Goal: Task Accomplishment & Management: Complete application form

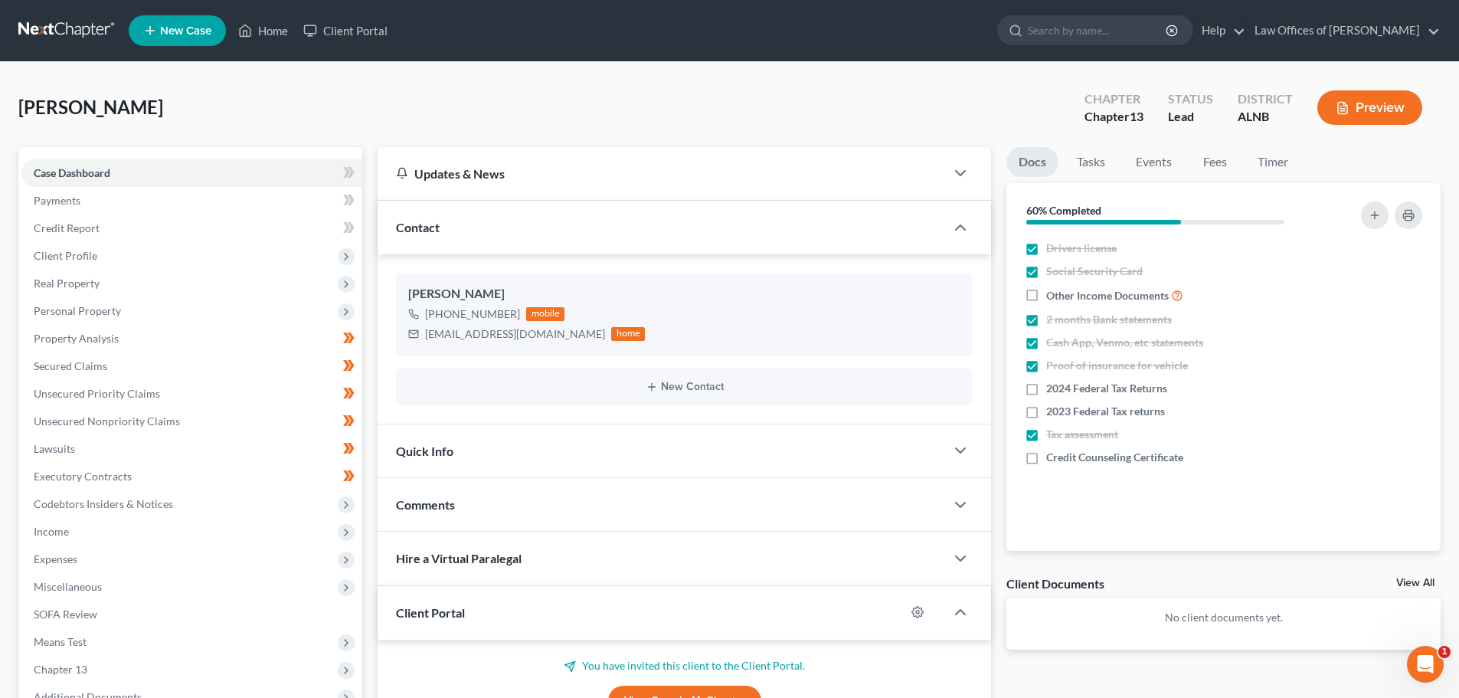
click at [181, 28] on span "New Case" at bounding box center [185, 30] width 51 height 11
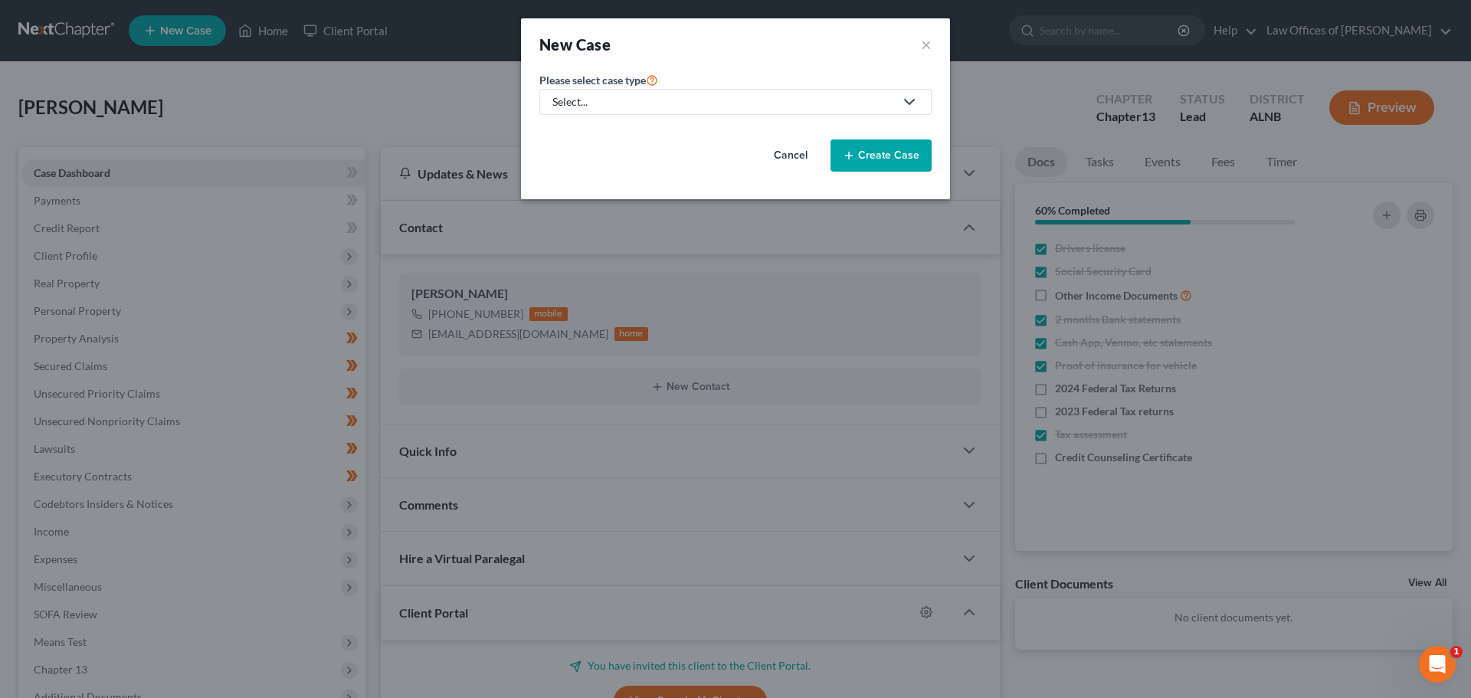
click at [735, 100] on div "Select..." at bounding box center [723, 101] width 342 height 15
click at [601, 133] on div "Bankruptcy" at bounding box center [581, 132] width 55 height 15
select select "1"
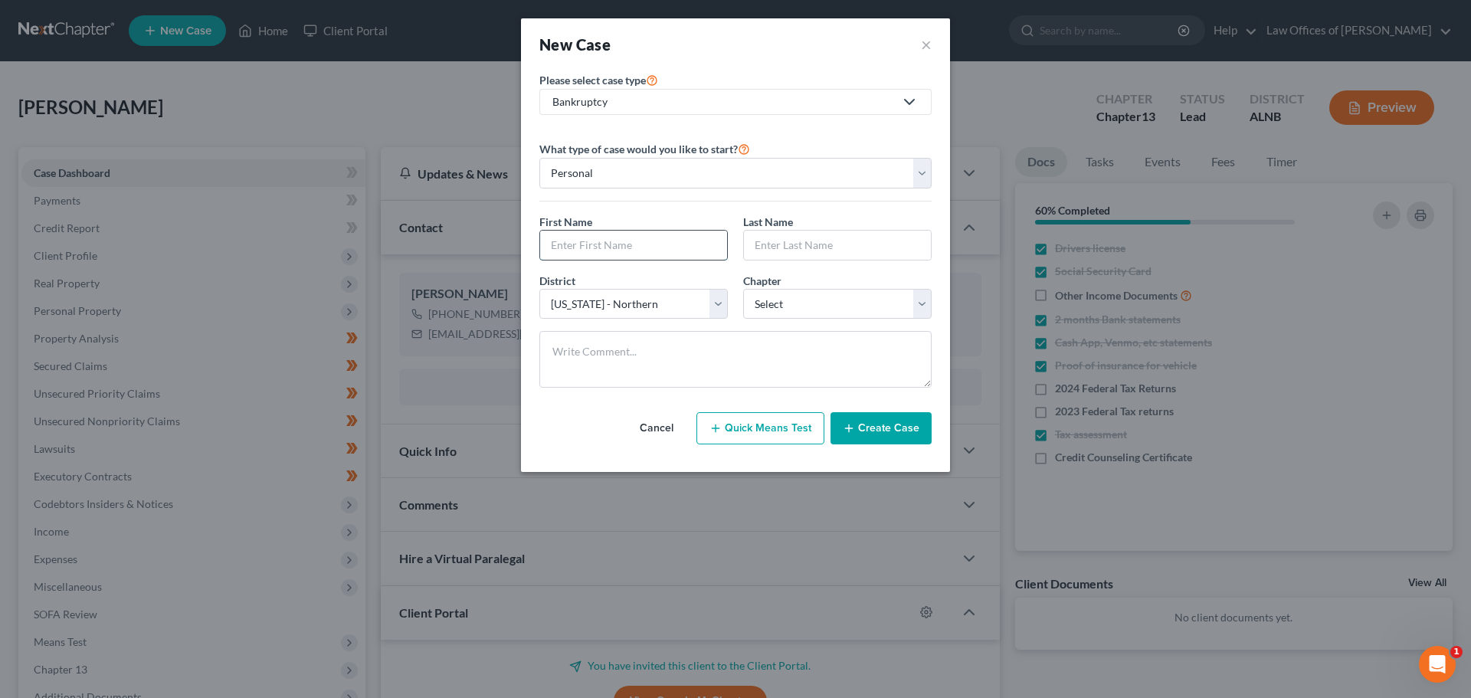
click at [716, 243] on input "text" at bounding box center [633, 245] width 187 height 29
click at [662, 244] on input "text" at bounding box center [633, 245] width 187 height 29
click at [673, 238] on input "text" at bounding box center [633, 245] width 187 height 29
type input "[PERSON_NAME]"
type input "Cooks"
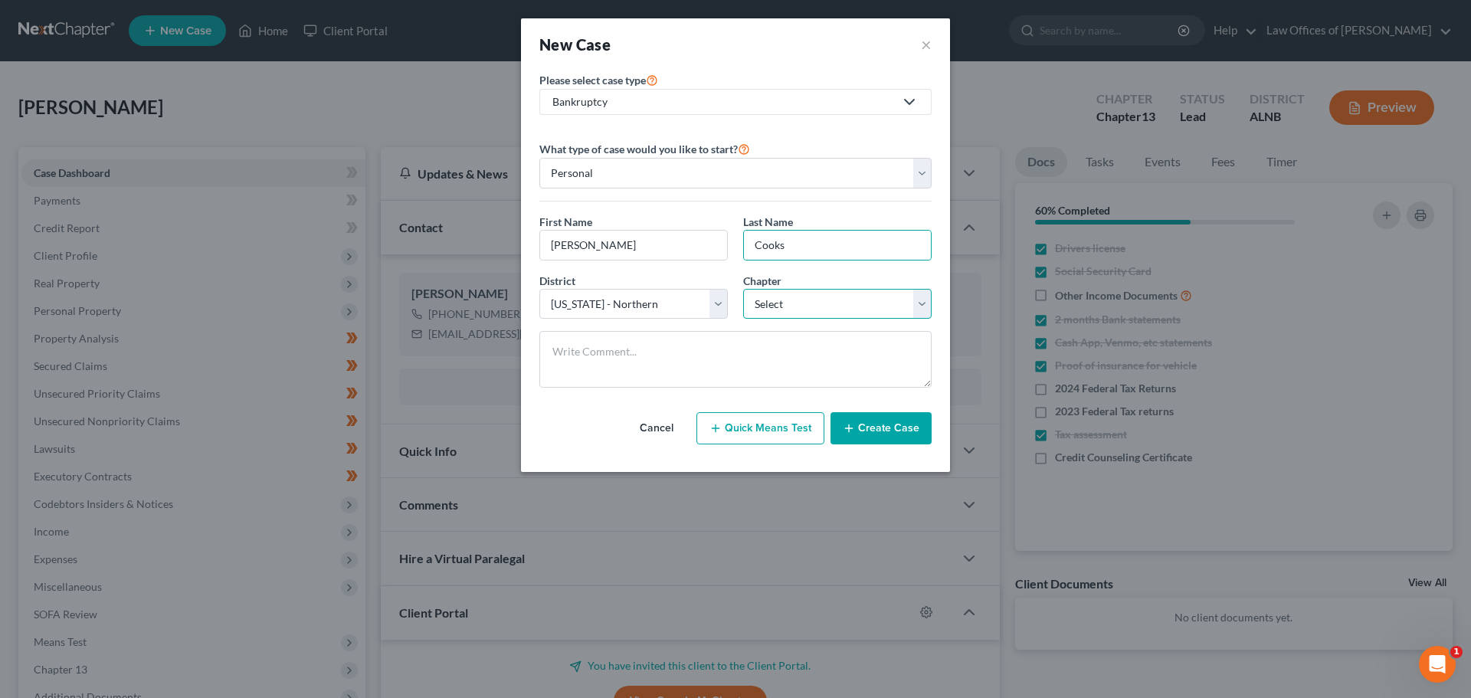
drag, startPoint x: 925, startPoint y: 303, endPoint x: 899, endPoint y: 313, distance: 27.2
click at [925, 303] on select "Select 7 11 12 13" at bounding box center [837, 304] width 188 height 31
select select "3"
click at [743, 289] on select "Select 7 11 12 13" at bounding box center [837, 304] width 188 height 31
click at [889, 430] on button "Create Case" at bounding box center [880, 428] width 101 height 32
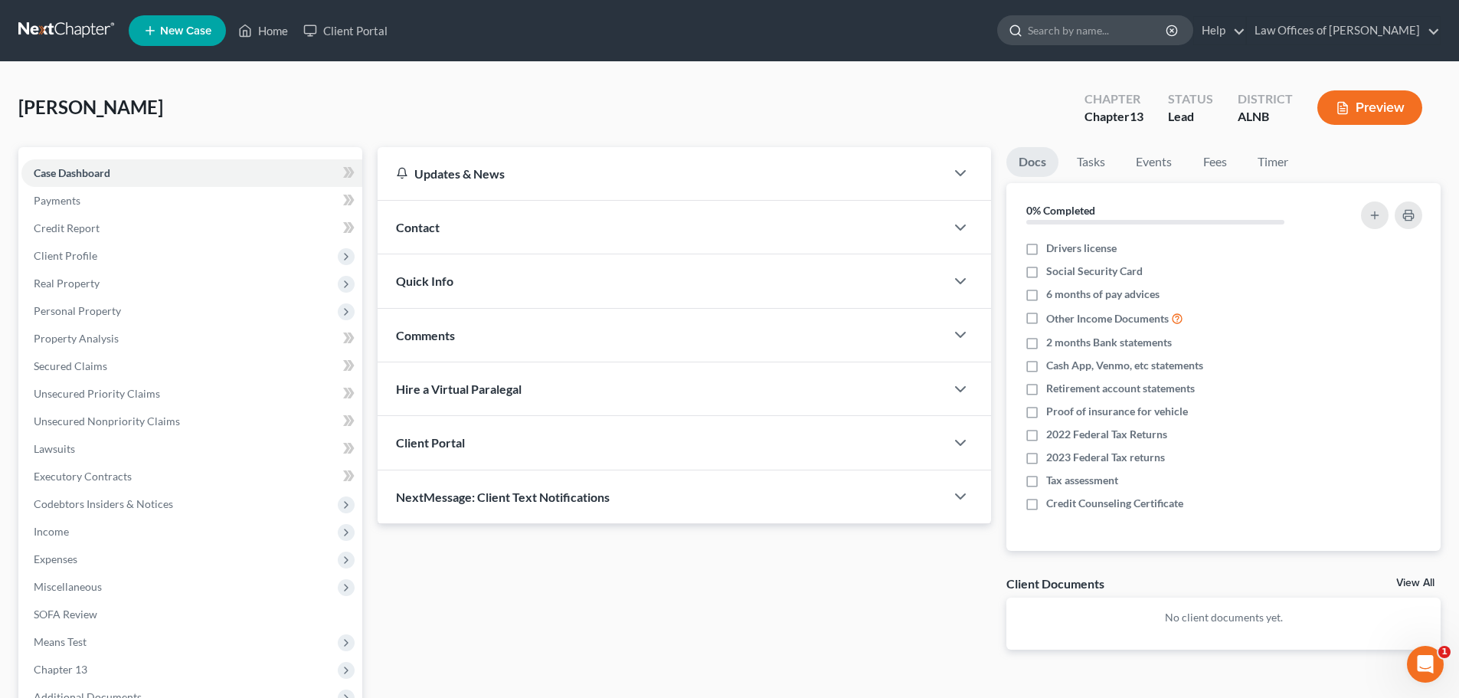
click at [1063, 31] on input "search" at bounding box center [1098, 30] width 140 height 28
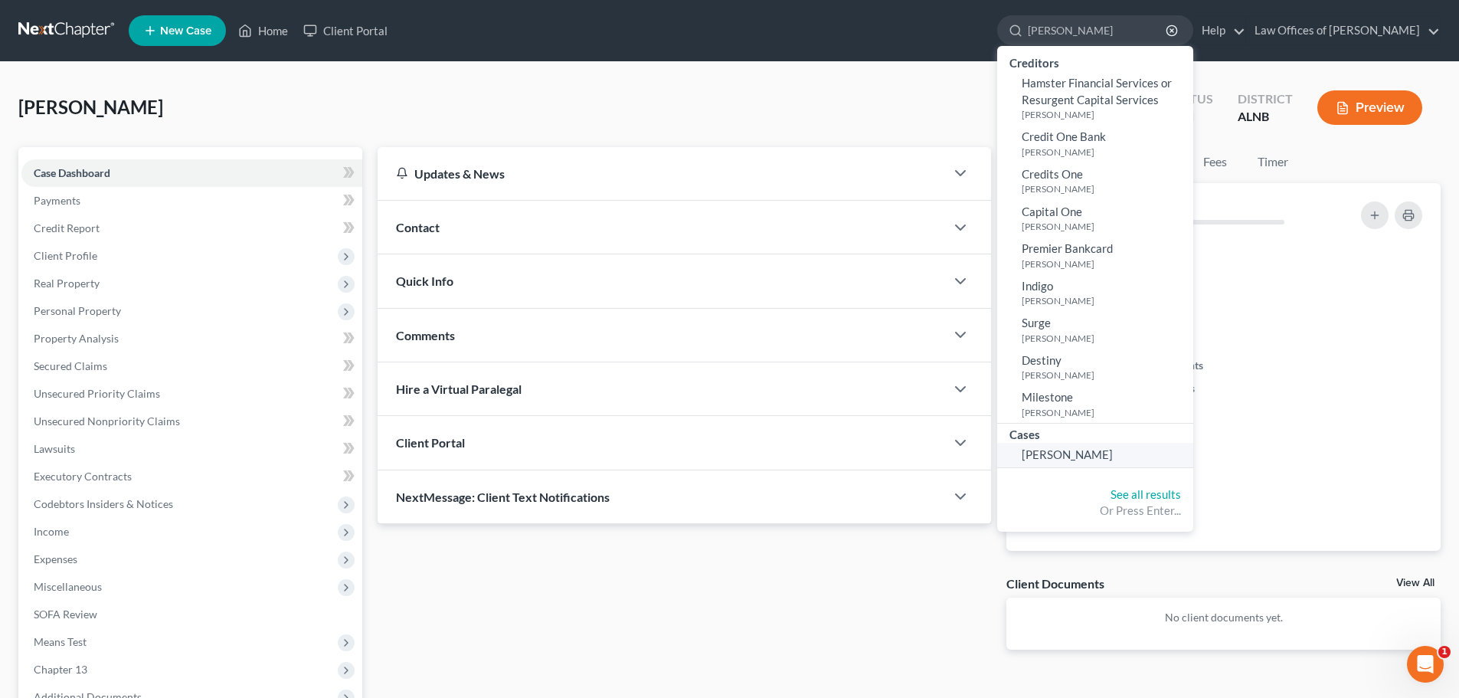
type input "[PERSON_NAME]"
click at [1092, 451] on span "[PERSON_NAME]" at bounding box center [1067, 454] width 91 height 14
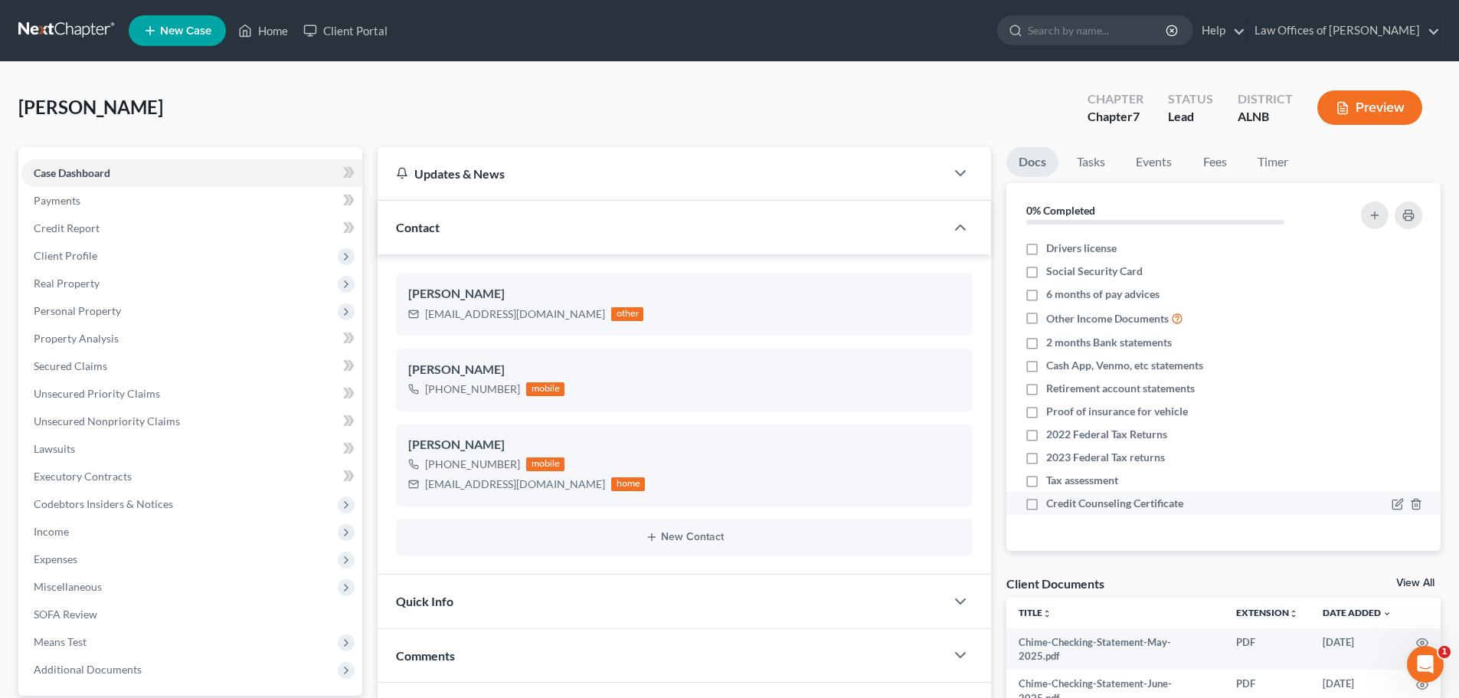
click at [1046, 505] on label "Credit Counseling Certificate" at bounding box center [1114, 503] width 137 height 15
click at [1053, 505] on input "Credit Counseling Certificate" at bounding box center [1058, 501] width 10 height 10
checkbox input "true"
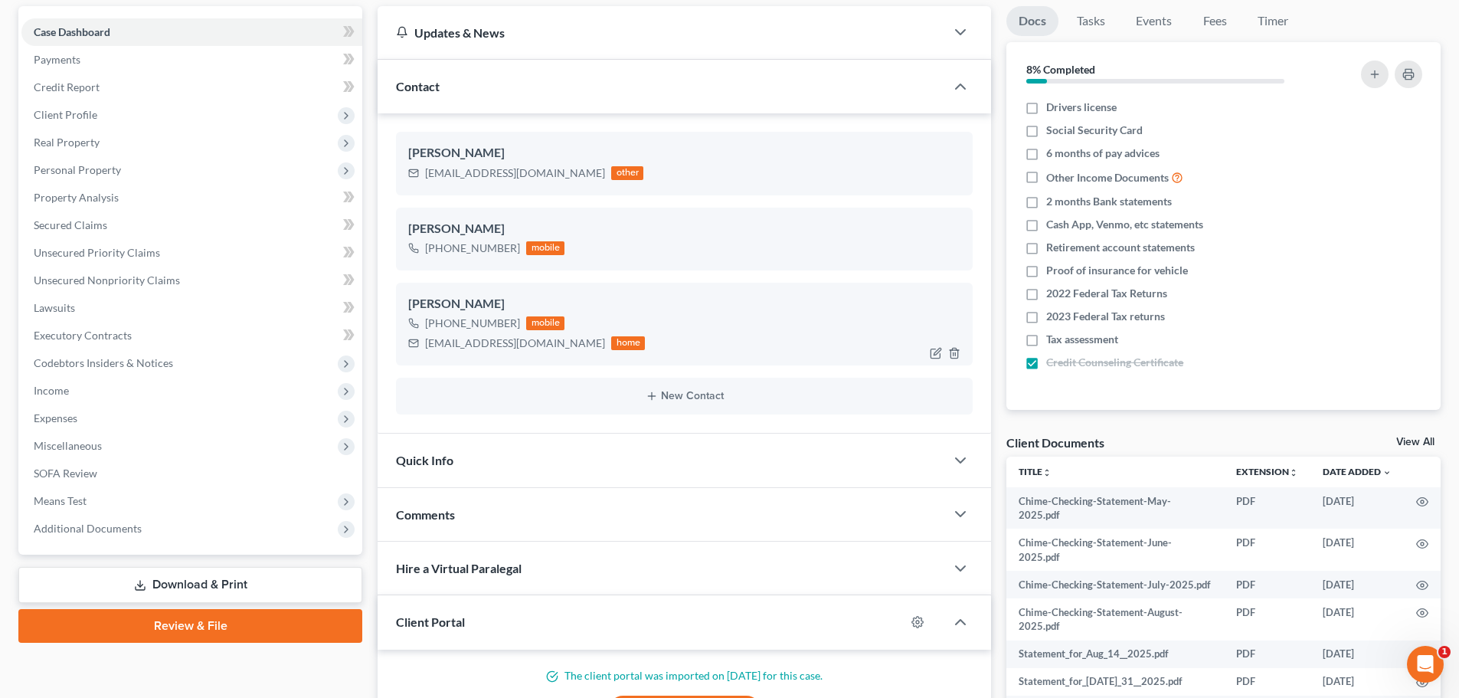
scroll to position [153, 0]
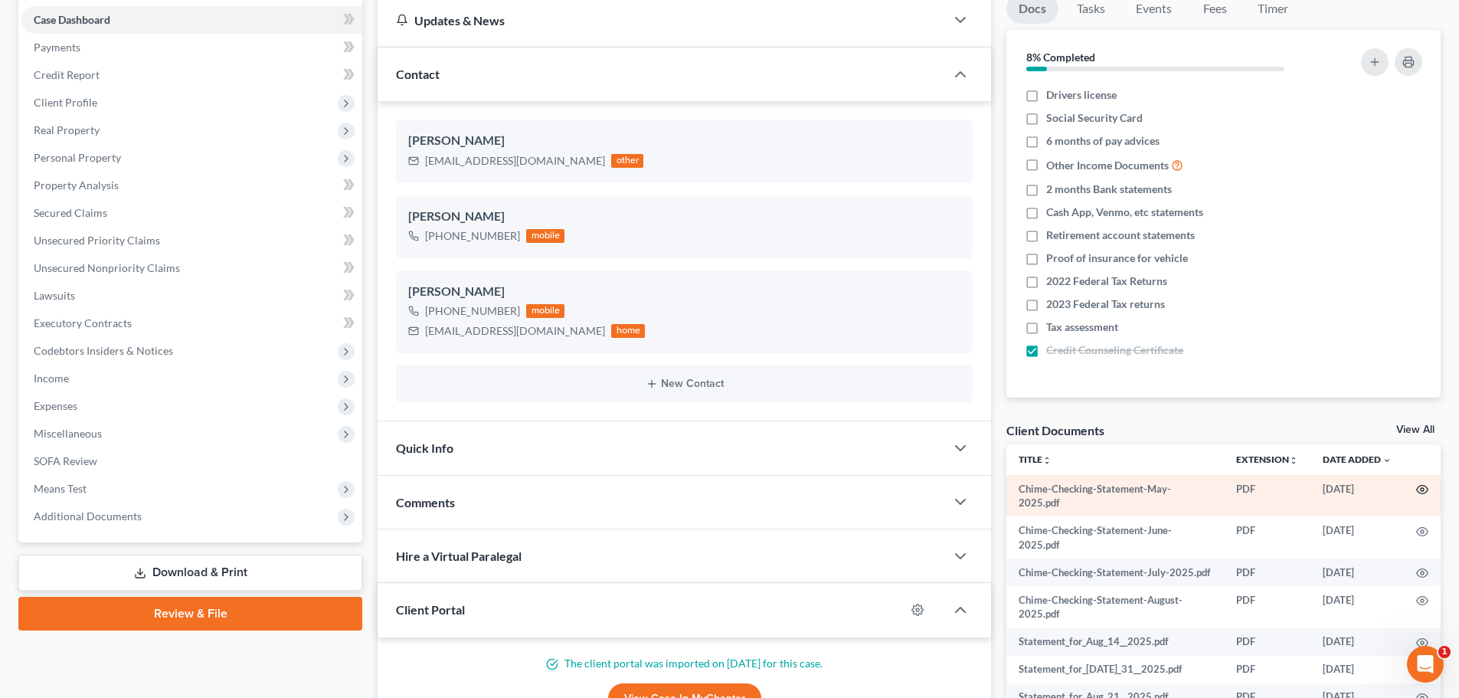
click at [1421, 491] on circle "button" at bounding box center [1422, 489] width 3 height 3
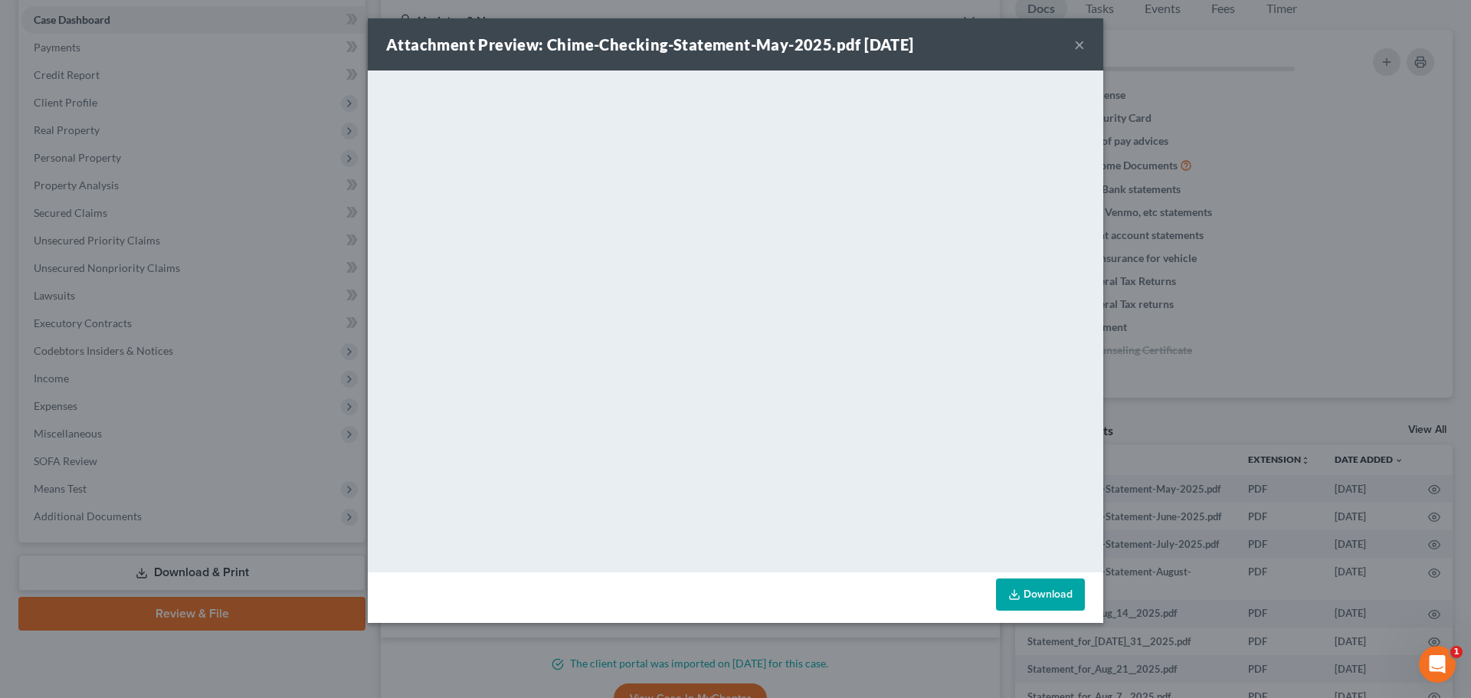
click at [1078, 43] on button "×" at bounding box center [1079, 44] width 11 height 18
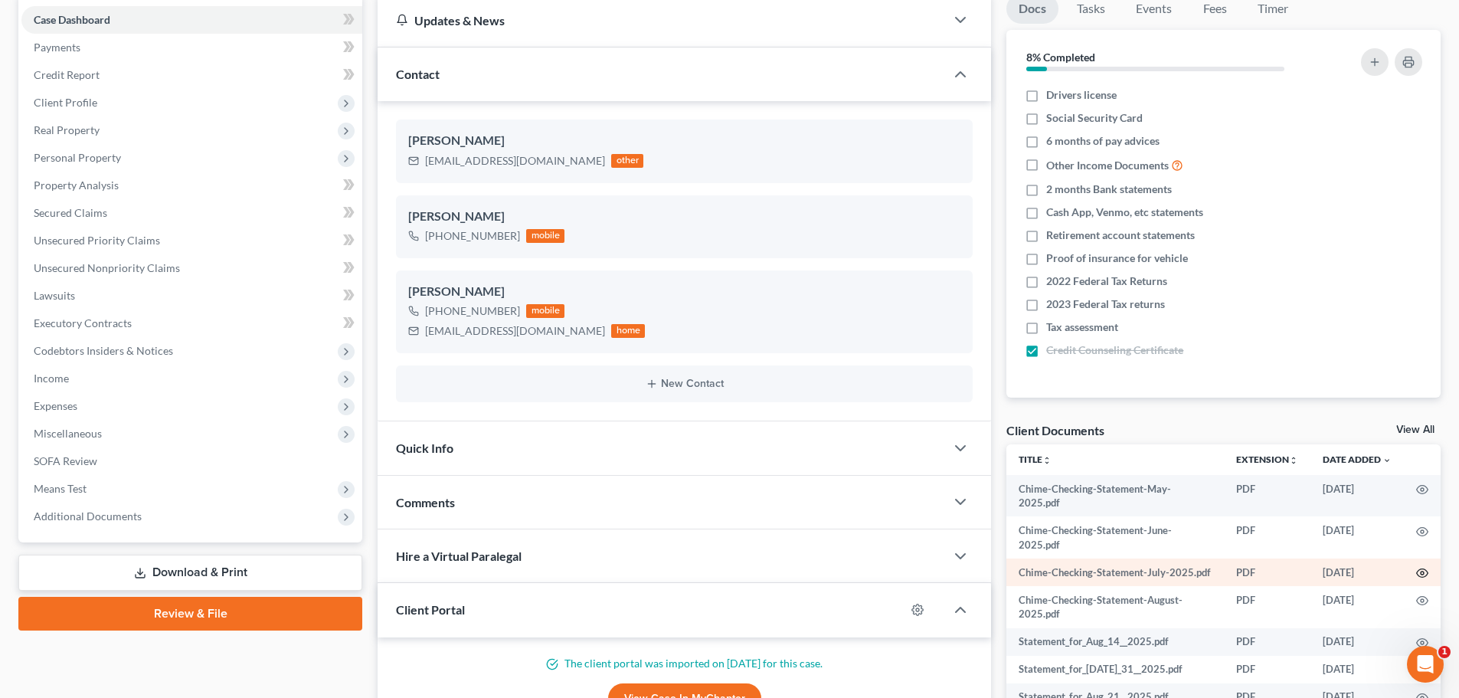
click at [1416, 571] on icon "button" at bounding box center [1422, 573] width 12 height 12
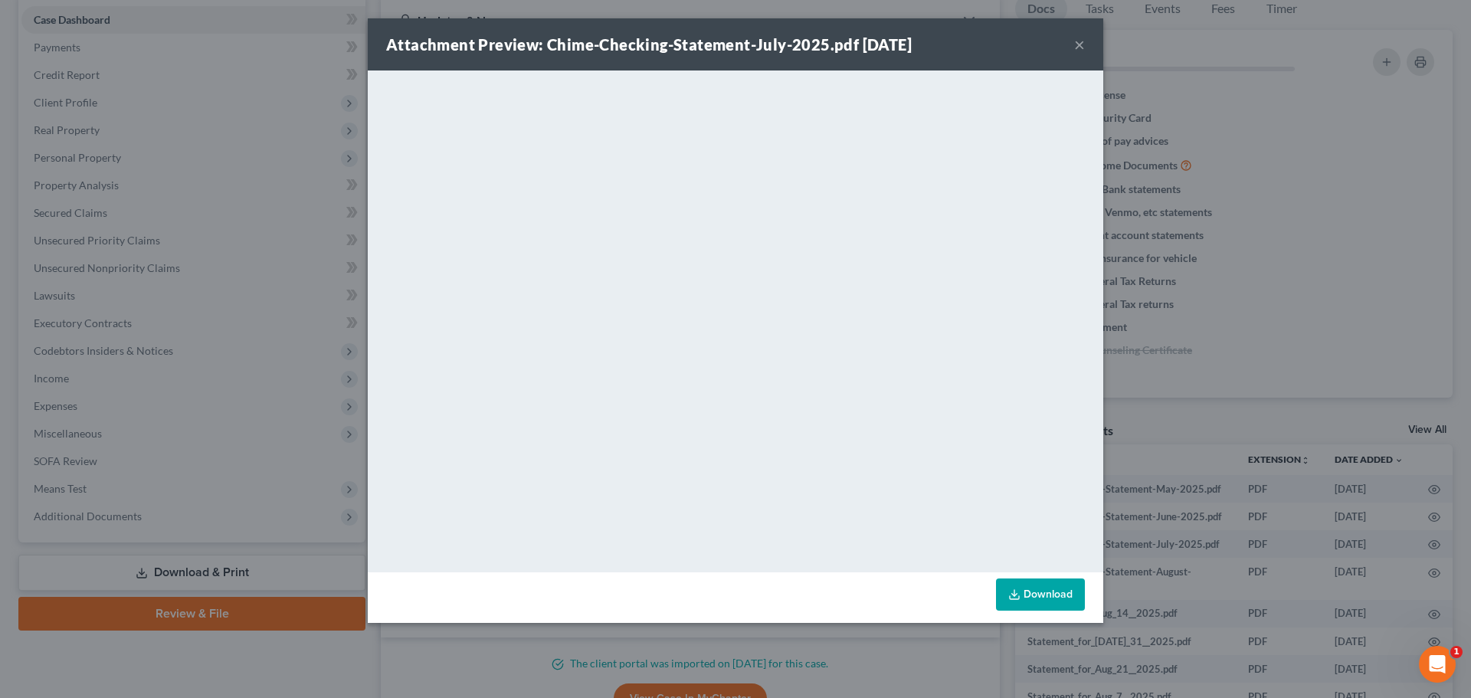
click at [1076, 41] on button "×" at bounding box center [1079, 44] width 11 height 18
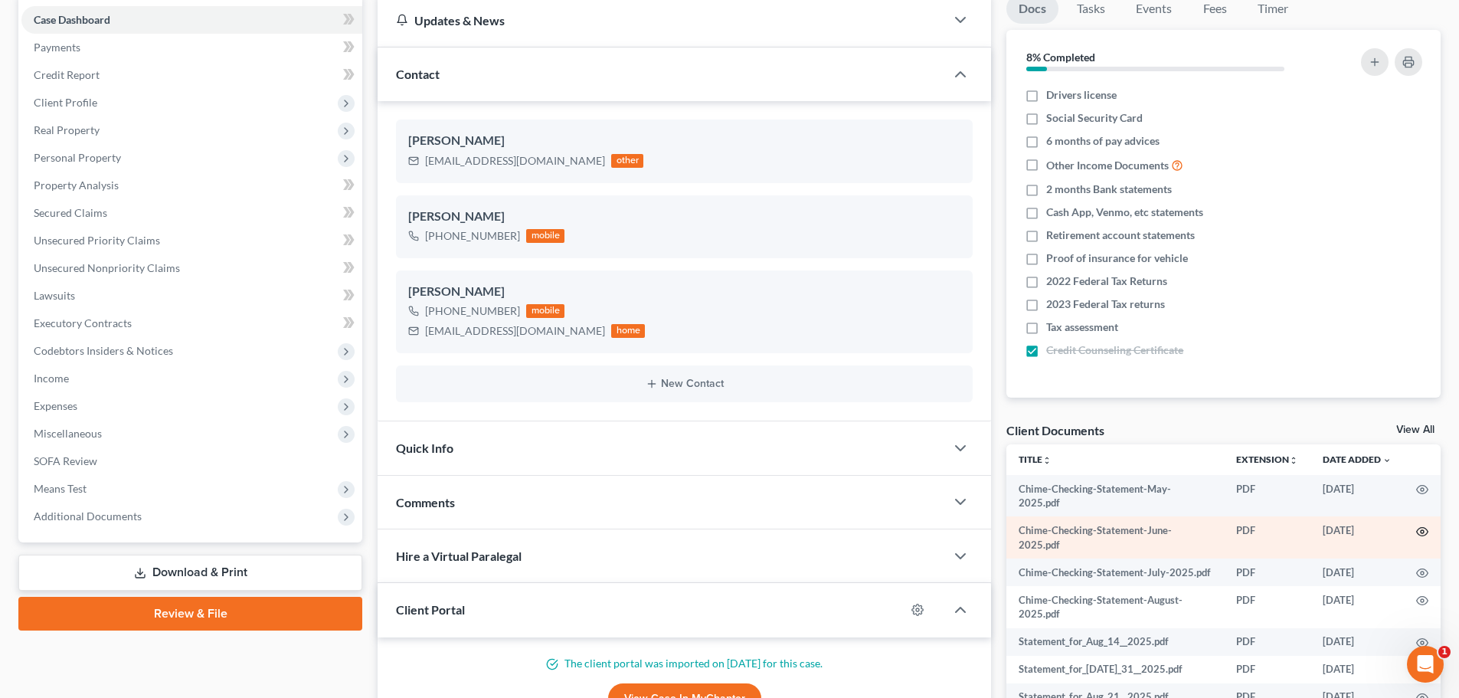
click at [1421, 532] on circle "button" at bounding box center [1422, 531] width 3 height 3
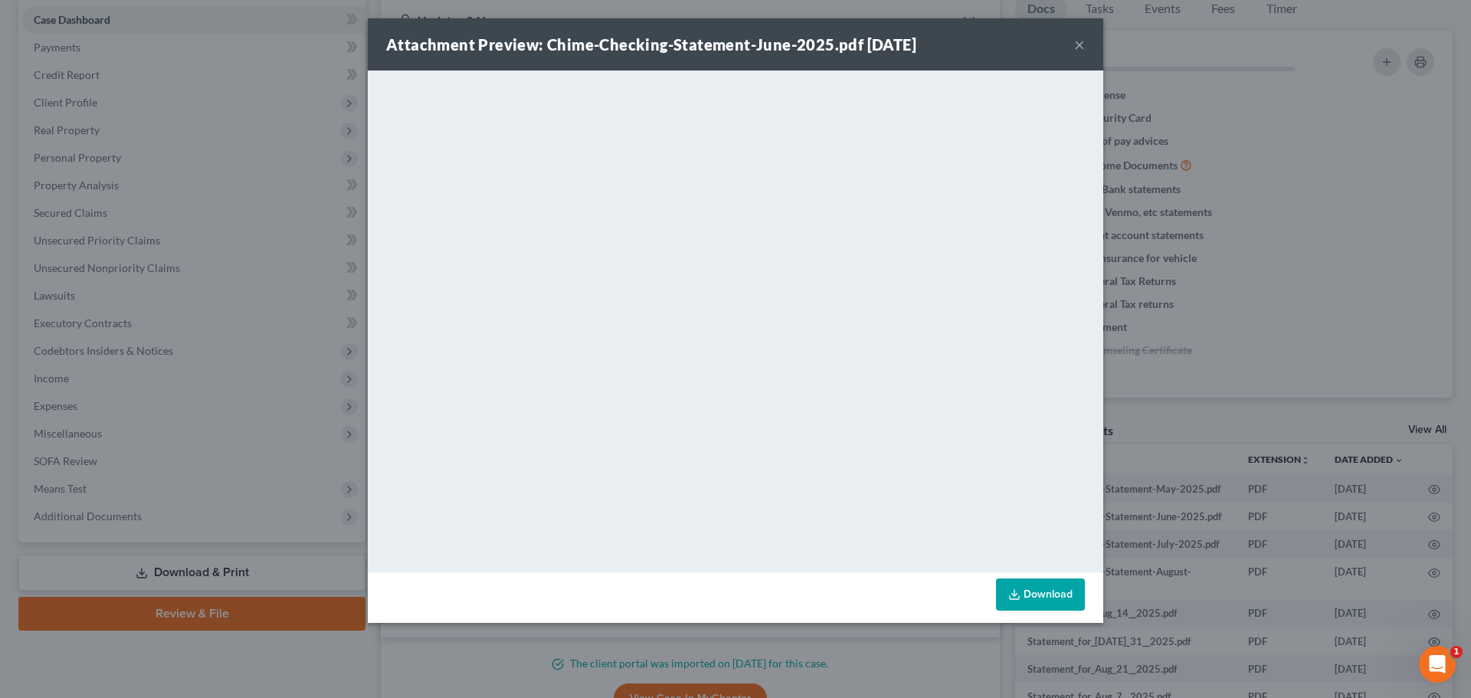
click at [1080, 44] on button "×" at bounding box center [1079, 44] width 11 height 18
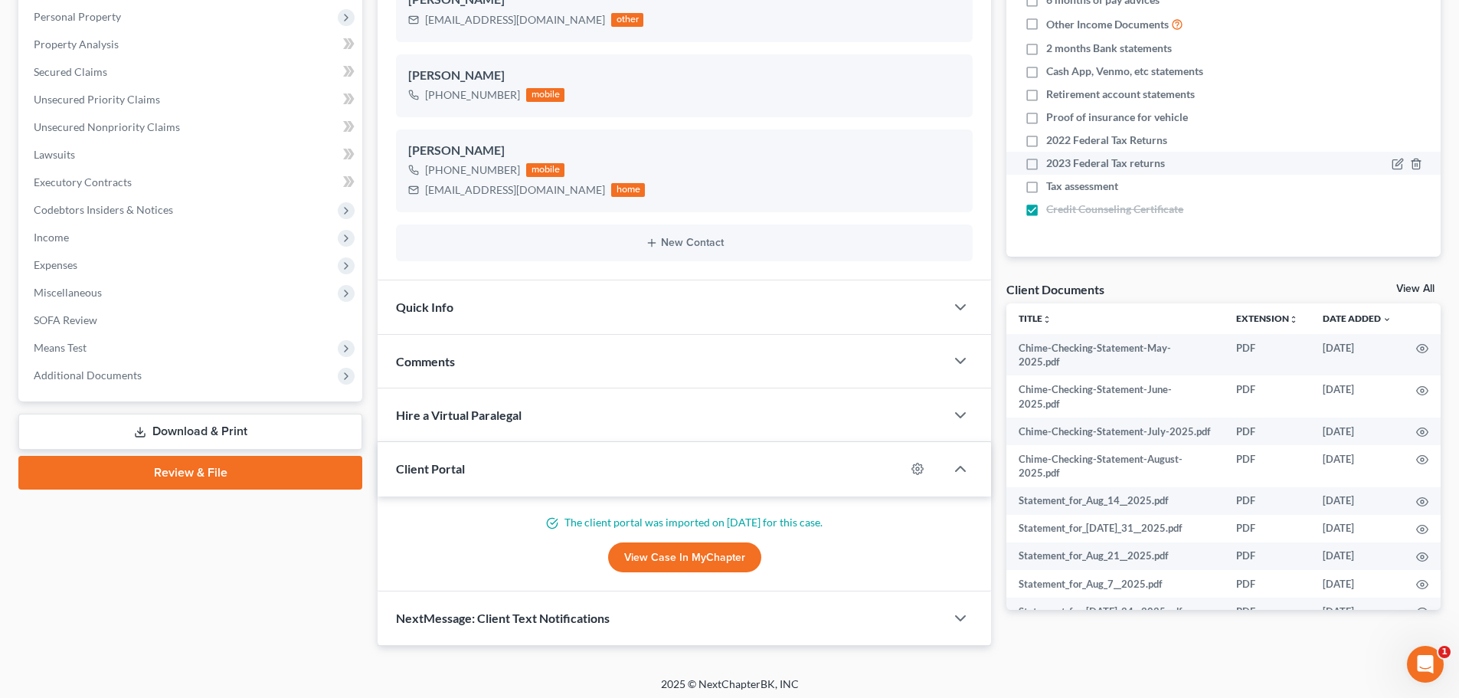
scroll to position [300, 0]
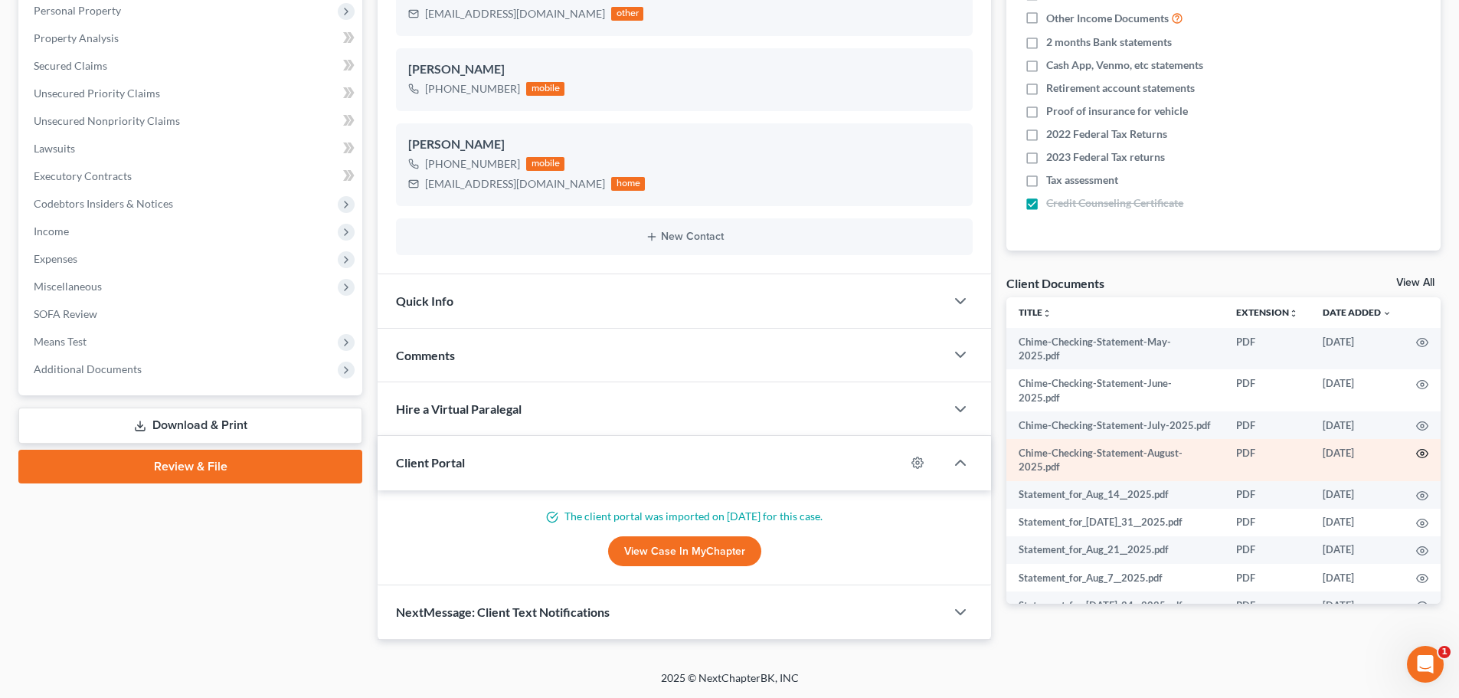
click at [1416, 460] on icon "button" at bounding box center [1422, 453] width 12 height 12
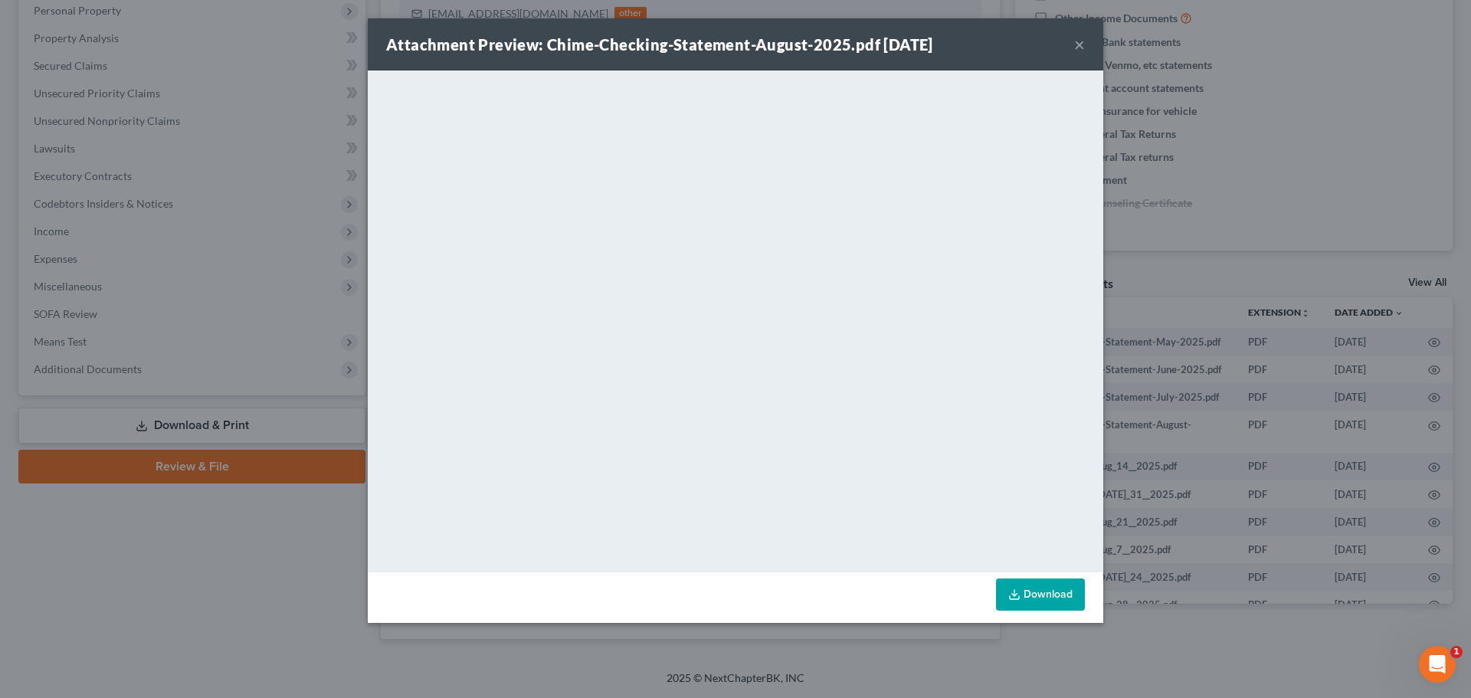
click at [1079, 44] on button "×" at bounding box center [1079, 44] width 11 height 18
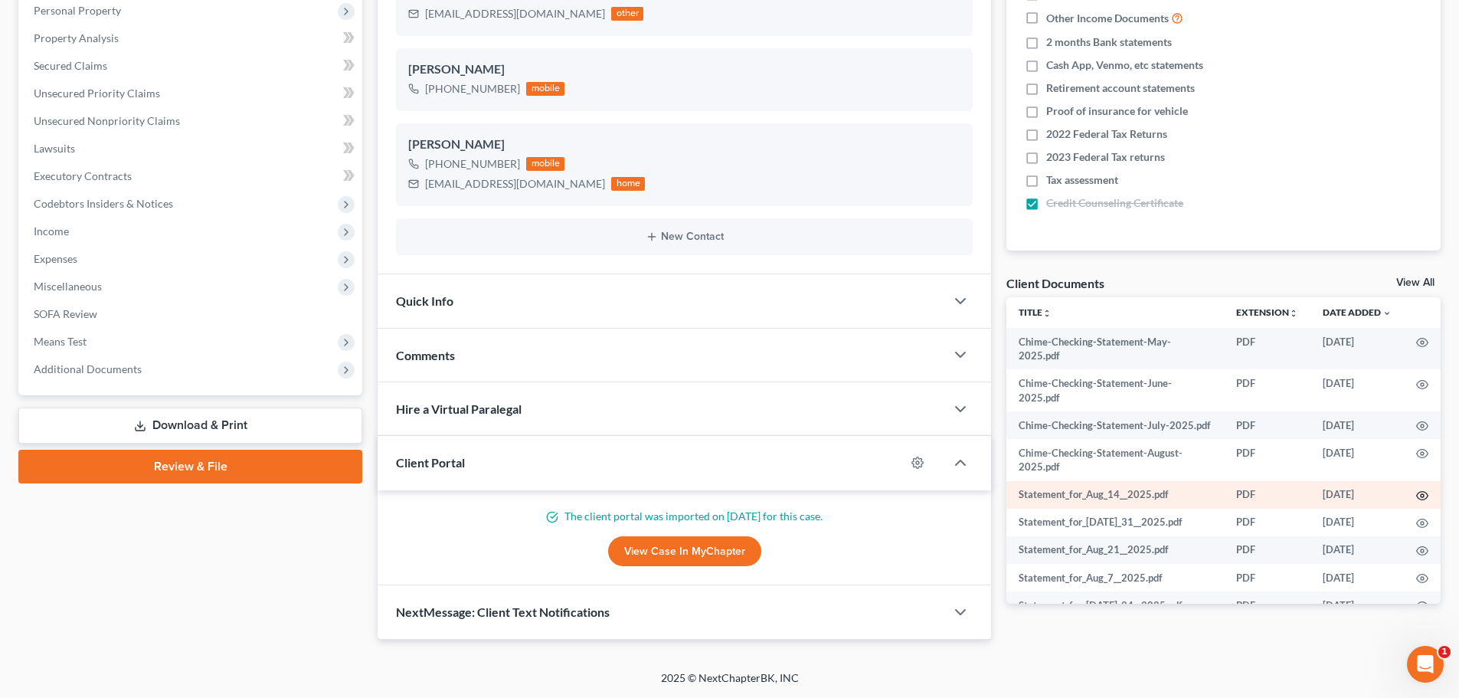
click at [1416, 502] on icon "button" at bounding box center [1422, 495] width 12 height 12
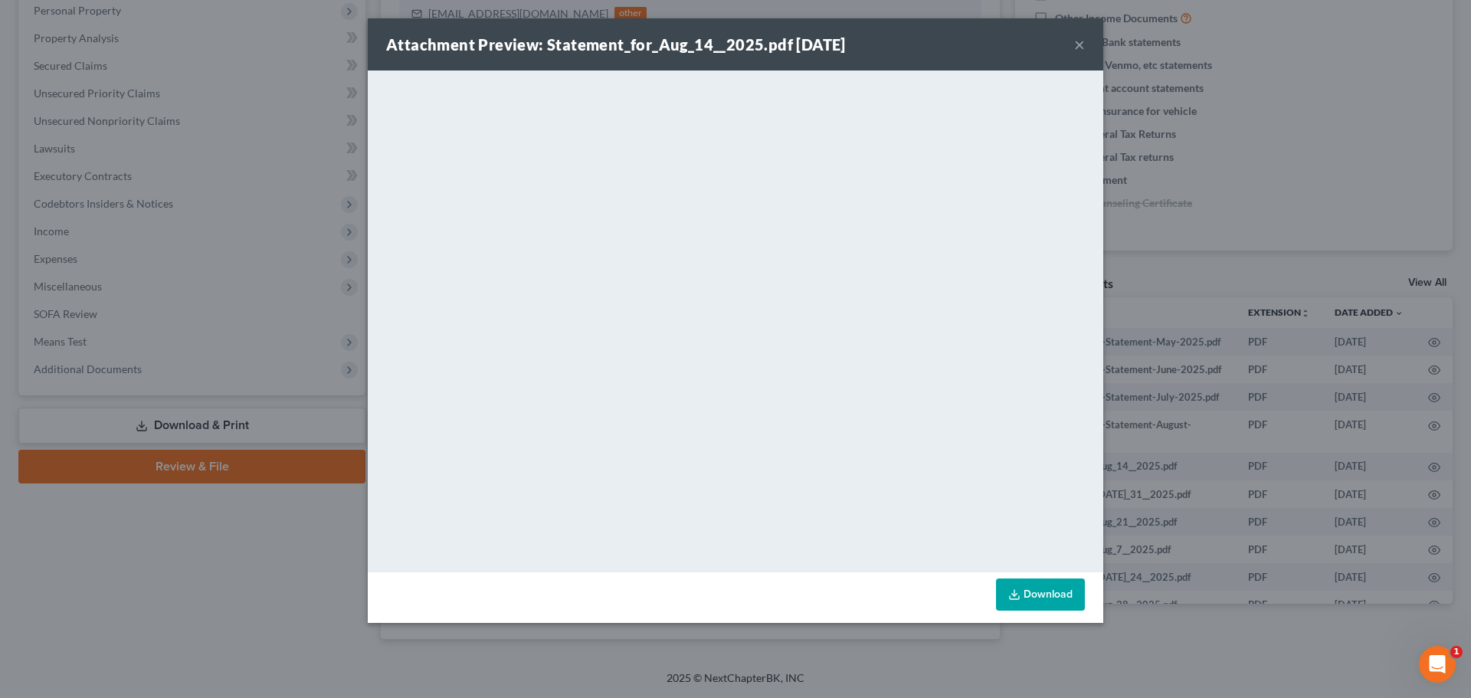
click at [1080, 47] on button "×" at bounding box center [1079, 44] width 11 height 18
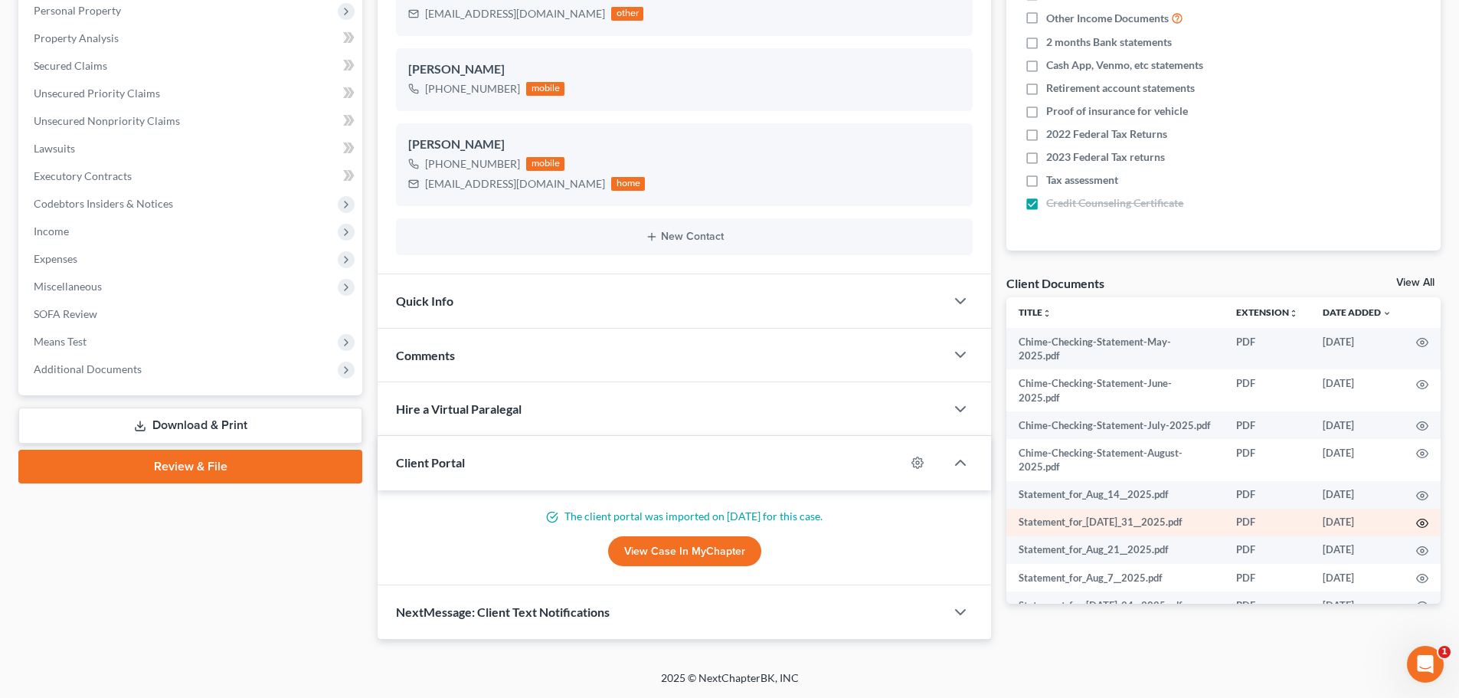
click at [1416, 529] on icon "button" at bounding box center [1422, 523] width 12 height 12
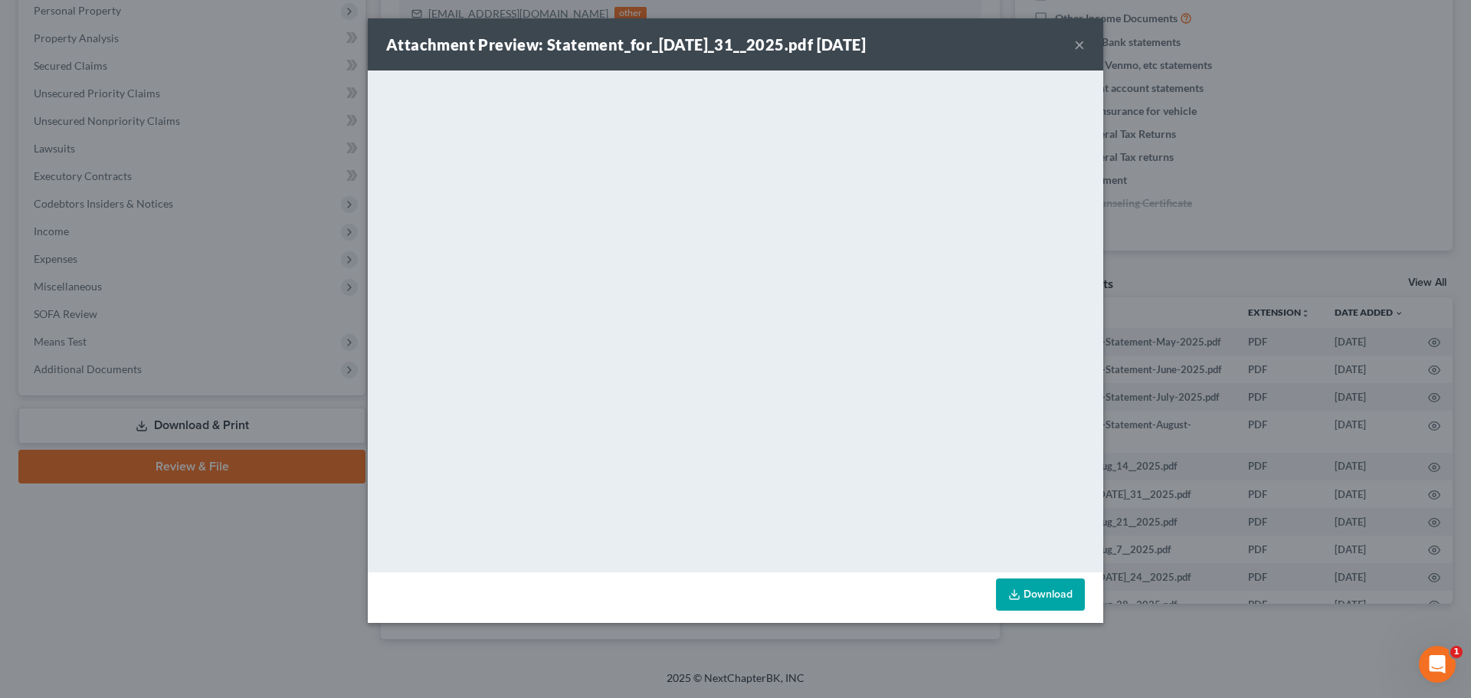
click at [1076, 43] on button "×" at bounding box center [1079, 44] width 11 height 18
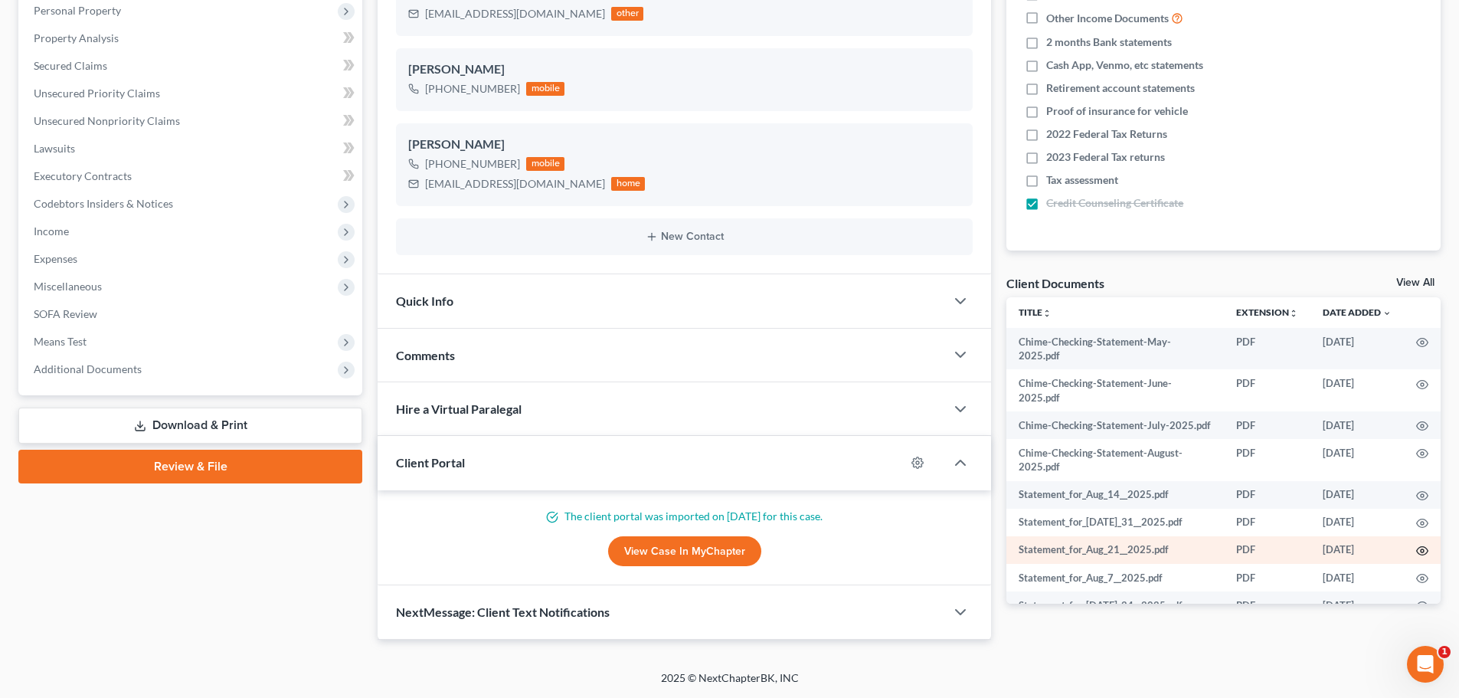
click at [1416, 557] on icon "button" at bounding box center [1422, 551] width 12 height 12
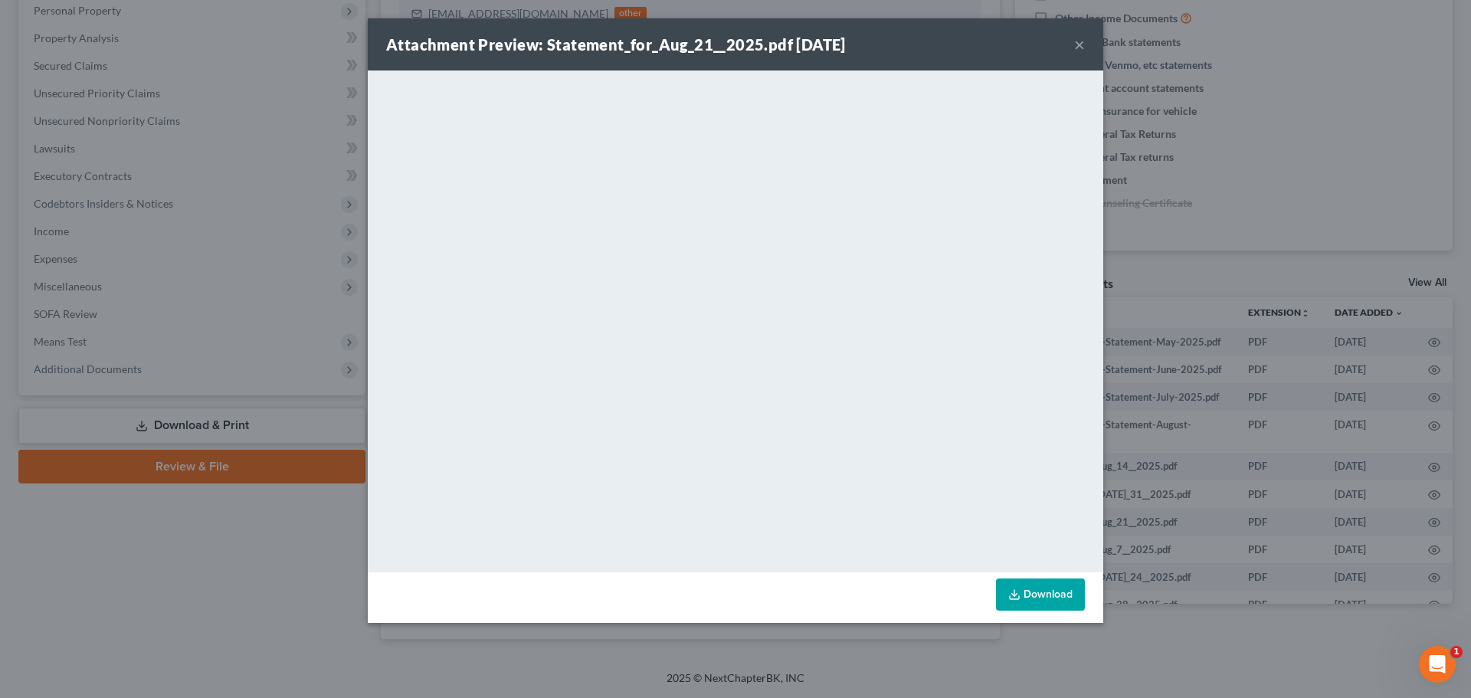
click at [1074, 47] on button "×" at bounding box center [1079, 44] width 11 height 18
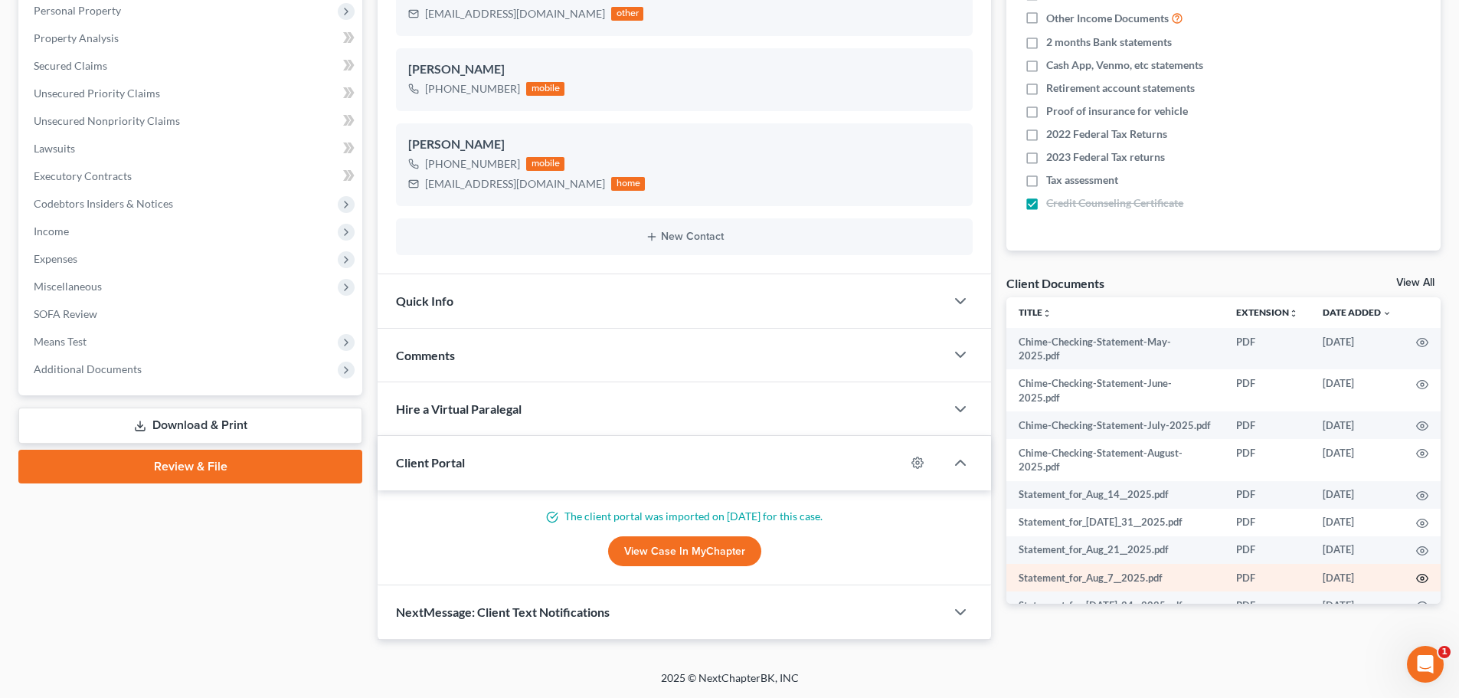
click at [1416, 584] on icon "button" at bounding box center [1422, 578] width 12 height 12
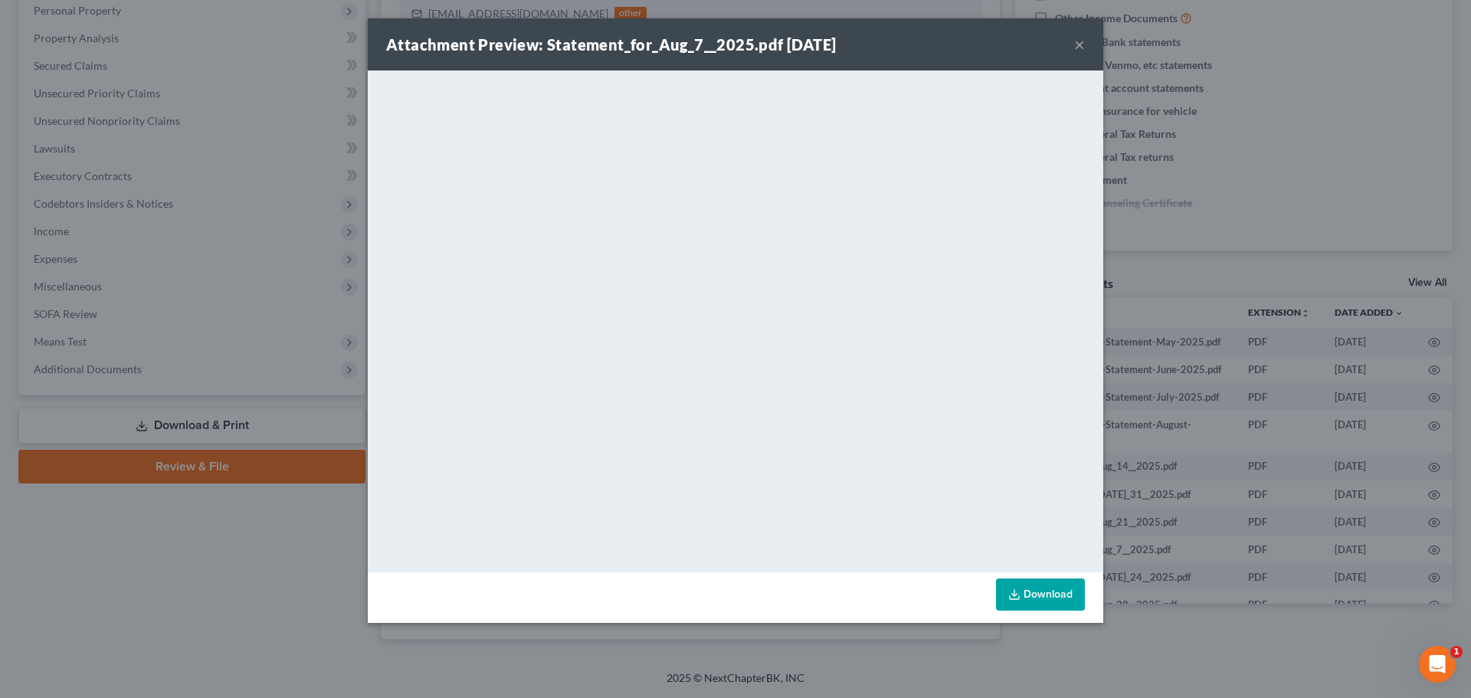
click at [1079, 43] on button "×" at bounding box center [1079, 44] width 11 height 18
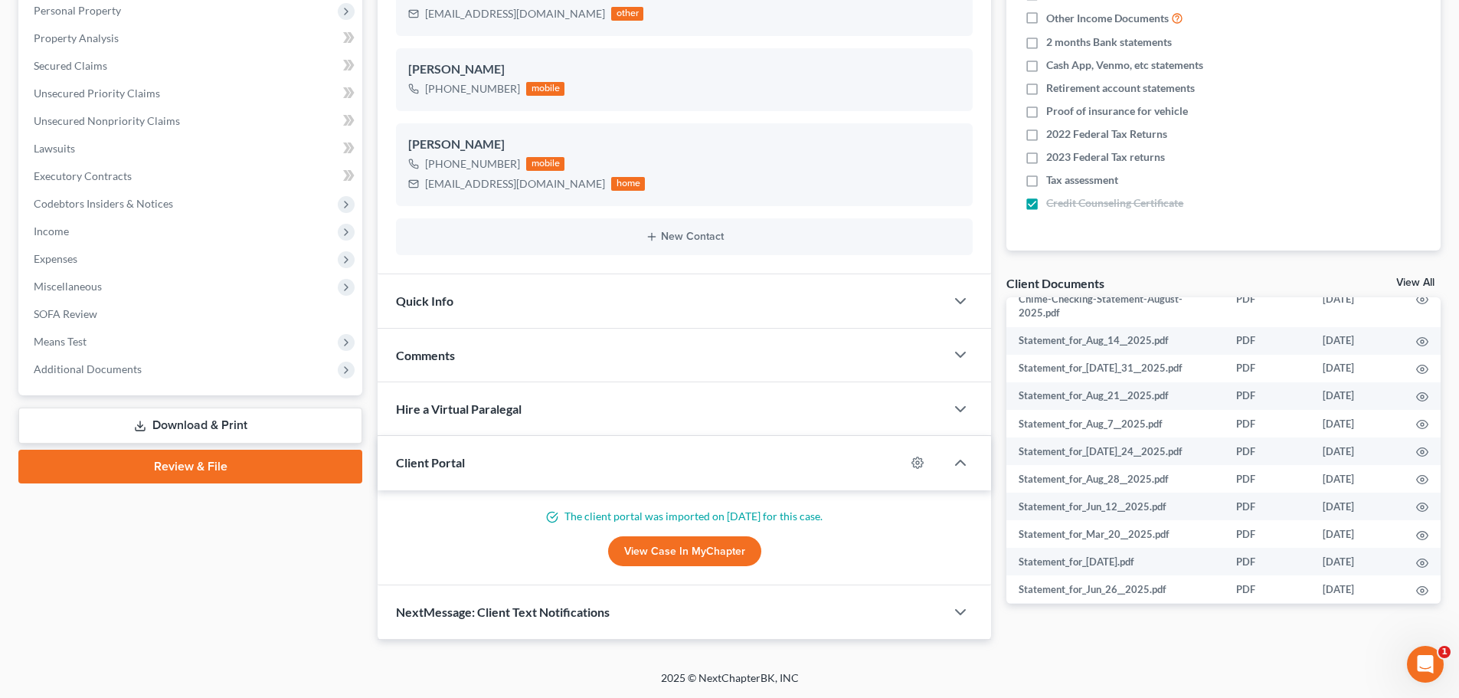
scroll to position [230, 0]
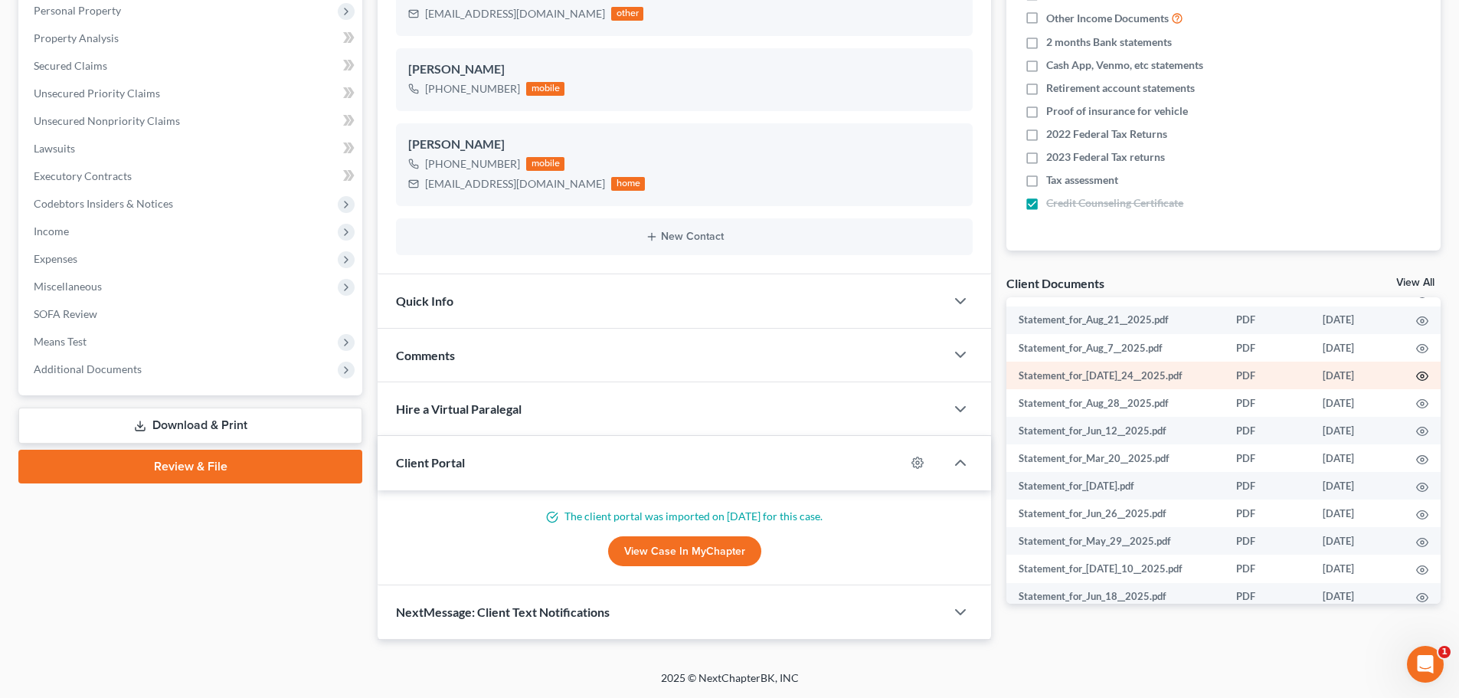
click at [1416, 382] on icon "button" at bounding box center [1422, 376] width 12 height 12
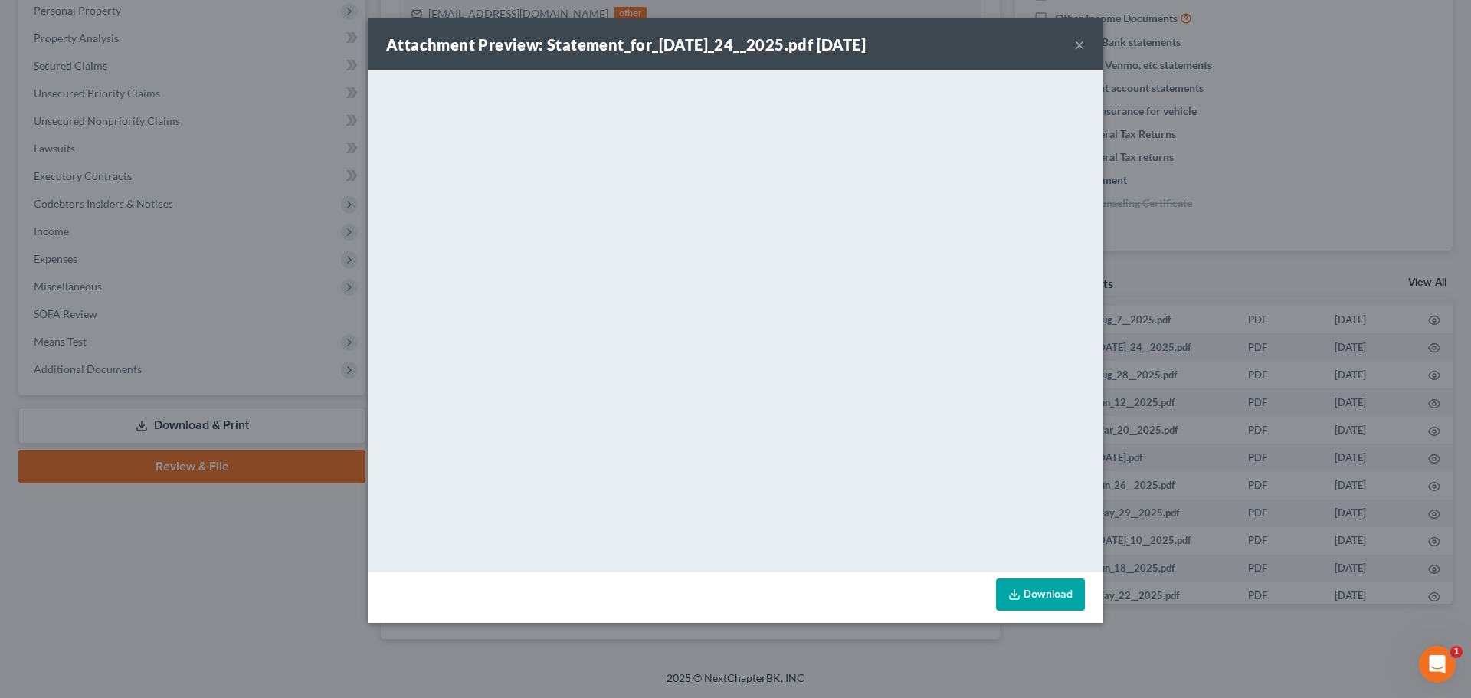
click at [1077, 44] on button "×" at bounding box center [1079, 44] width 11 height 18
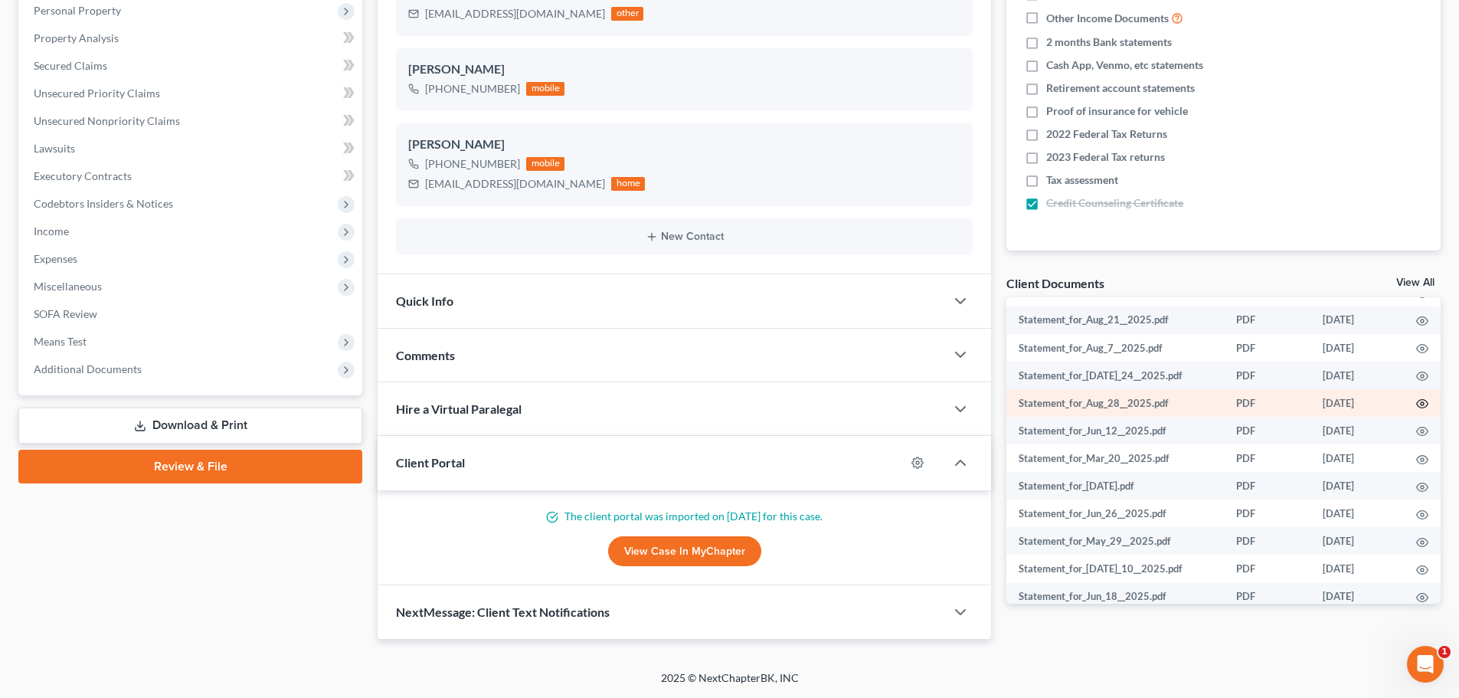
click at [1416, 410] on icon "button" at bounding box center [1422, 404] width 12 height 12
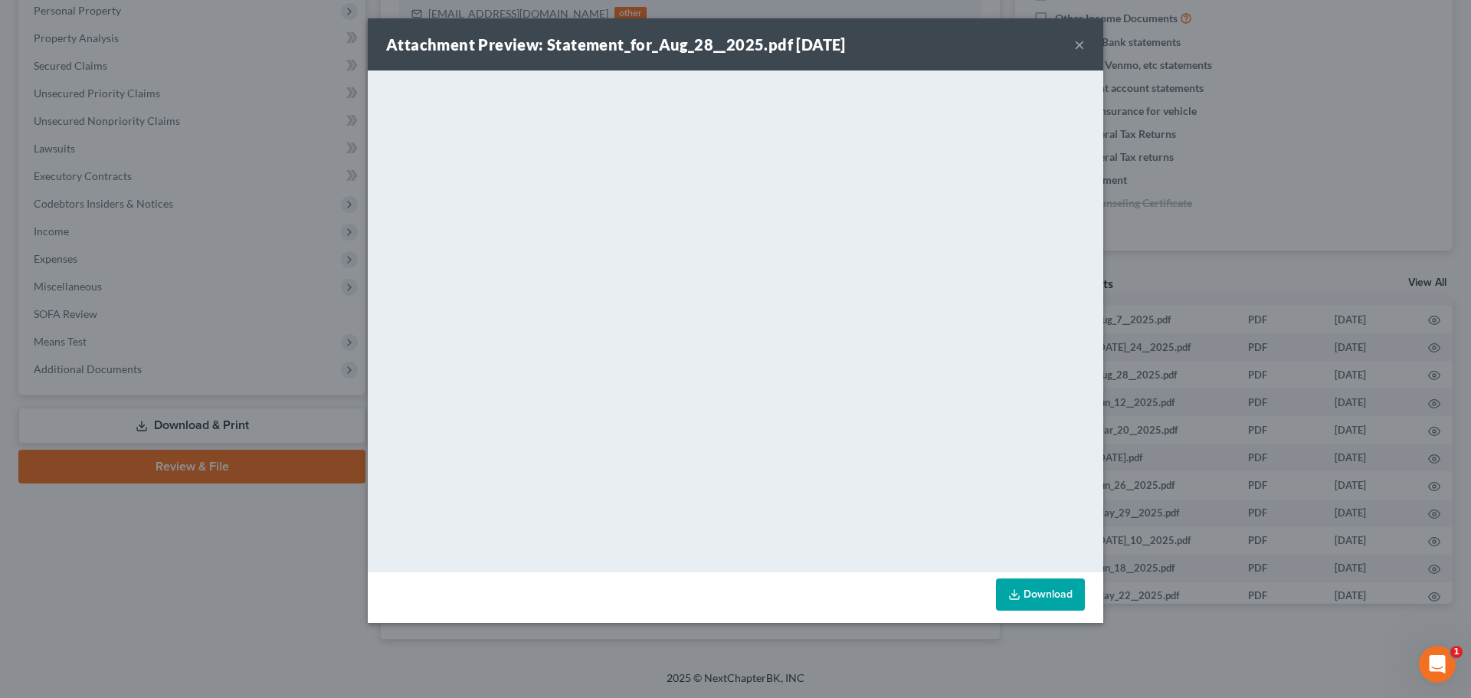
click at [1353, 107] on div "Attachment Preview: Statement_for_Aug_28__2025.pdf [DATE] × <object ng-attr-dat…" at bounding box center [735, 349] width 1471 height 698
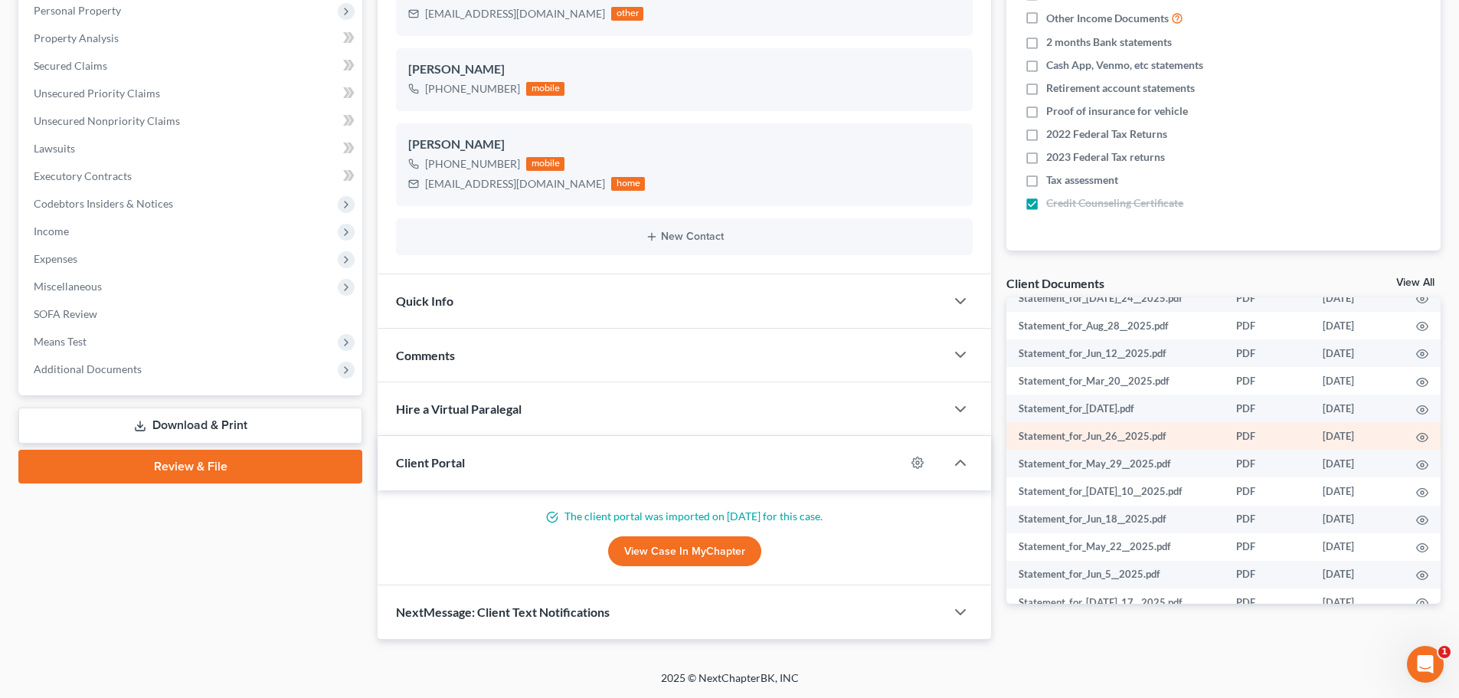
scroll to position [306, 0]
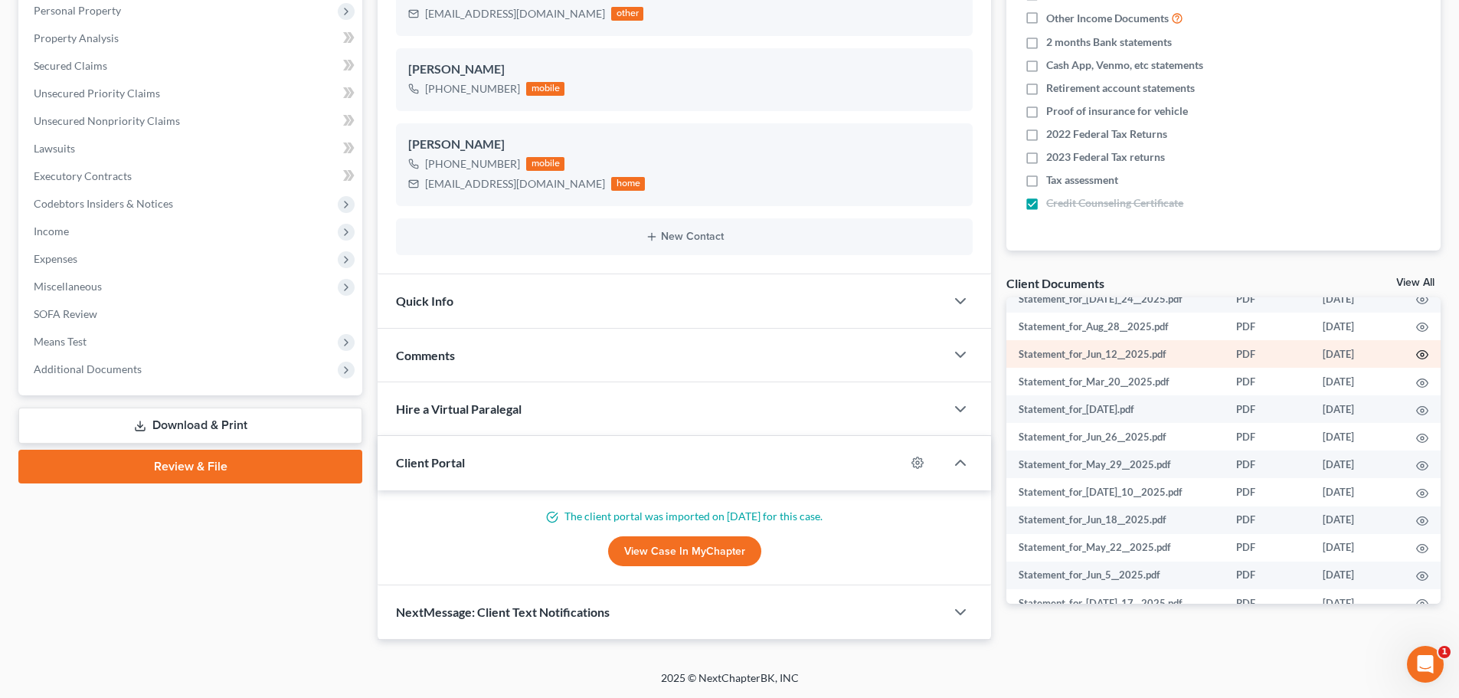
click at [1421, 356] on circle "button" at bounding box center [1422, 354] width 3 height 3
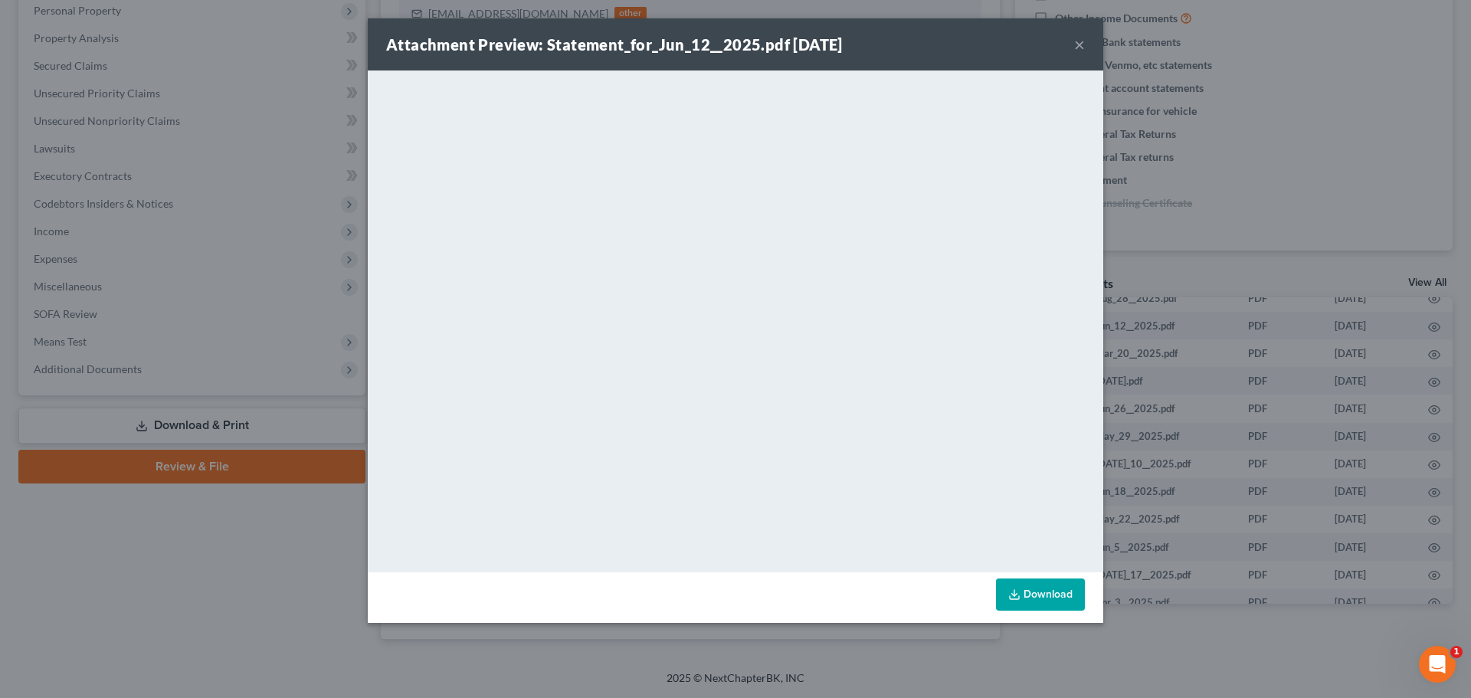
drag, startPoint x: 1055, startPoint y: 591, endPoint x: 1285, endPoint y: 143, distance: 503.6
click at [1055, 592] on link "Download" at bounding box center [1040, 594] width 89 height 32
click at [1076, 47] on button "×" at bounding box center [1079, 44] width 11 height 18
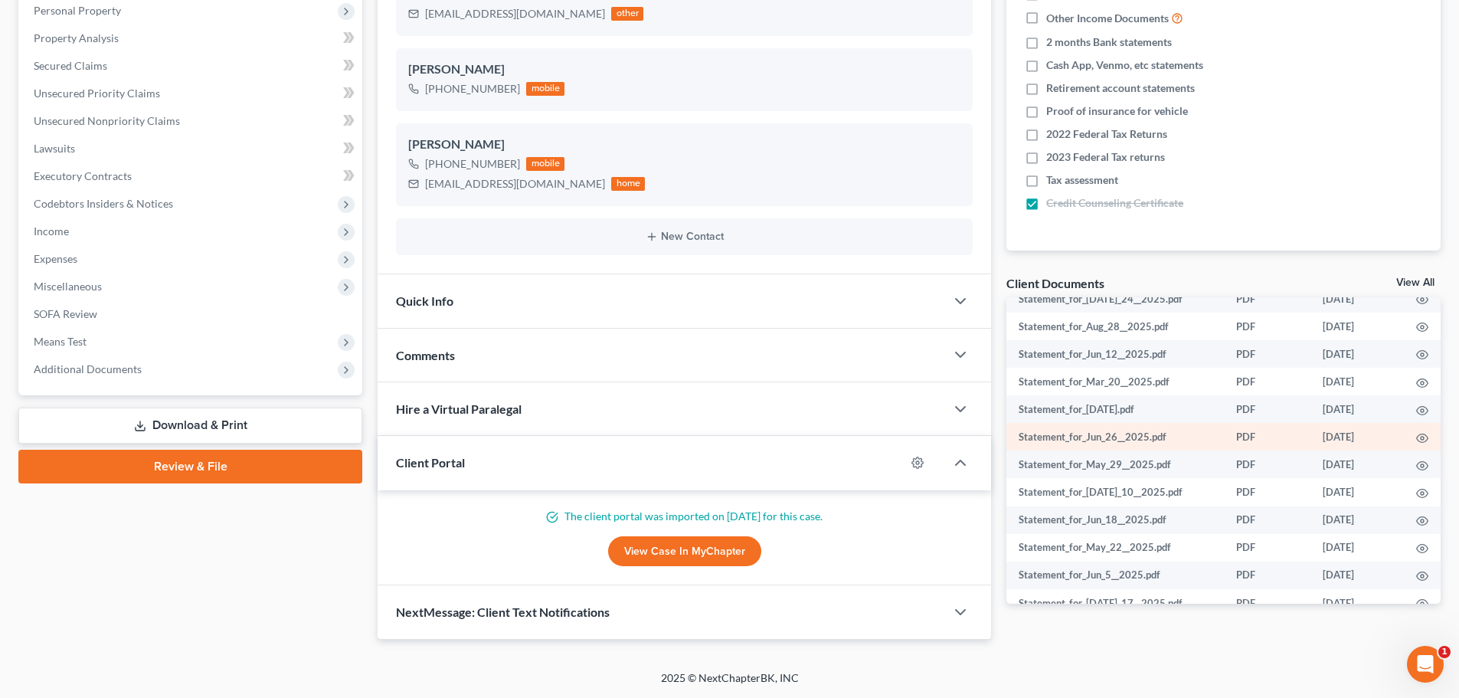
scroll to position [383, 0]
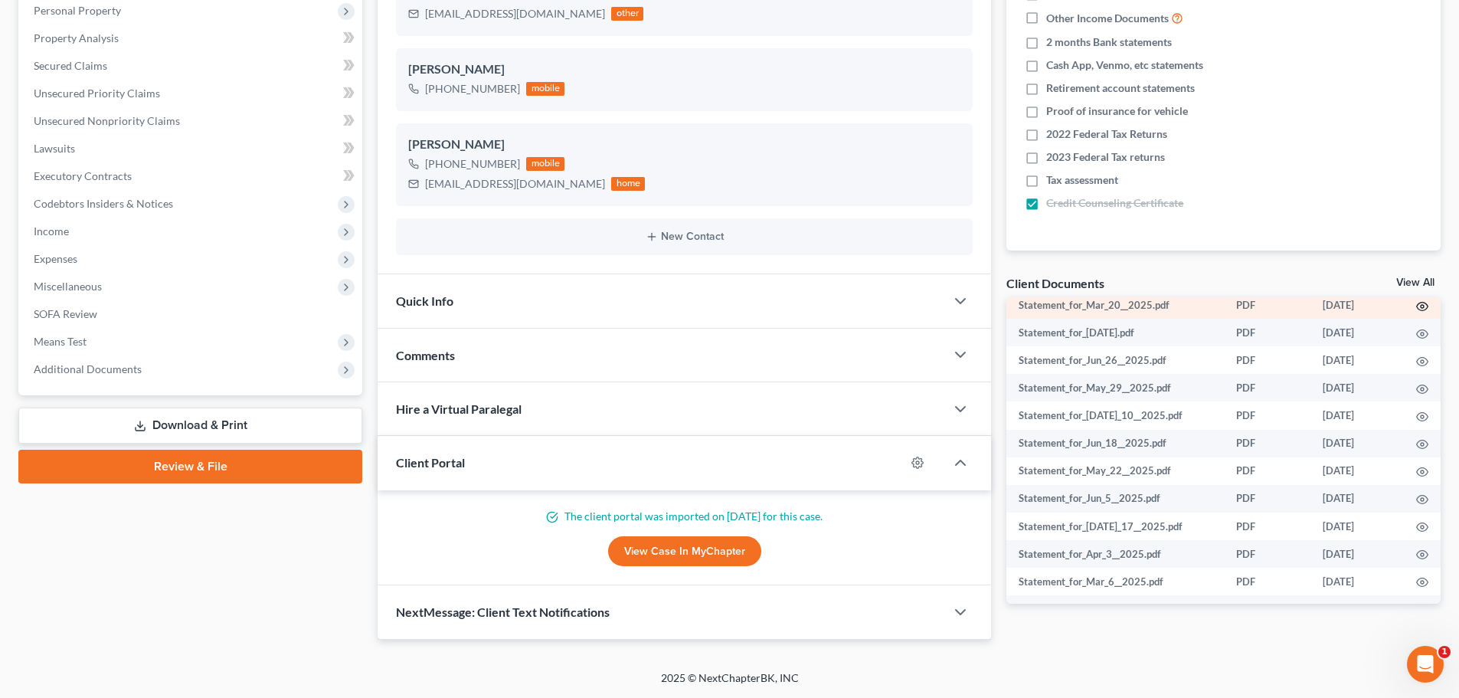
click at [1416, 313] on icon "button" at bounding box center [1422, 306] width 12 height 12
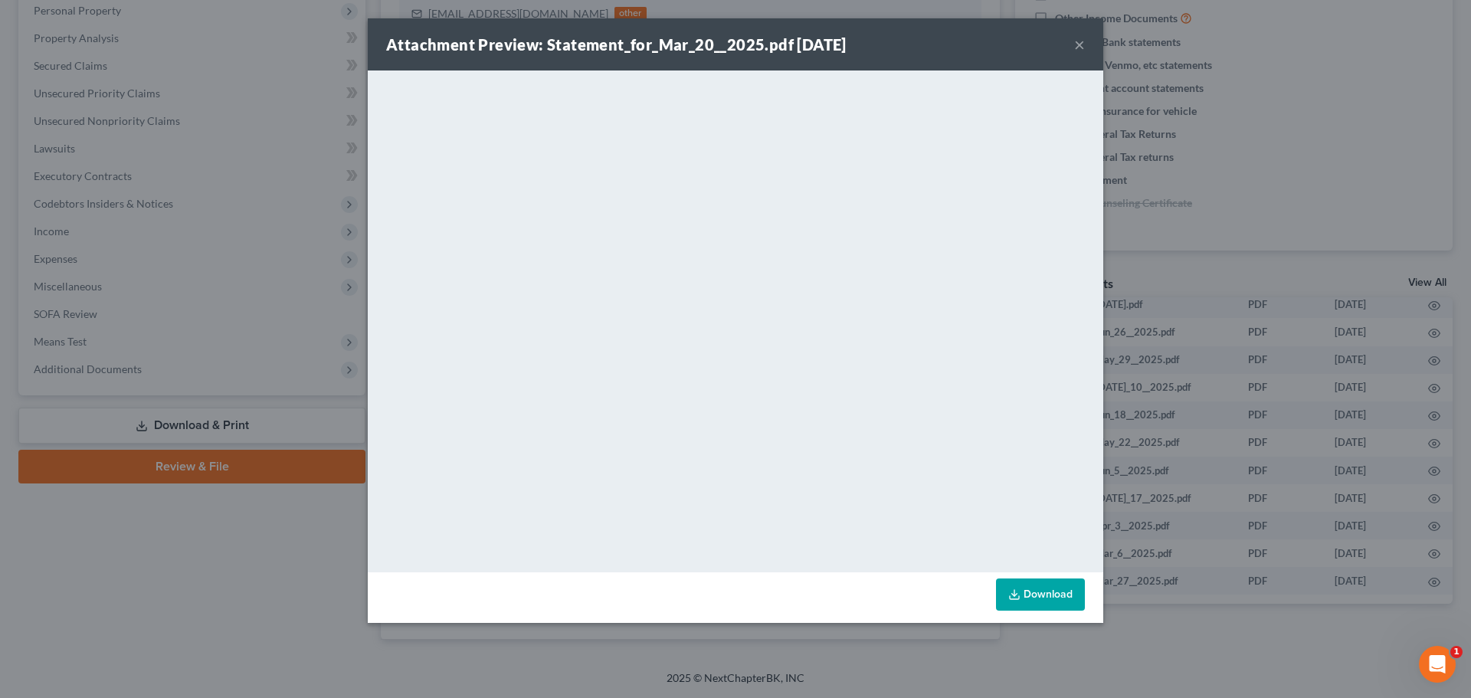
click at [1080, 43] on button "×" at bounding box center [1079, 44] width 11 height 18
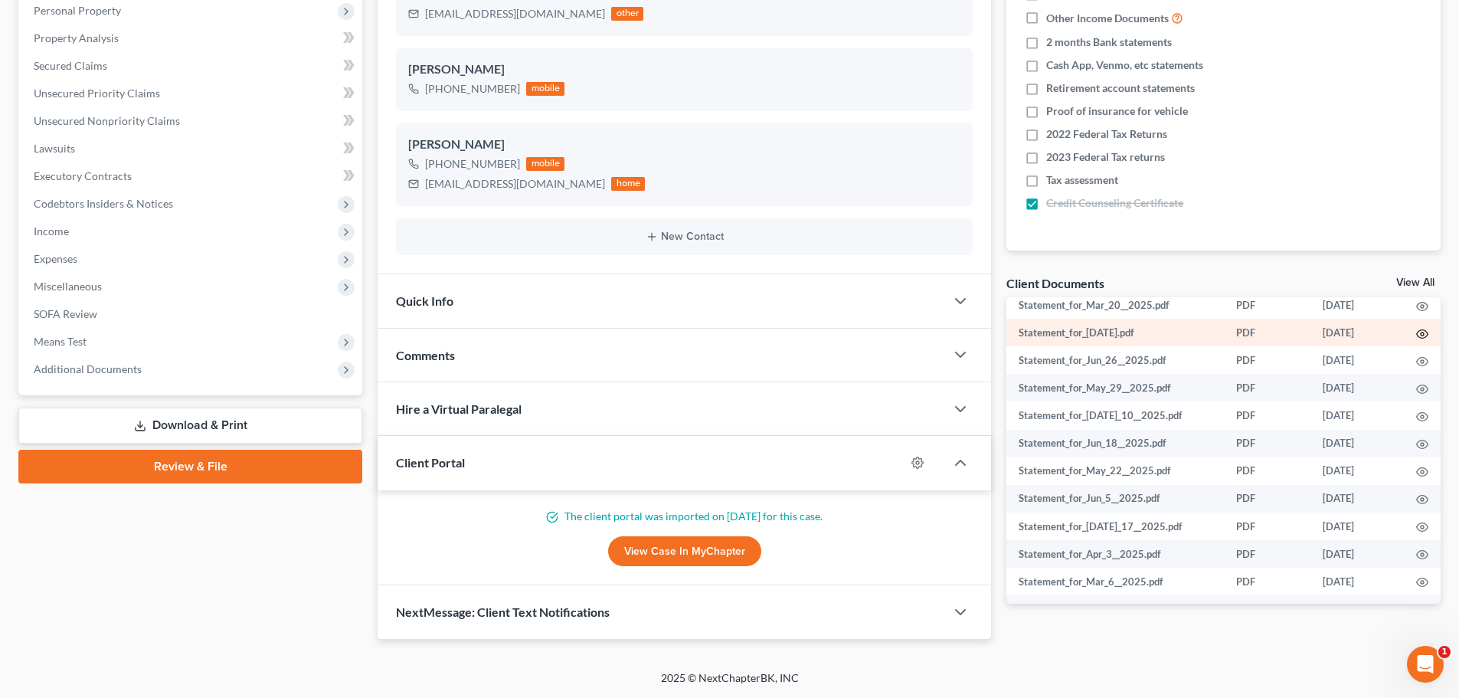
click at [1416, 340] on icon "button" at bounding box center [1422, 334] width 12 height 12
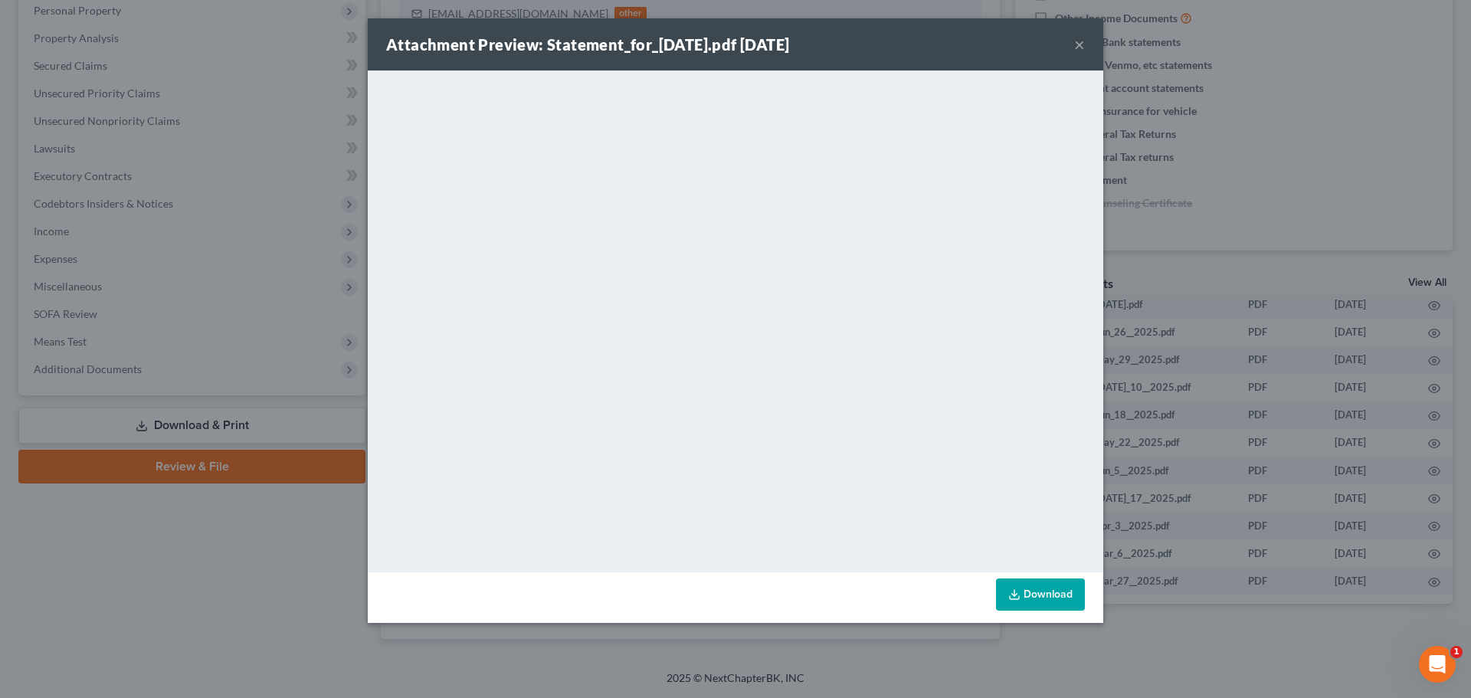
click at [1078, 44] on button "×" at bounding box center [1079, 44] width 11 height 18
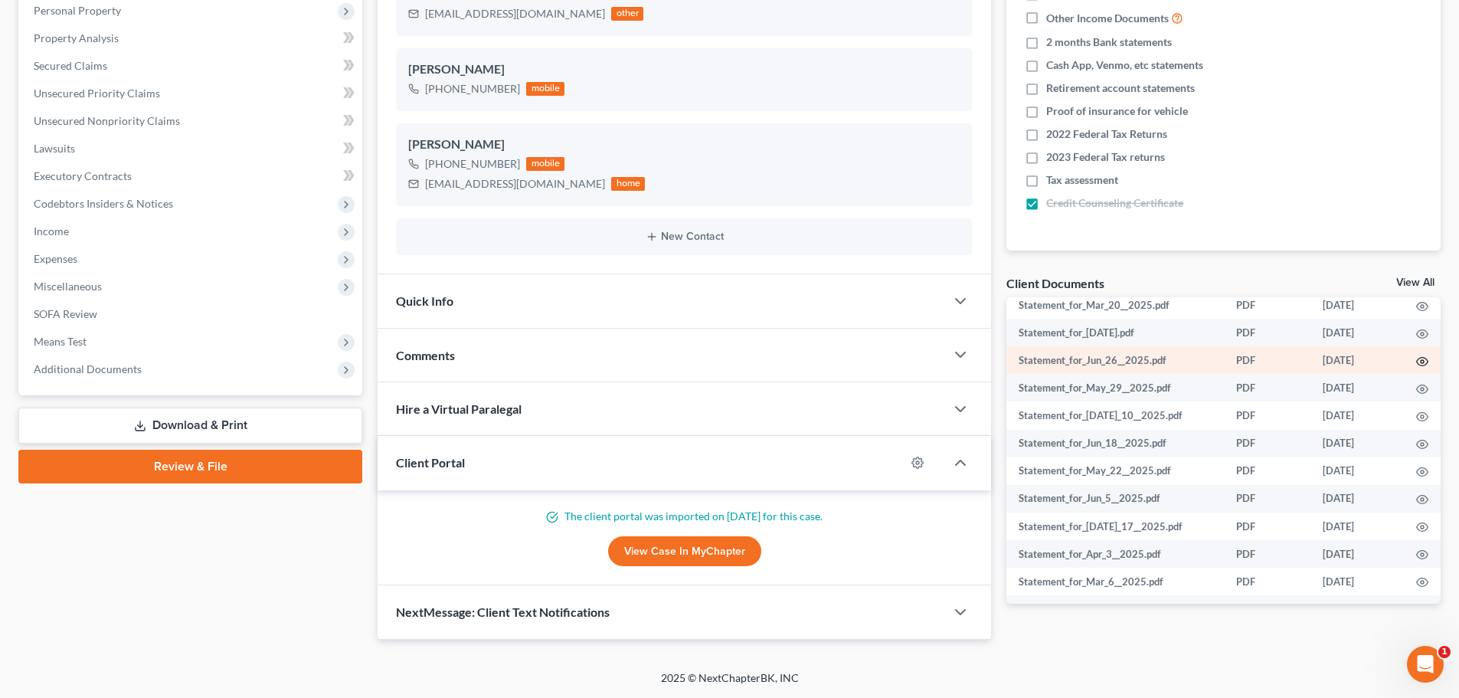
click at [1416, 368] on icon "button" at bounding box center [1422, 361] width 12 height 12
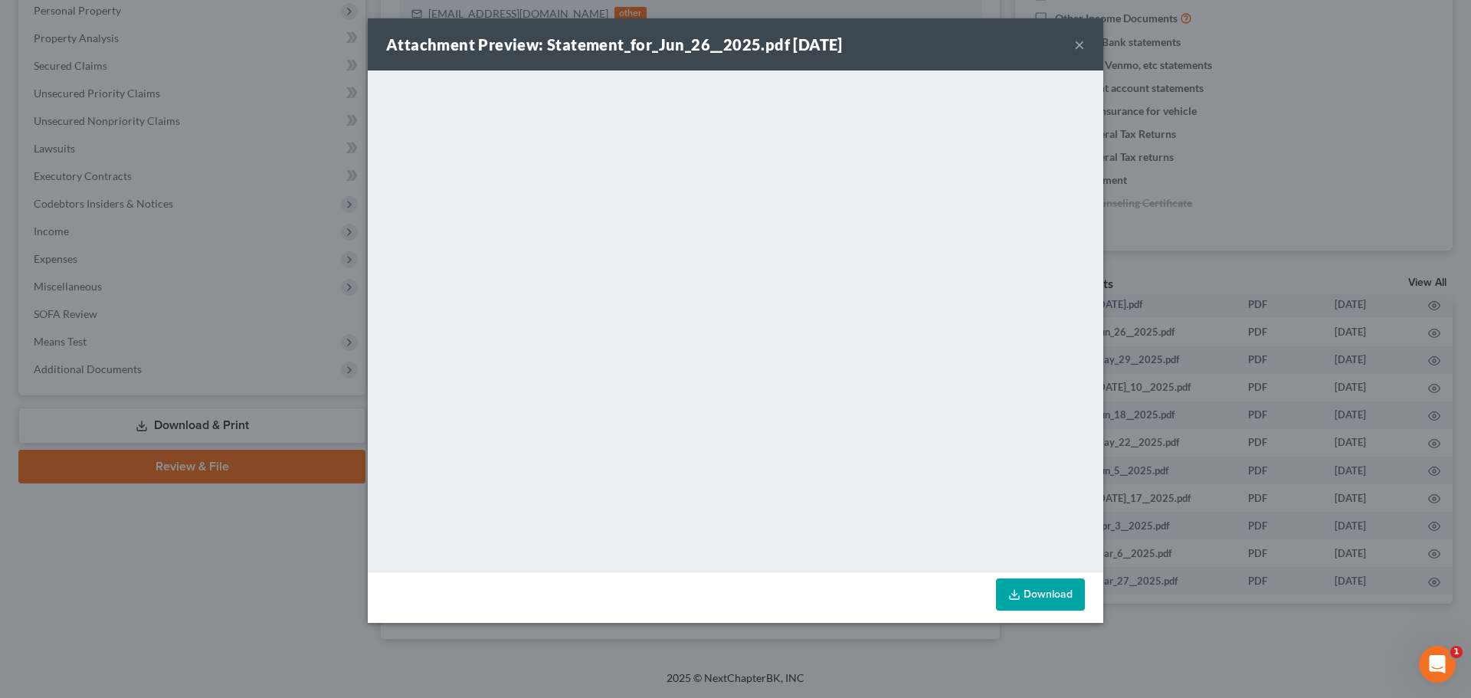
click at [1081, 42] on button "×" at bounding box center [1079, 44] width 11 height 18
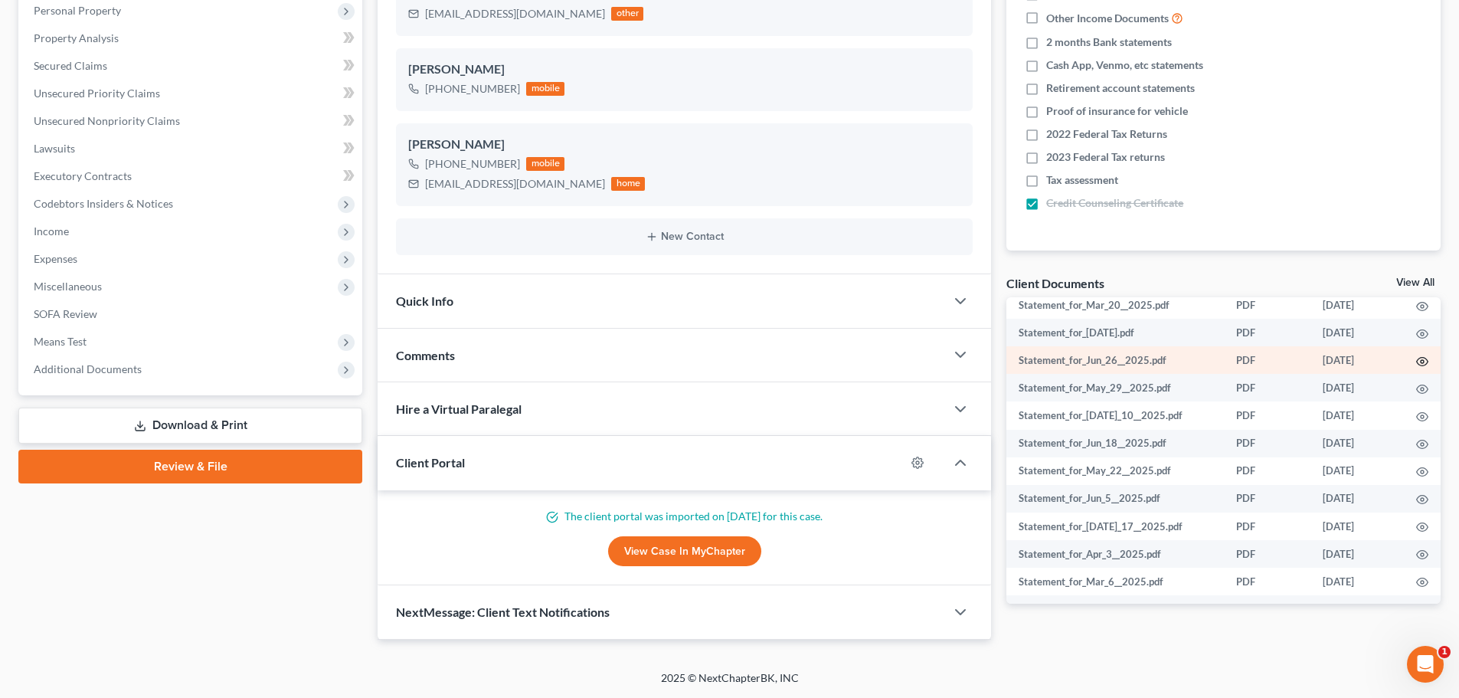
click at [1416, 368] on icon "button" at bounding box center [1422, 361] width 12 height 12
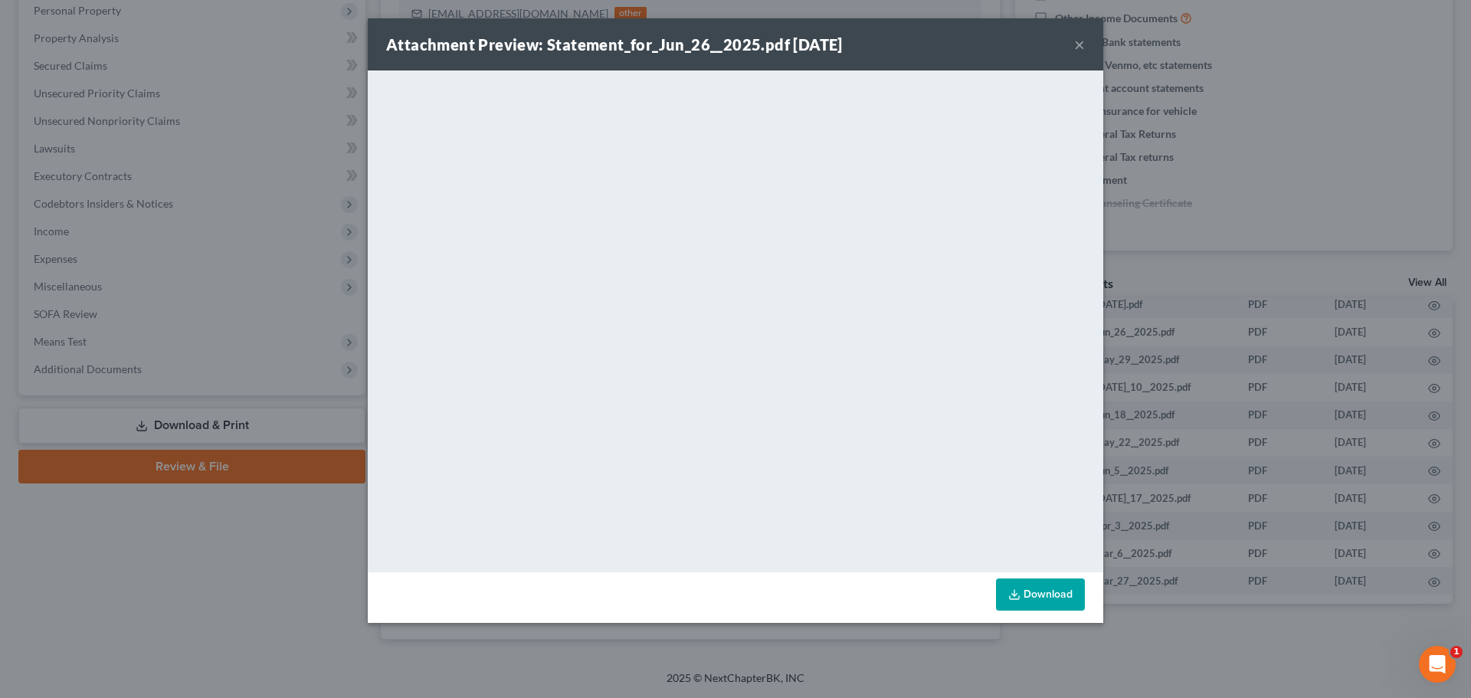
drag, startPoint x: 1076, startPoint y: 39, endPoint x: 1146, endPoint y: 405, distance: 372.7
click at [1076, 39] on button "×" at bounding box center [1079, 44] width 11 height 18
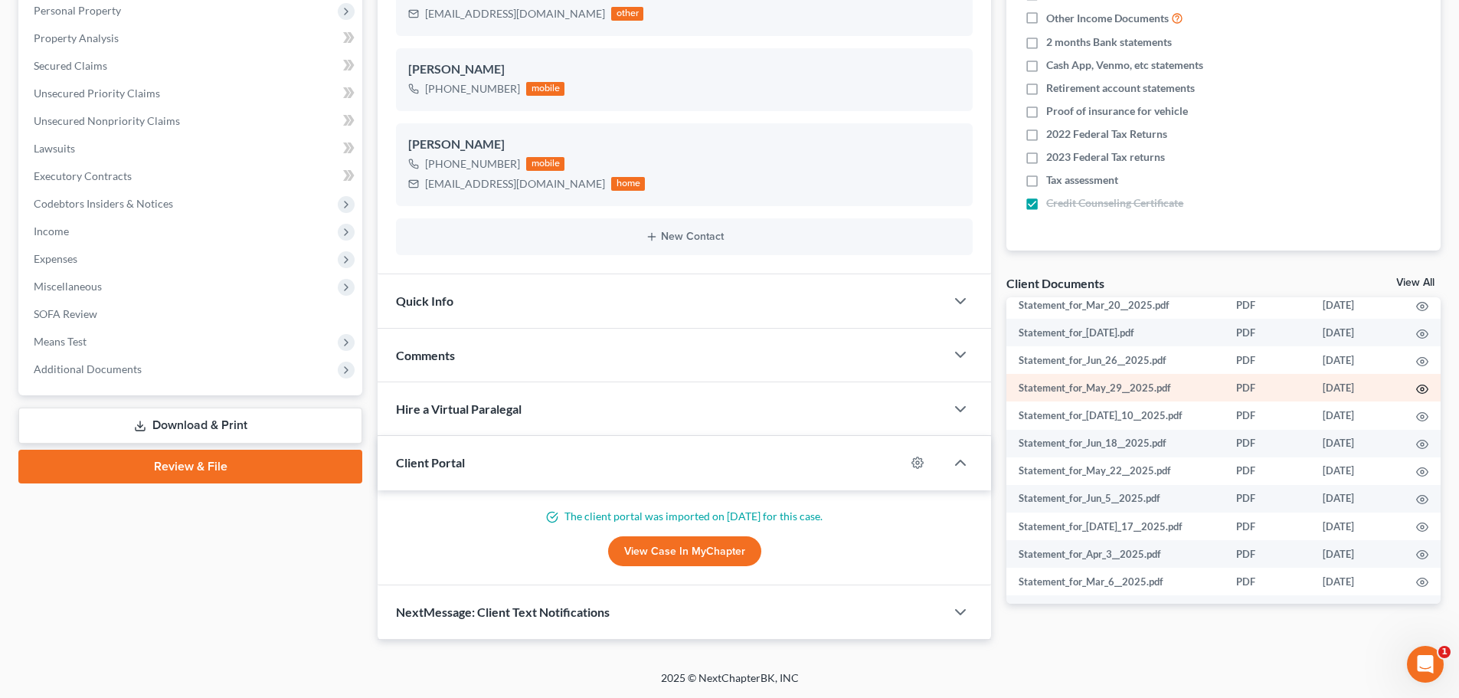
click at [1416, 395] on icon "button" at bounding box center [1422, 389] width 12 height 12
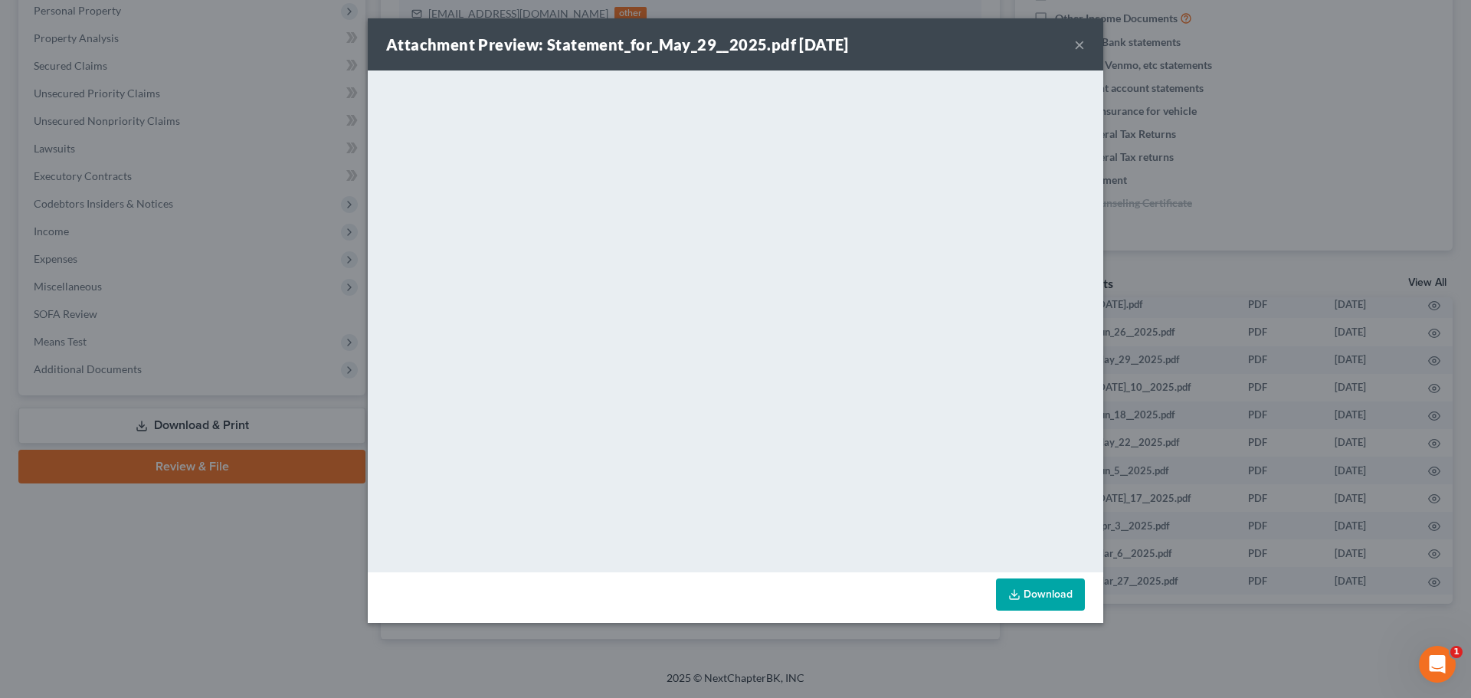
drag, startPoint x: 1078, startPoint y: 44, endPoint x: 833, endPoint y: 1, distance: 248.9
click at [1078, 44] on button "×" at bounding box center [1079, 44] width 11 height 18
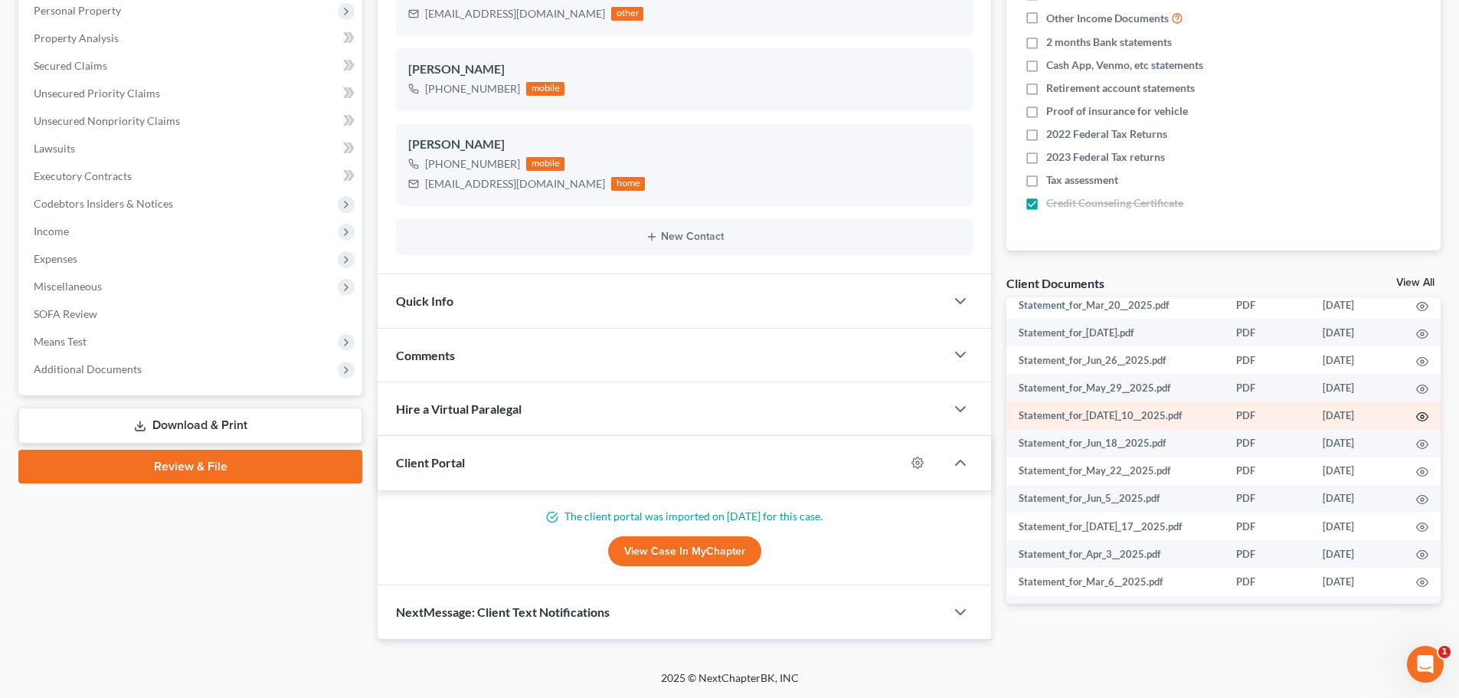
click at [1416, 423] on icon "button" at bounding box center [1422, 417] width 12 height 12
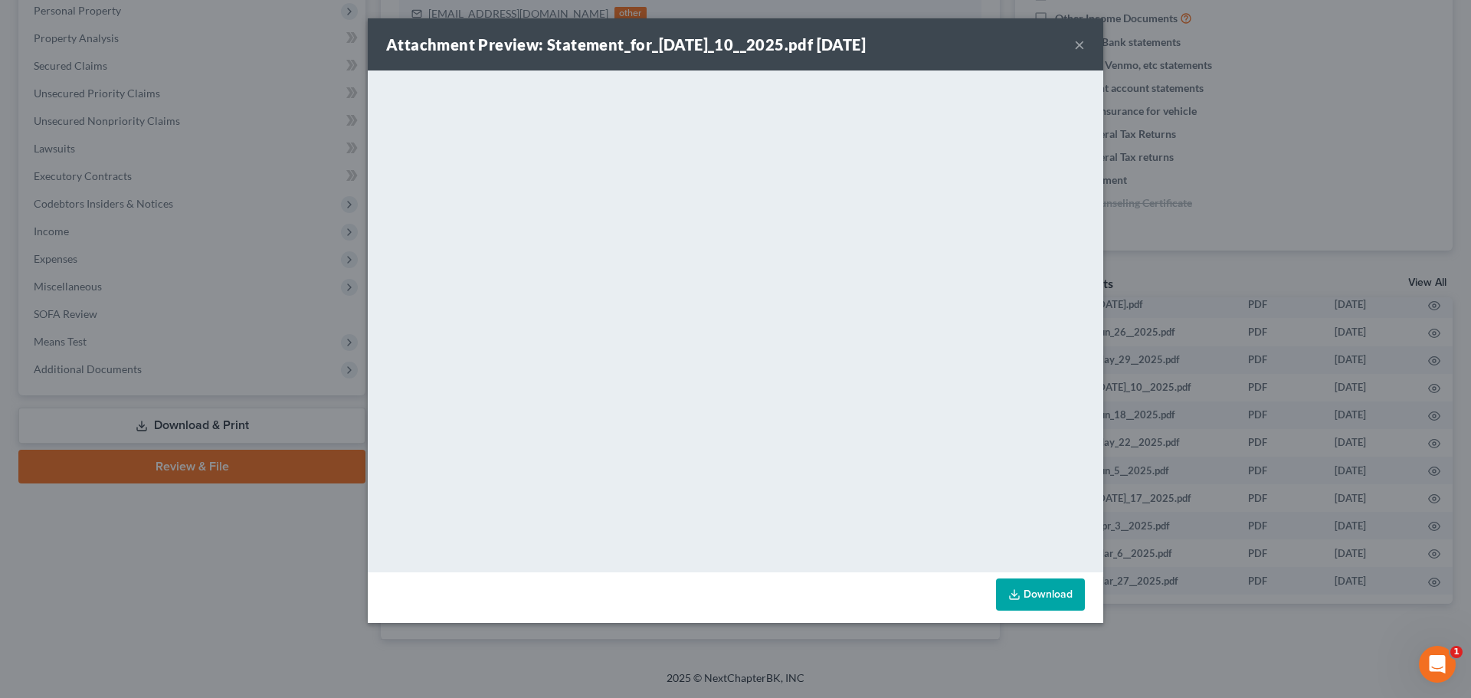
click at [1077, 42] on button "×" at bounding box center [1079, 44] width 11 height 18
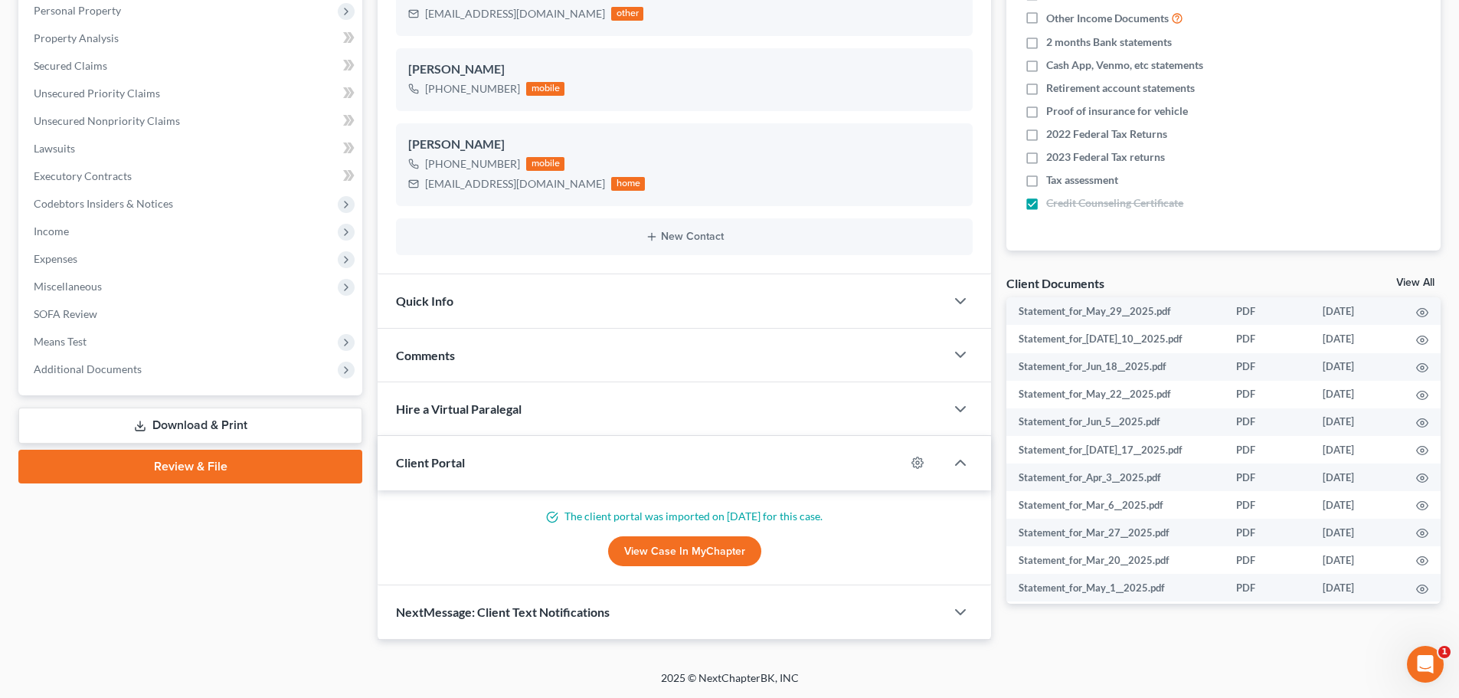
scroll to position [536, 0]
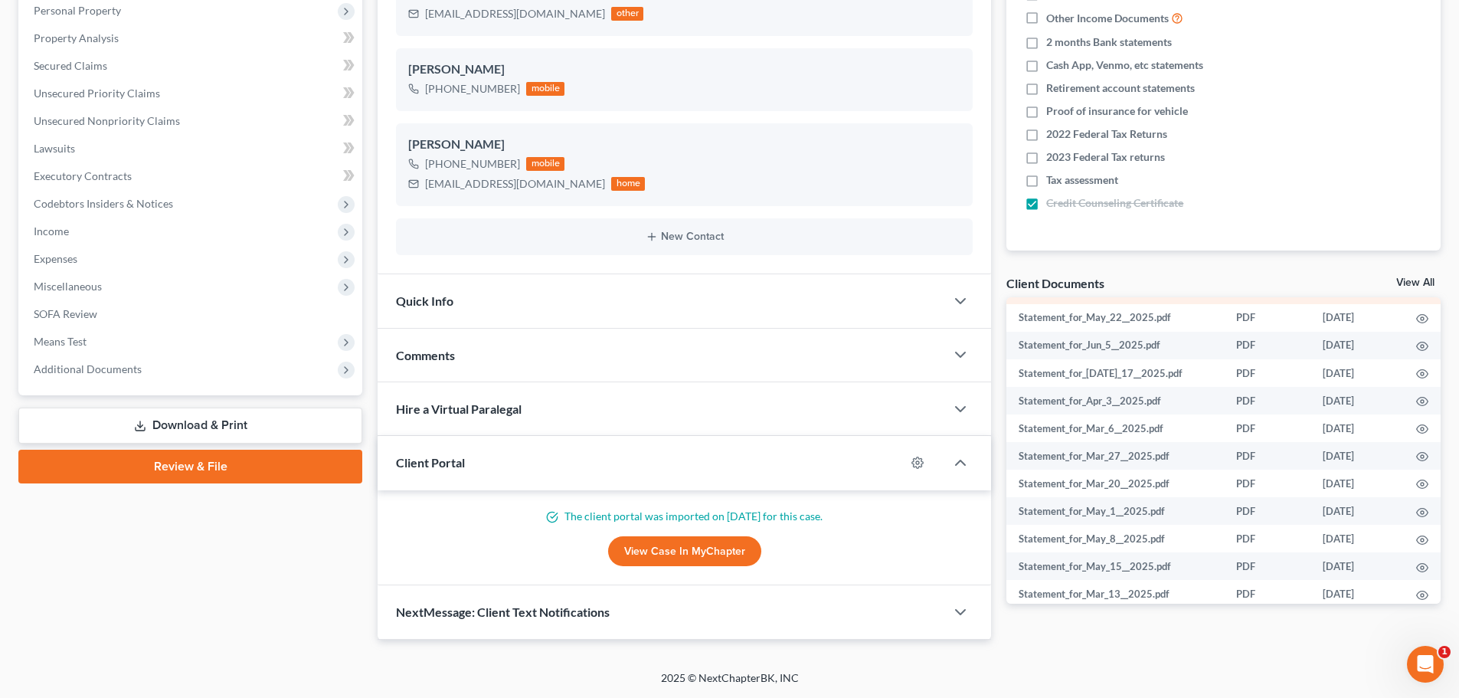
click at [1416, 297] on icon "button" at bounding box center [1422, 291] width 12 height 12
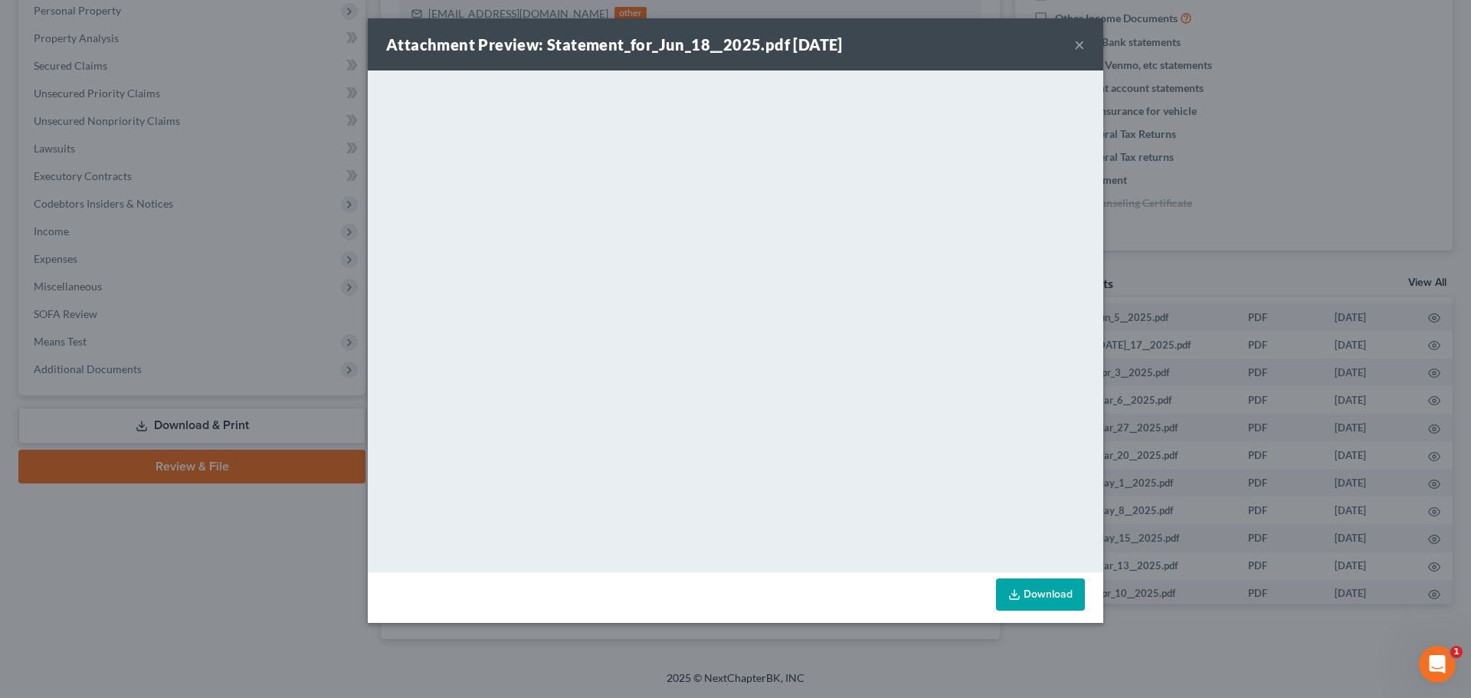
click at [1080, 45] on button "×" at bounding box center [1079, 44] width 11 height 18
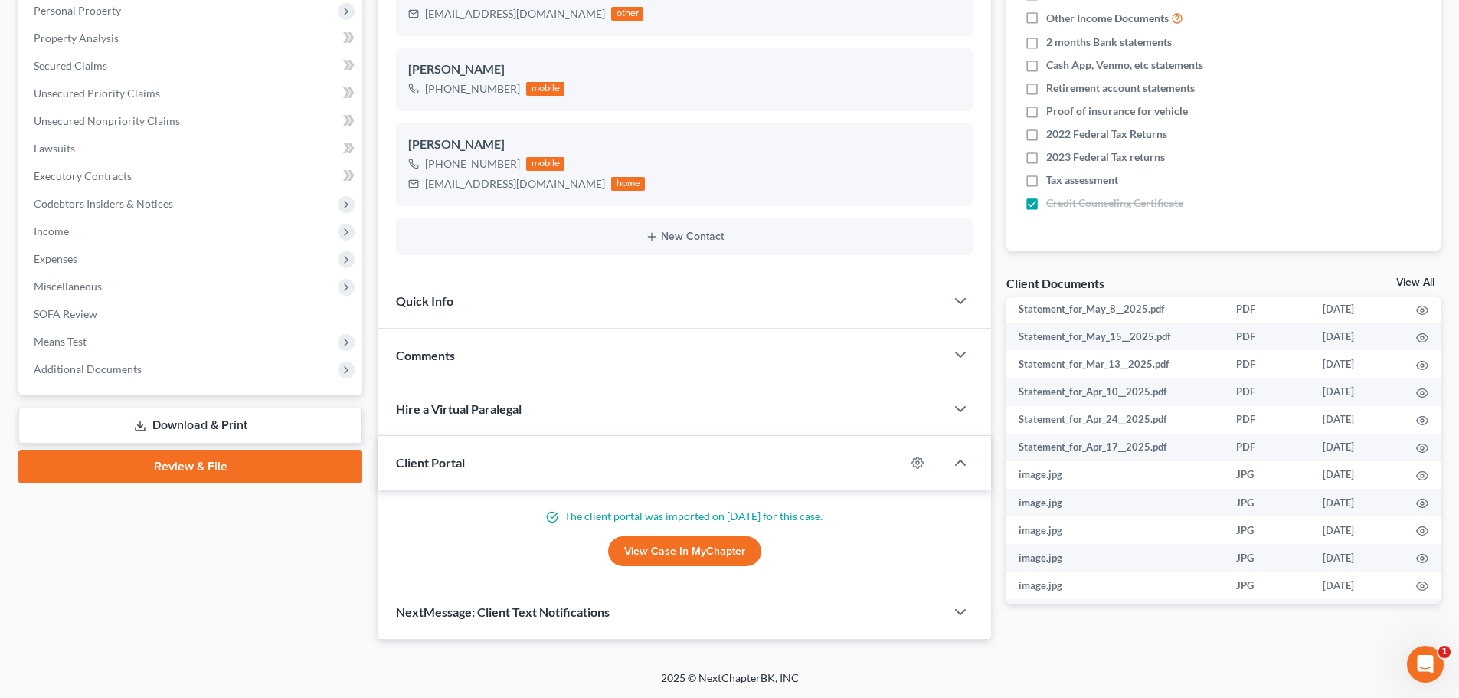
scroll to position [843, 0]
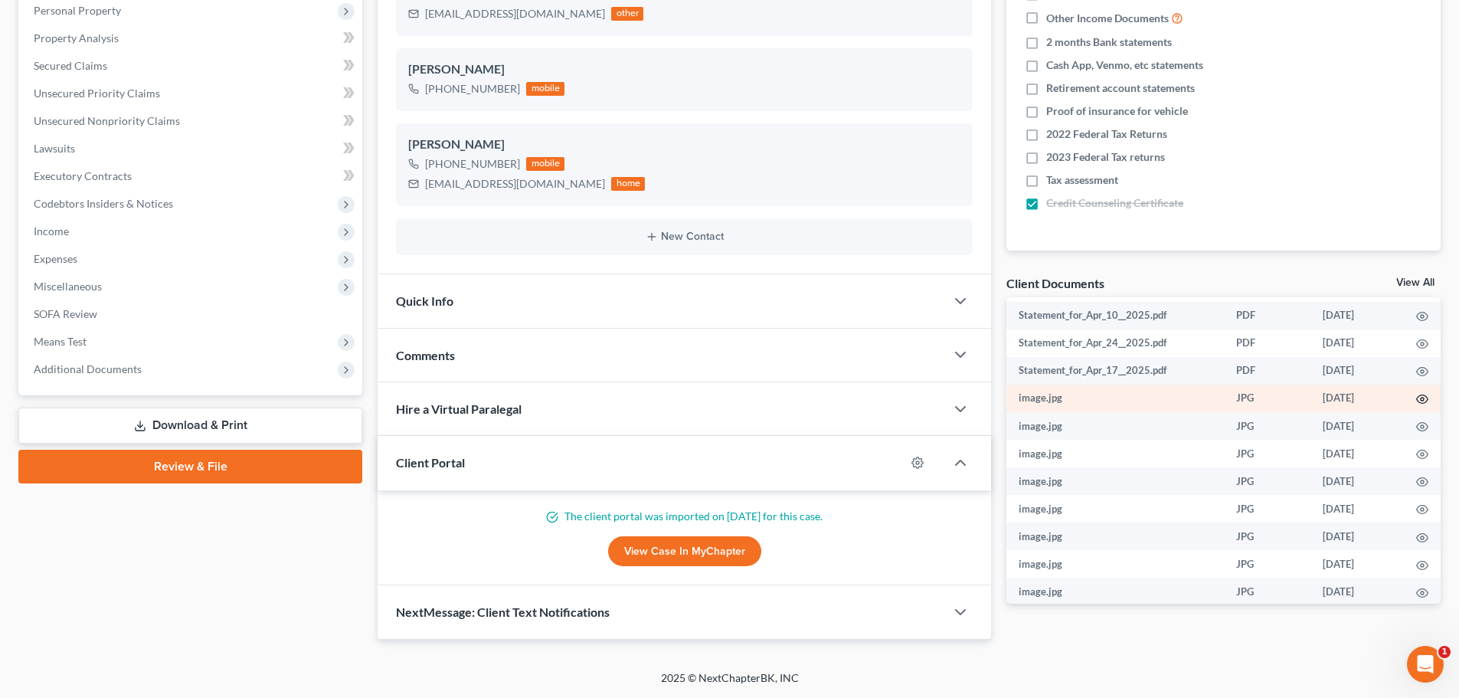
click at [1416, 405] on icon "button" at bounding box center [1422, 399] width 12 height 12
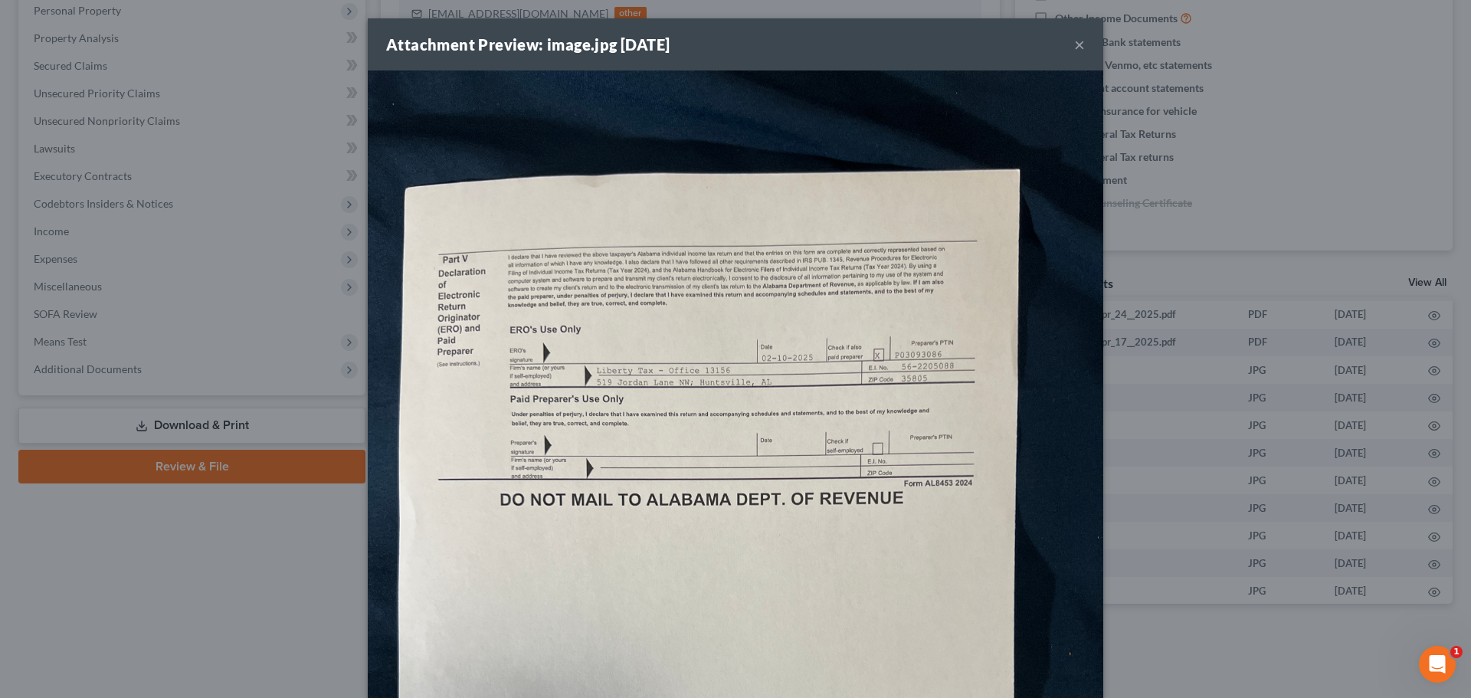
click at [1074, 48] on button "×" at bounding box center [1079, 44] width 11 height 18
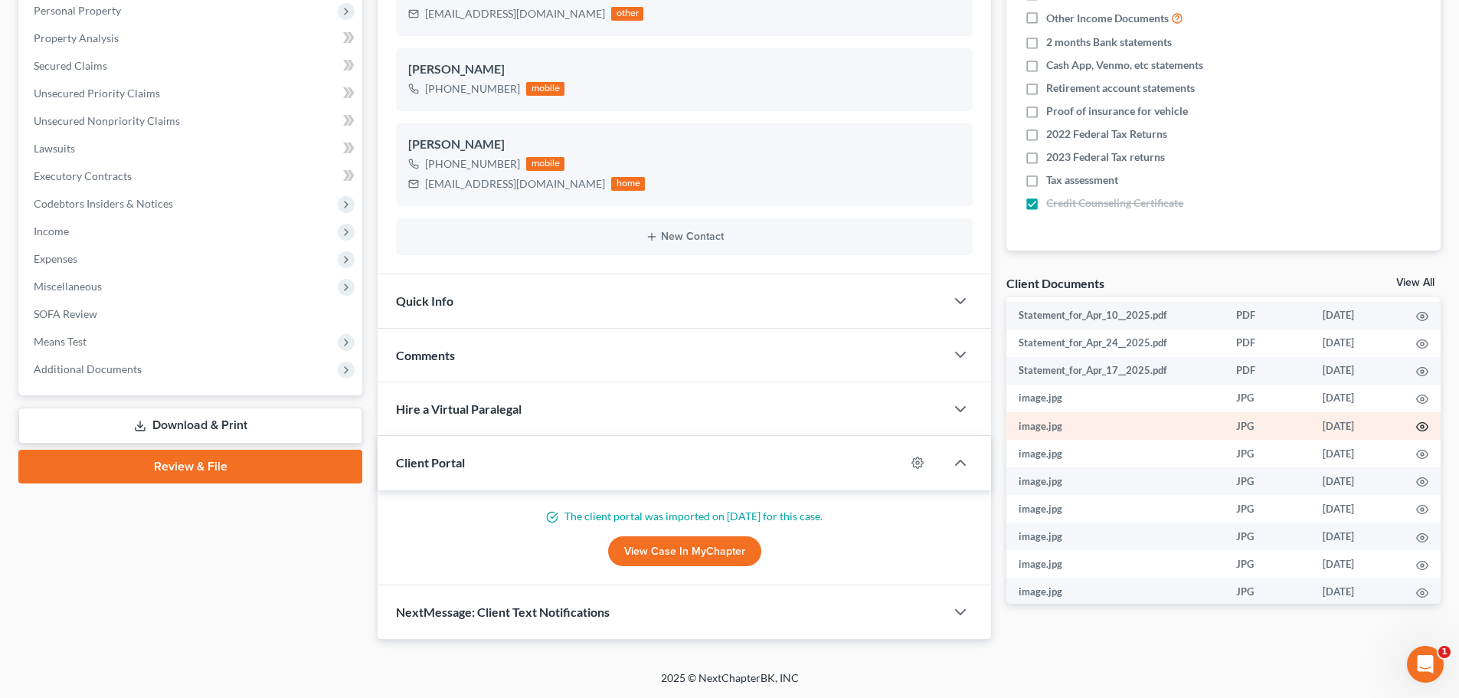
click at [1421, 428] on circle "button" at bounding box center [1422, 426] width 3 height 3
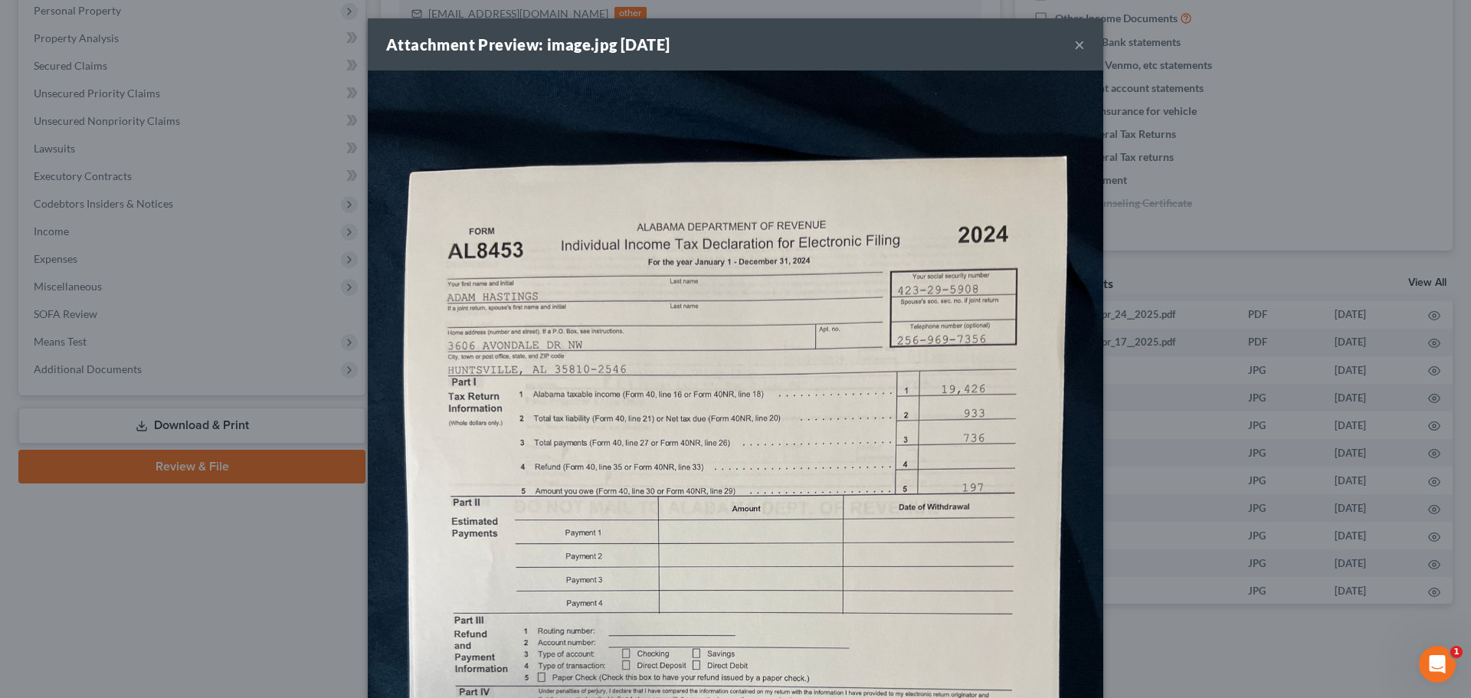
click at [1067, 41] on div "Attachment Preview: image.jpg [DATE] ×" at bounding box center [735, 44] width 735 height 52
click at [1074, 44] on button "×" at bounding box center [1079, 44] width 11 height 18
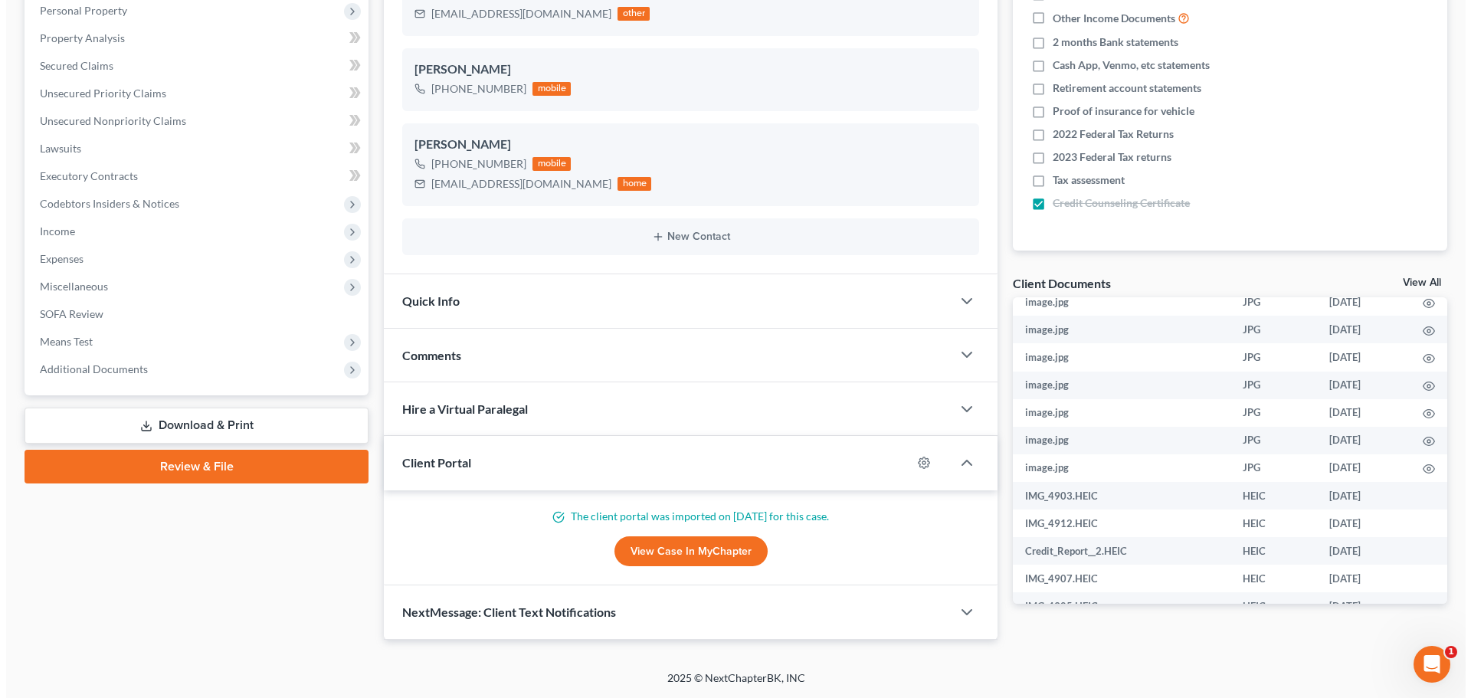
scroll to position [1455, 0]
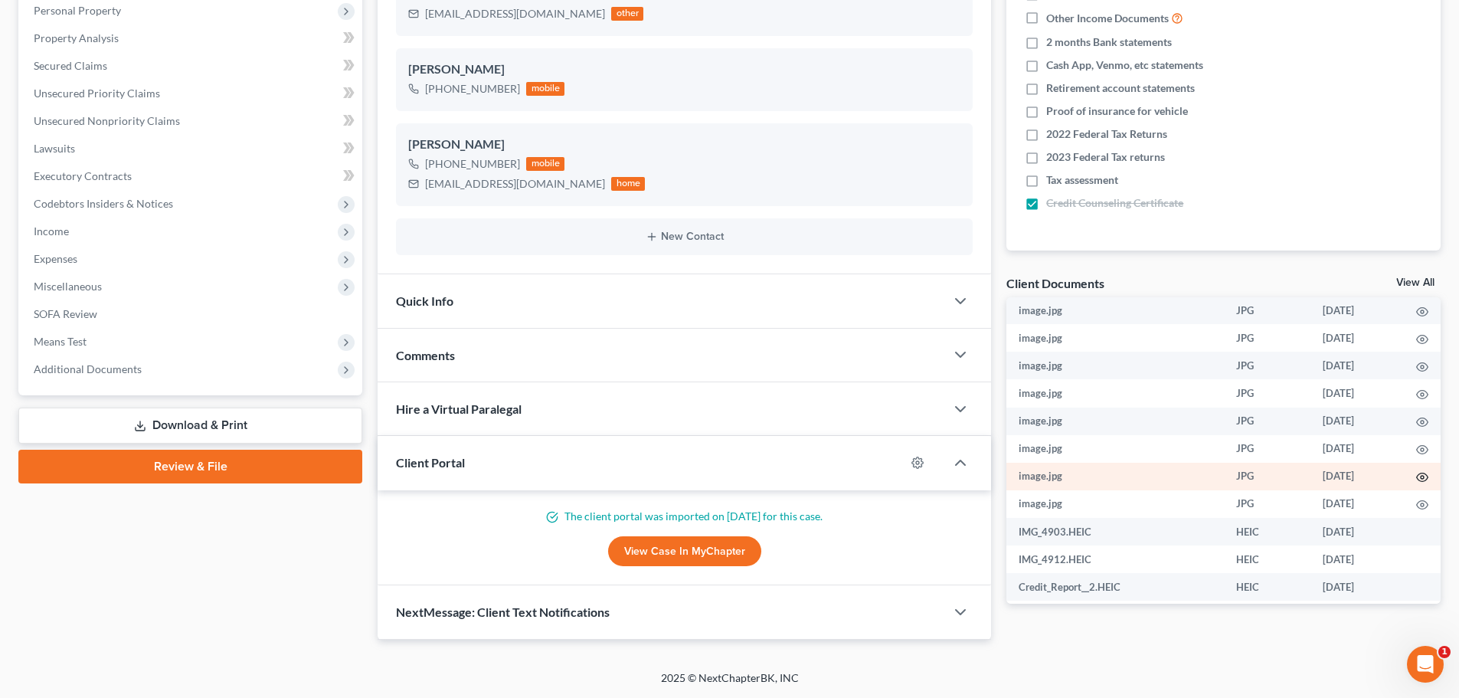
click at [1416, 483] on icon "button" at bounding box center [1422, 477] width 12 height 12
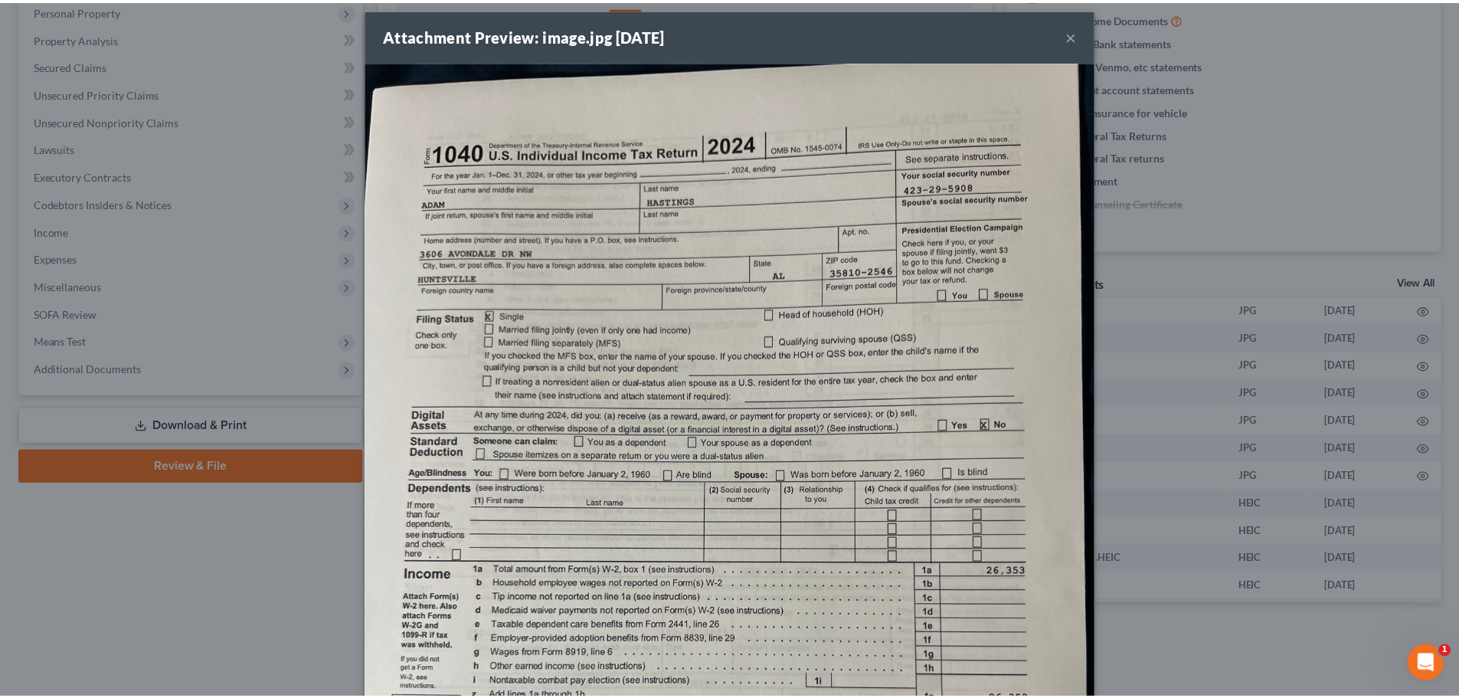
scroll to position [0, 0]
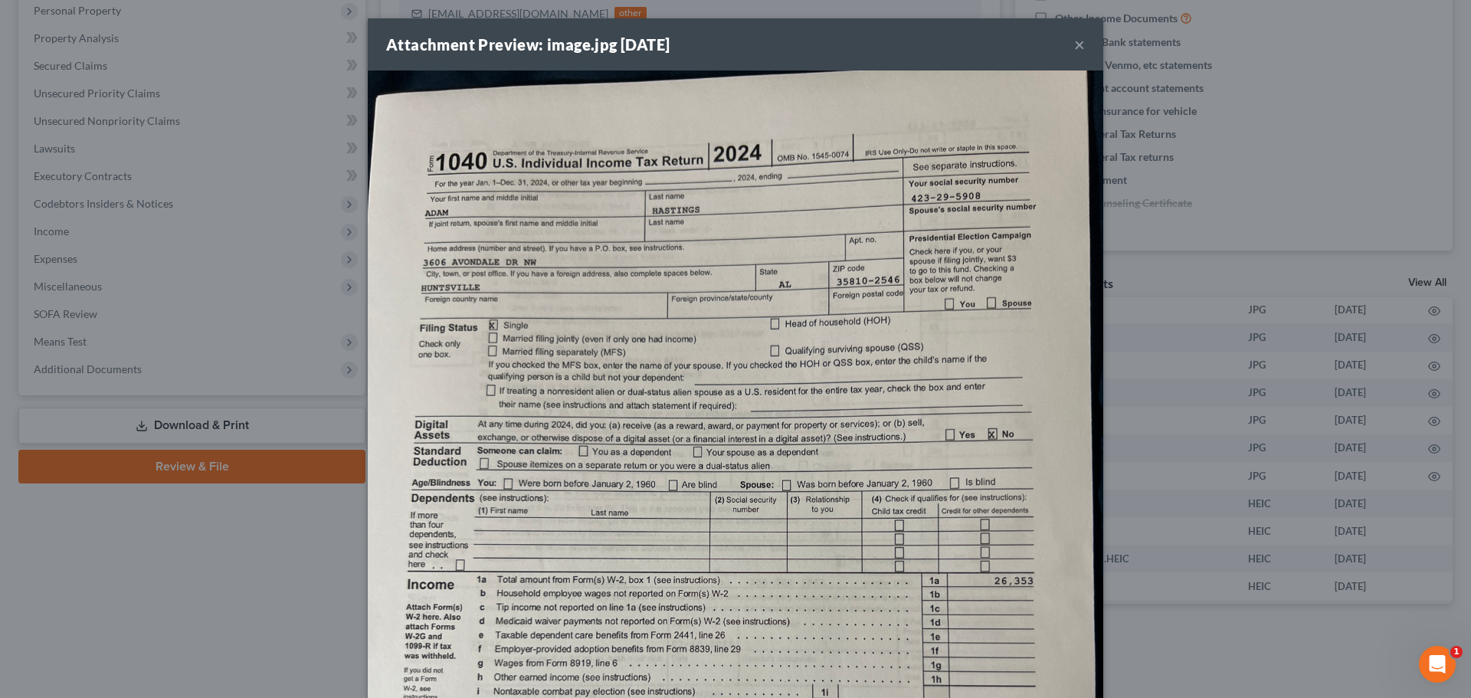
click at [1075, 42] on button "×" at bounding box center [1079, 44] width 11 height 18
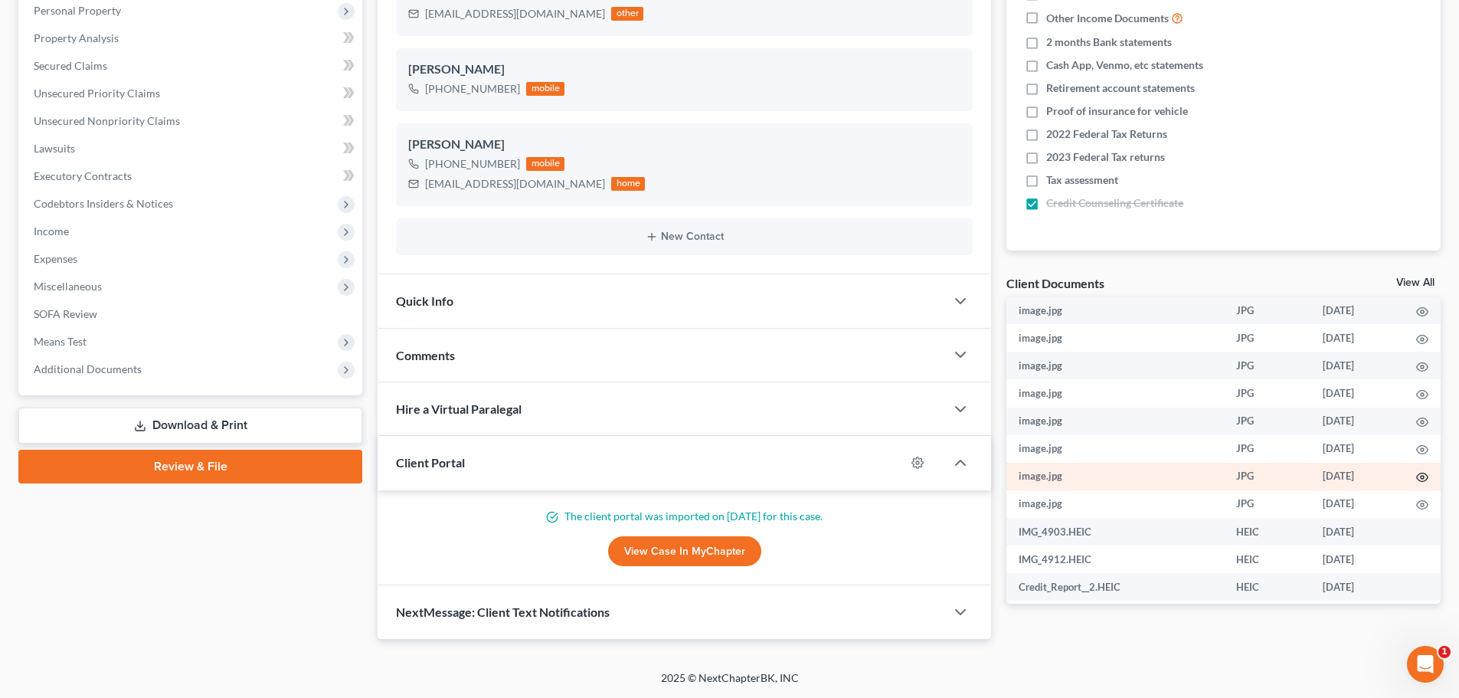
click at [1421, 479] on circle "button" at bounding box center [1422, 477] width 3 height 3
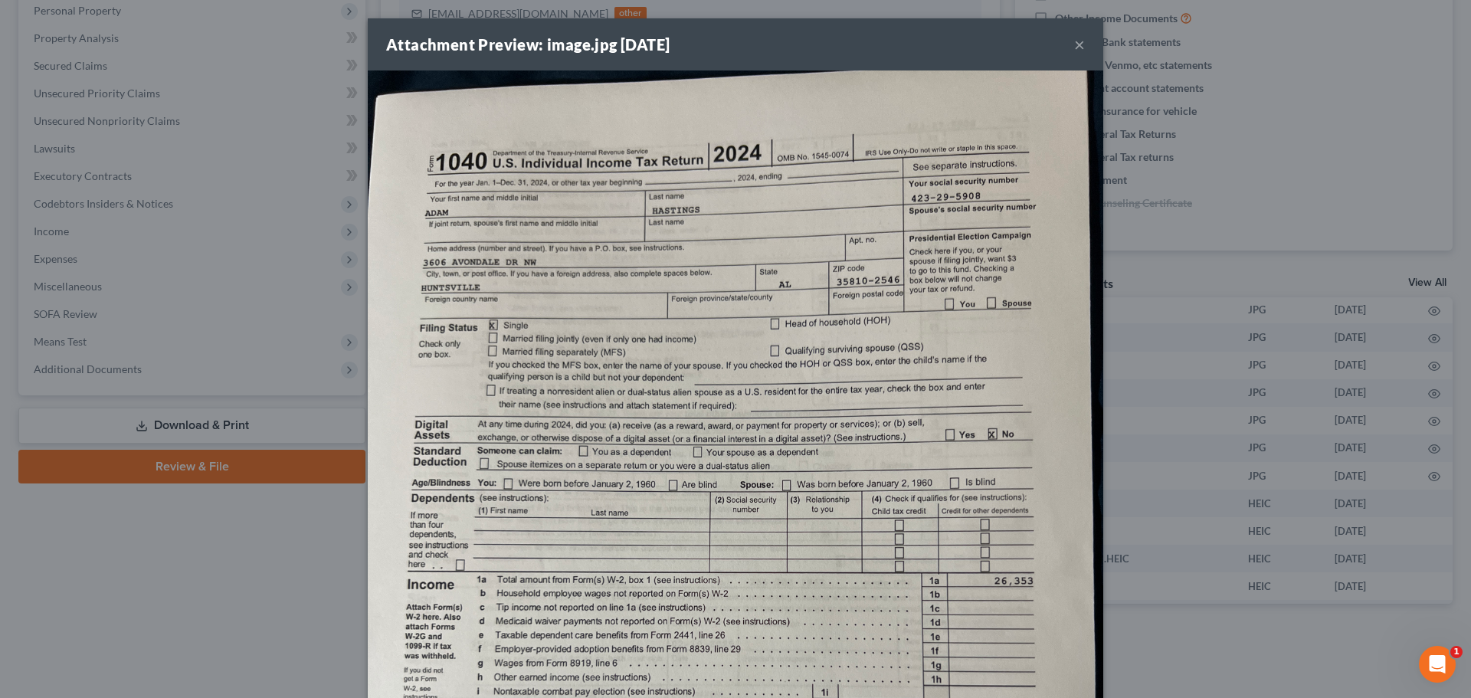
click at [1419, 518] on div "Attachment Preview: image.jpg [DATE] × Download" at bounding box center [735, 349] width 1471 height 698
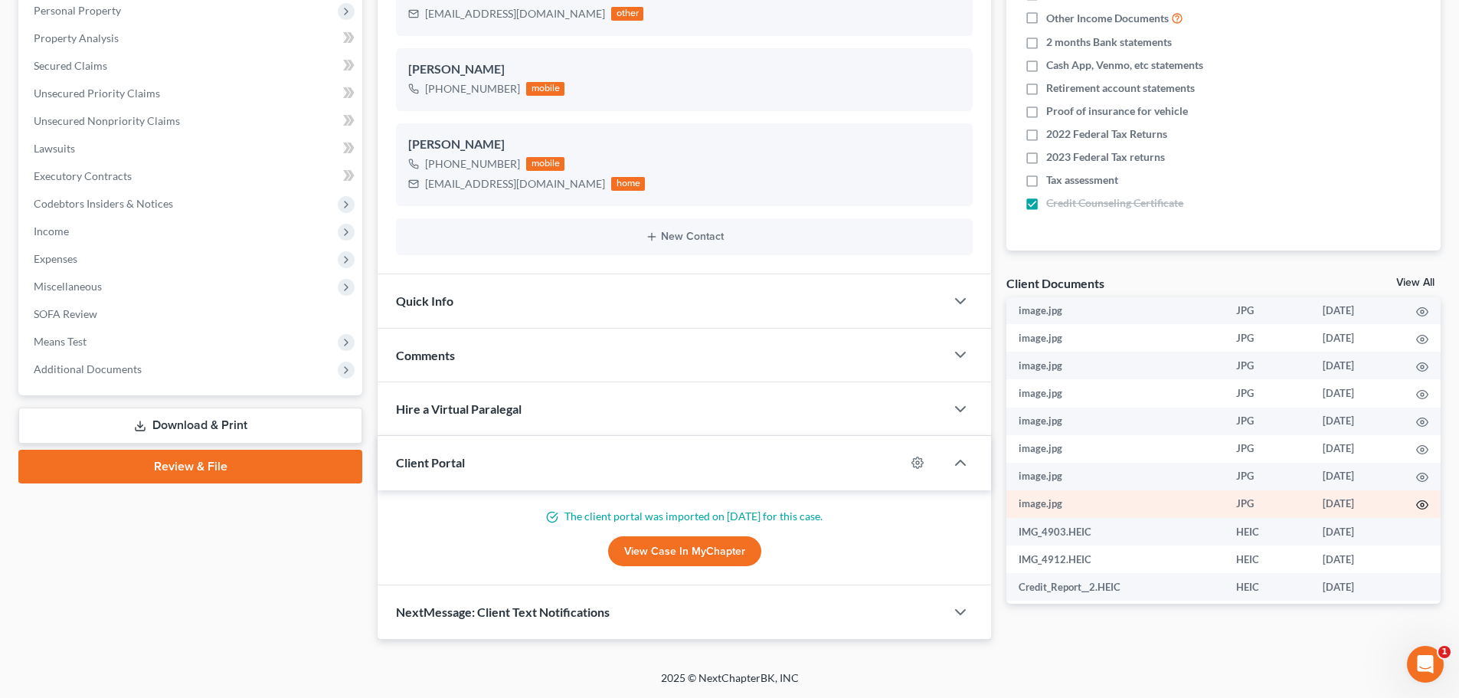
click at [1416, 511] on icon "button" at bounding box center [1422, 505] width 12 height 12
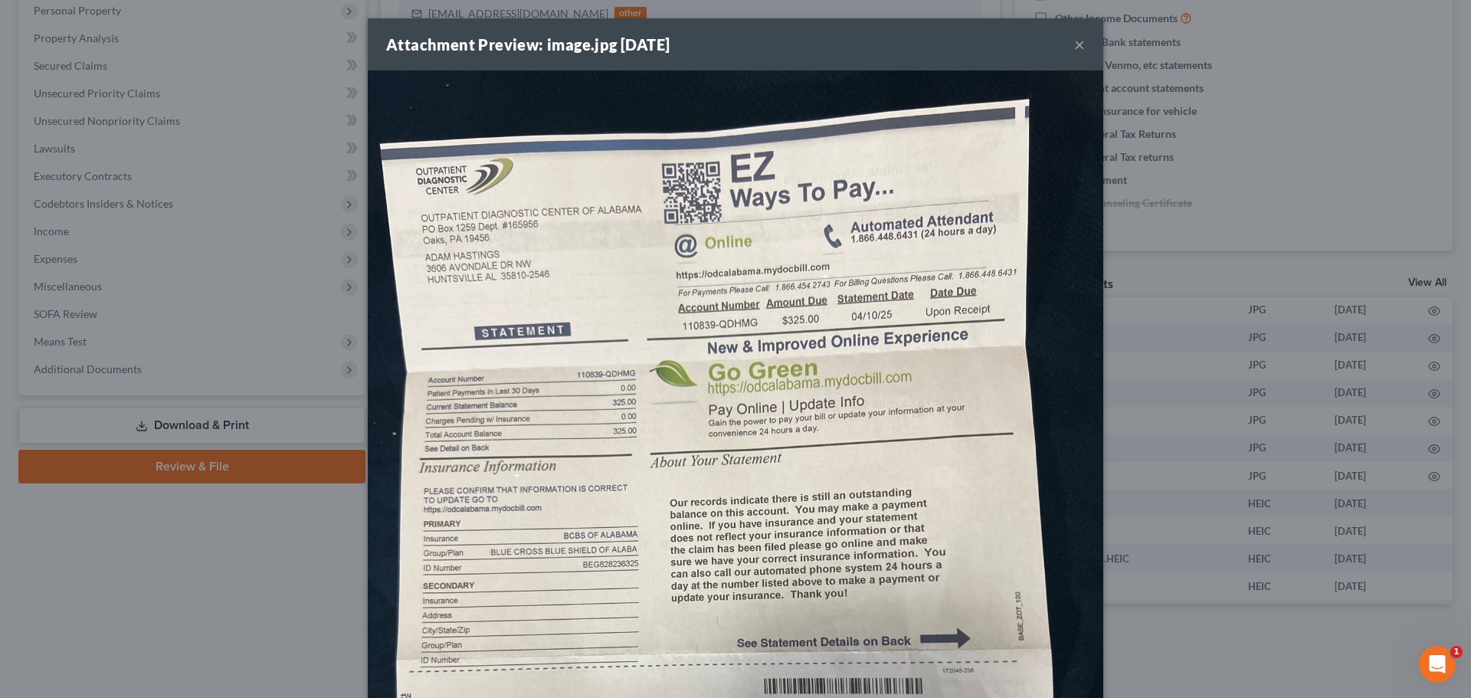
click at [1074, 44] on button "×" at bounding box center [1079, 44] width 11 height 18
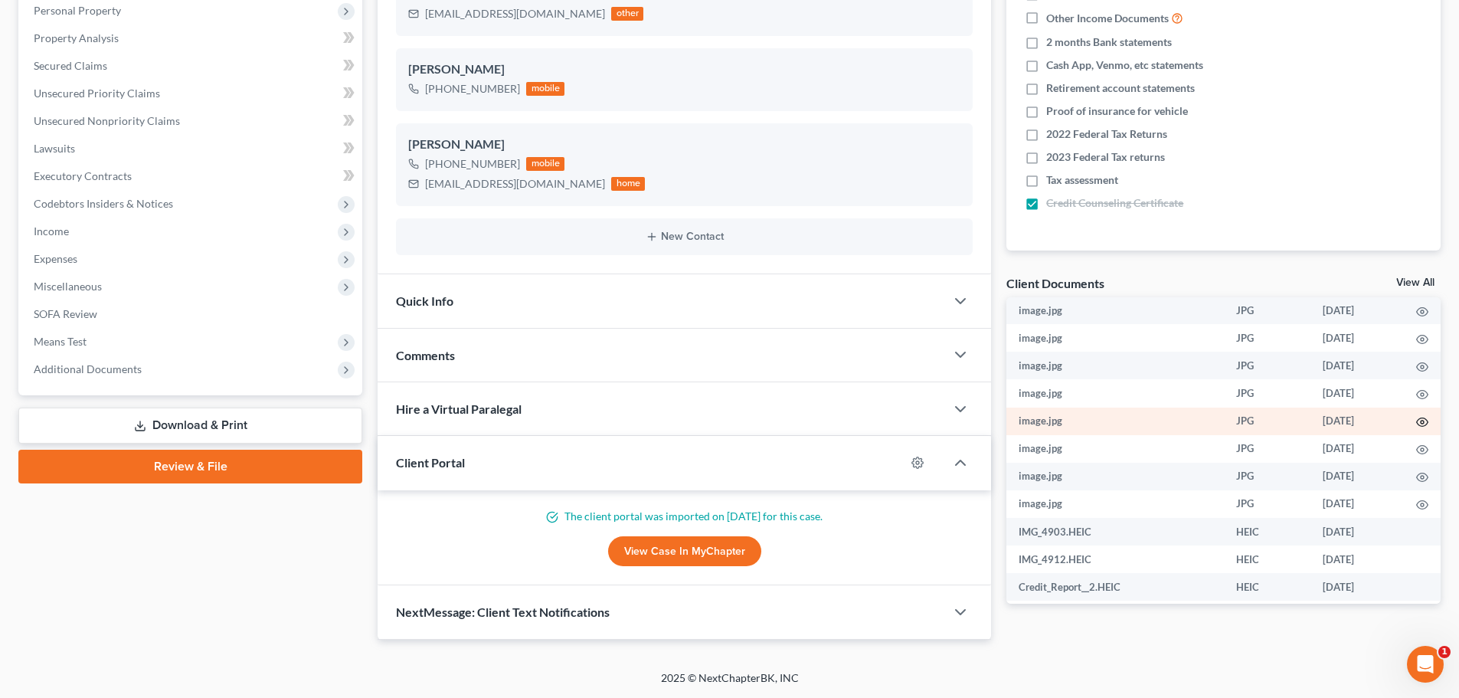
click at [1416, 428] on icon "button" at bounding box center [1422, 422] width 12 height 12
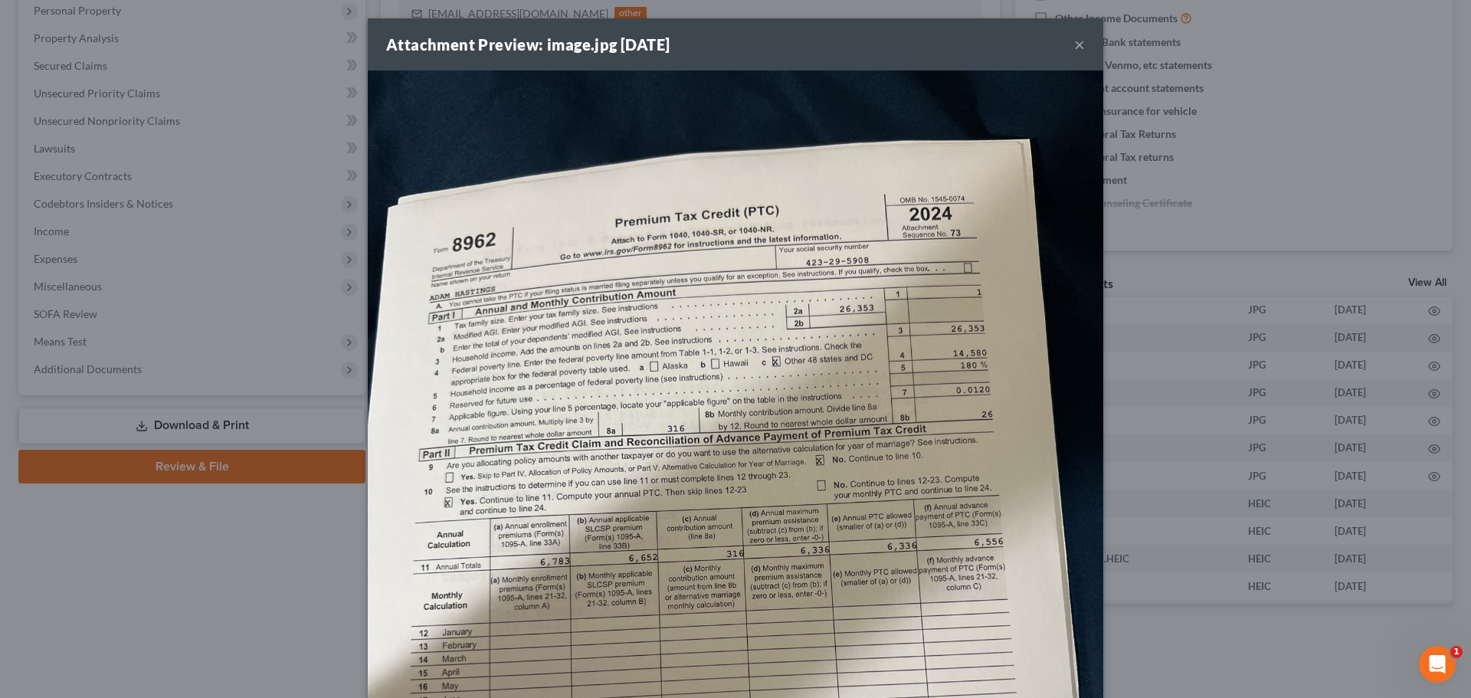
click at [1074, 44] on button "×" at bounding box center [1079, 44] width 11 height 18
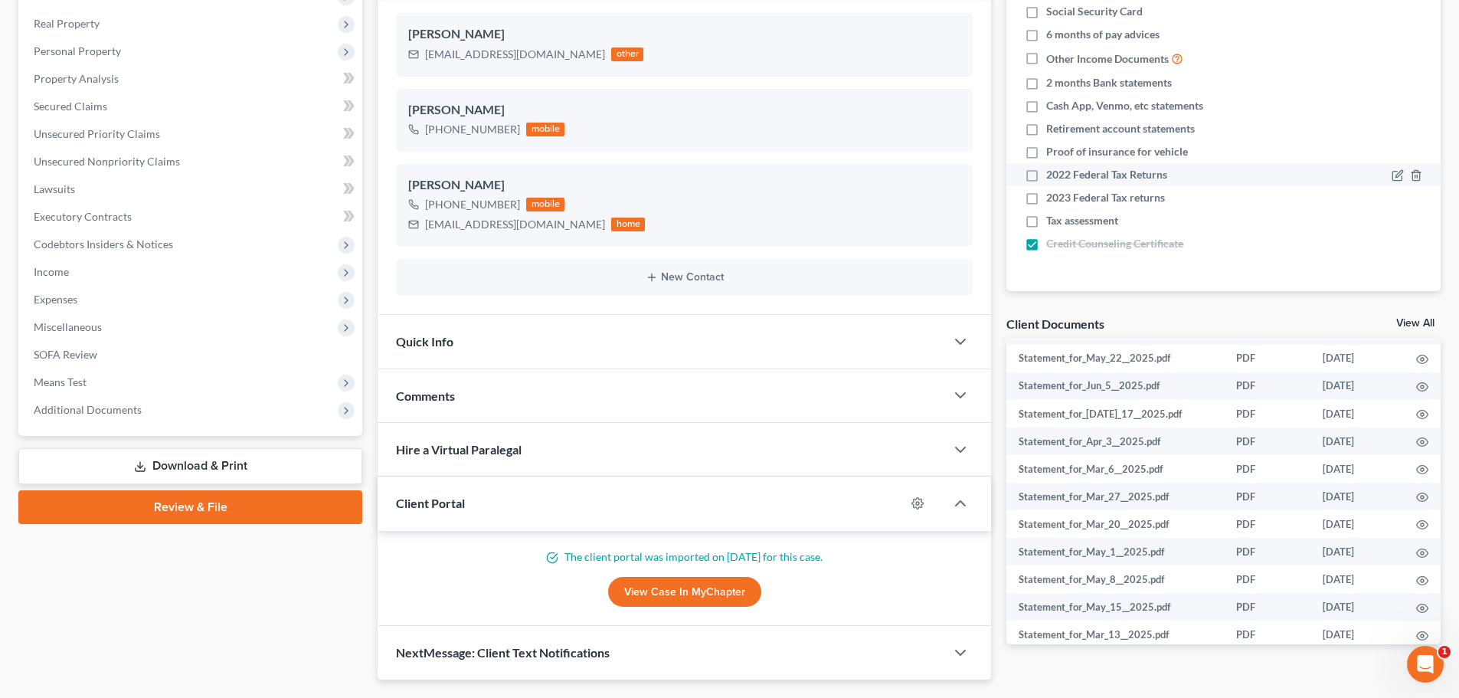
scroll to position [224, 0]
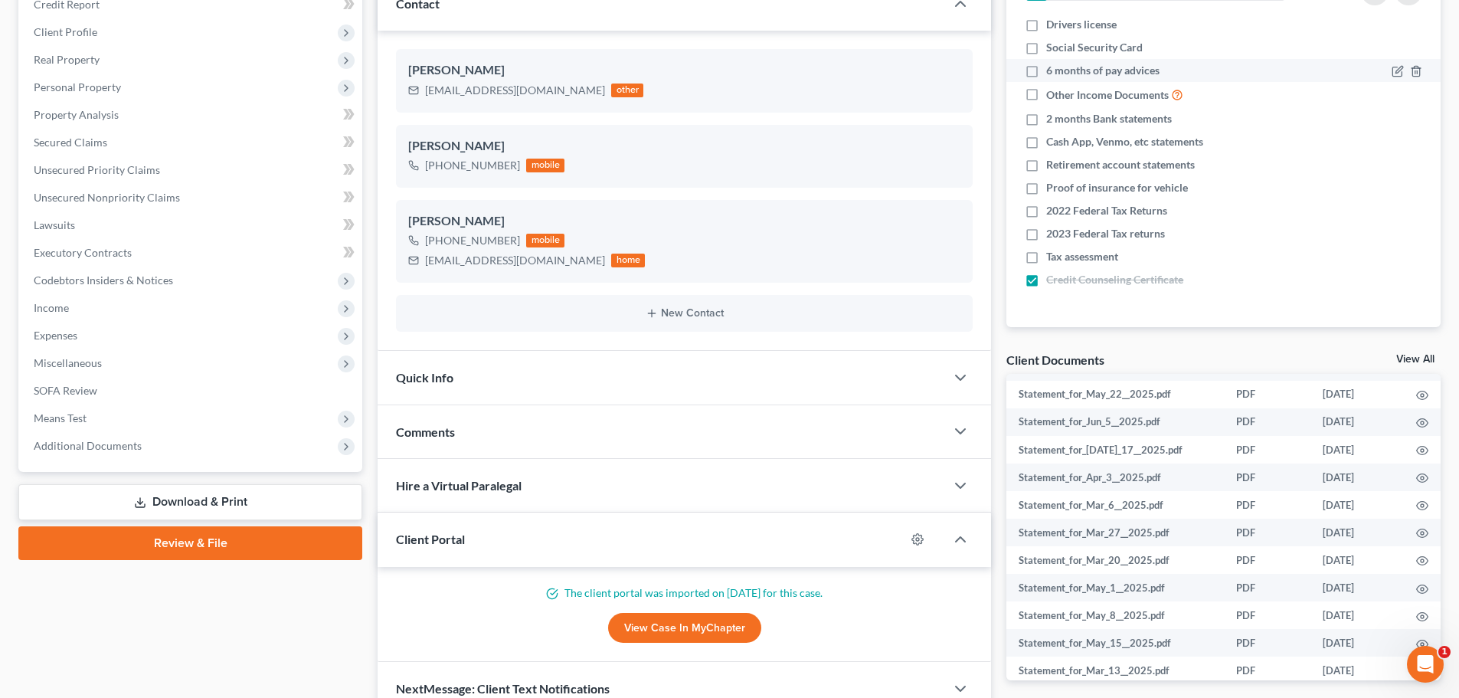
click at [1046, 70] on label "6 months of pay advices" at bounding box center [1102, 70] width 113 height 15
click at [1053, 70] on input "6 months of pay advices" at bounding box center [1058, 68] width 10 height 10
checkbox input "true"
click at [1400, 214] on icon "button" at bounding box center [1398, 211] width 12 height 12
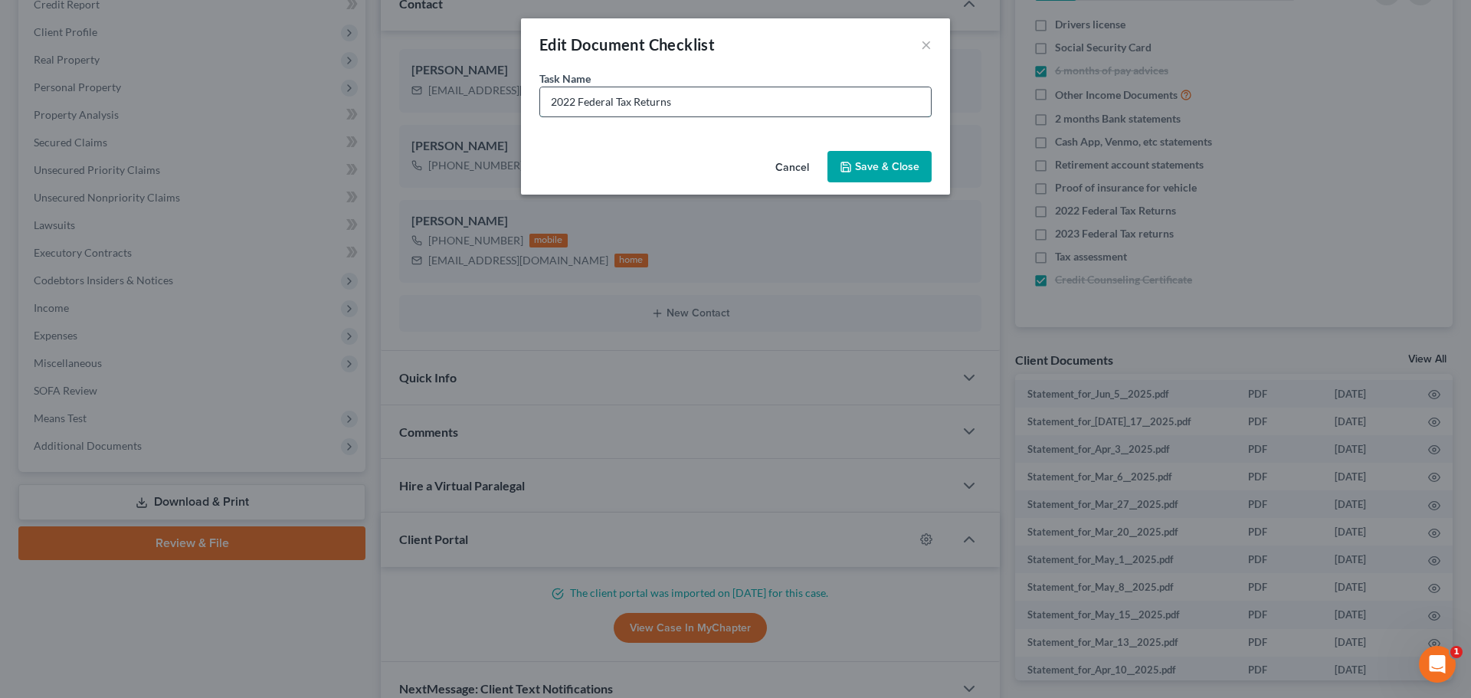
click at [575, 100] on input "2022 Federal Tax Returns" at bounding box center [735, 101] width 391 height 29
type input "2024 Federal Tax Returns"
click at [846, 163] on icon "button" at bounding box center [846, 167] width 12 height 12
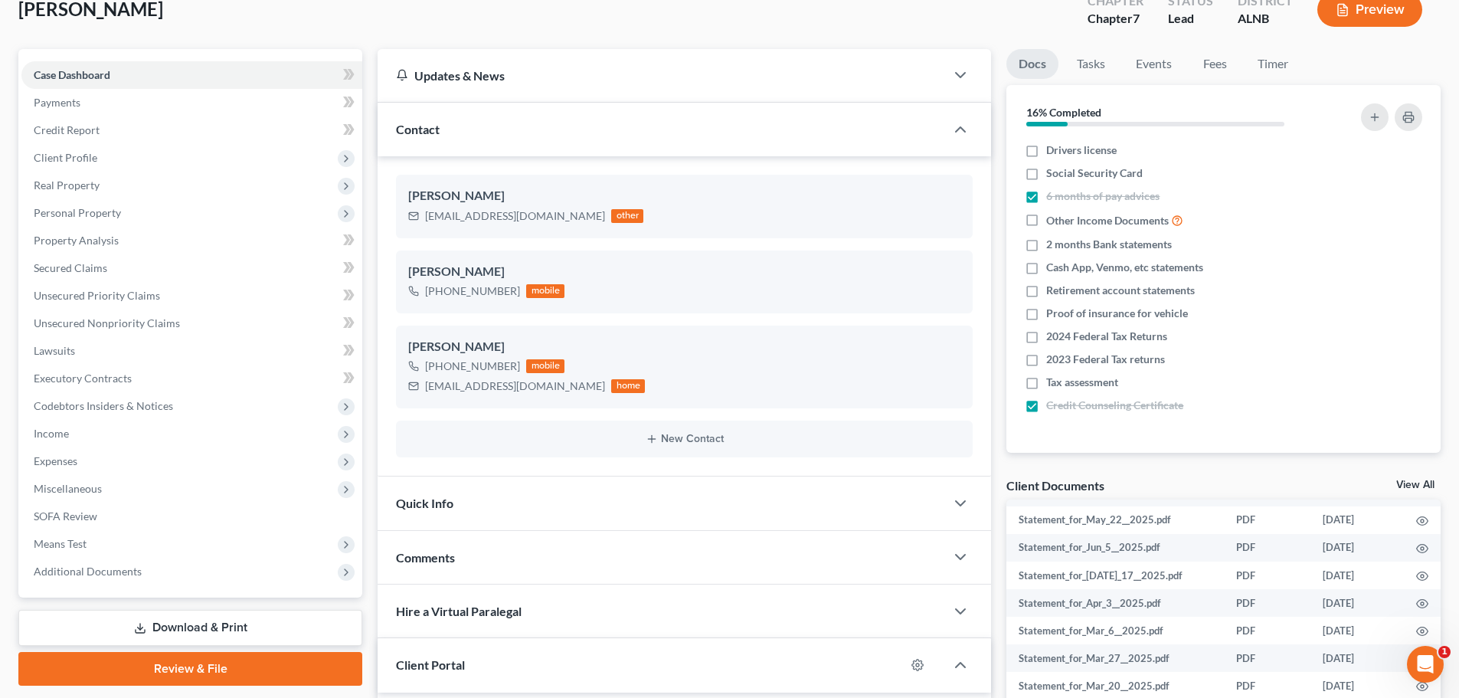
scroll to position [70, 0]
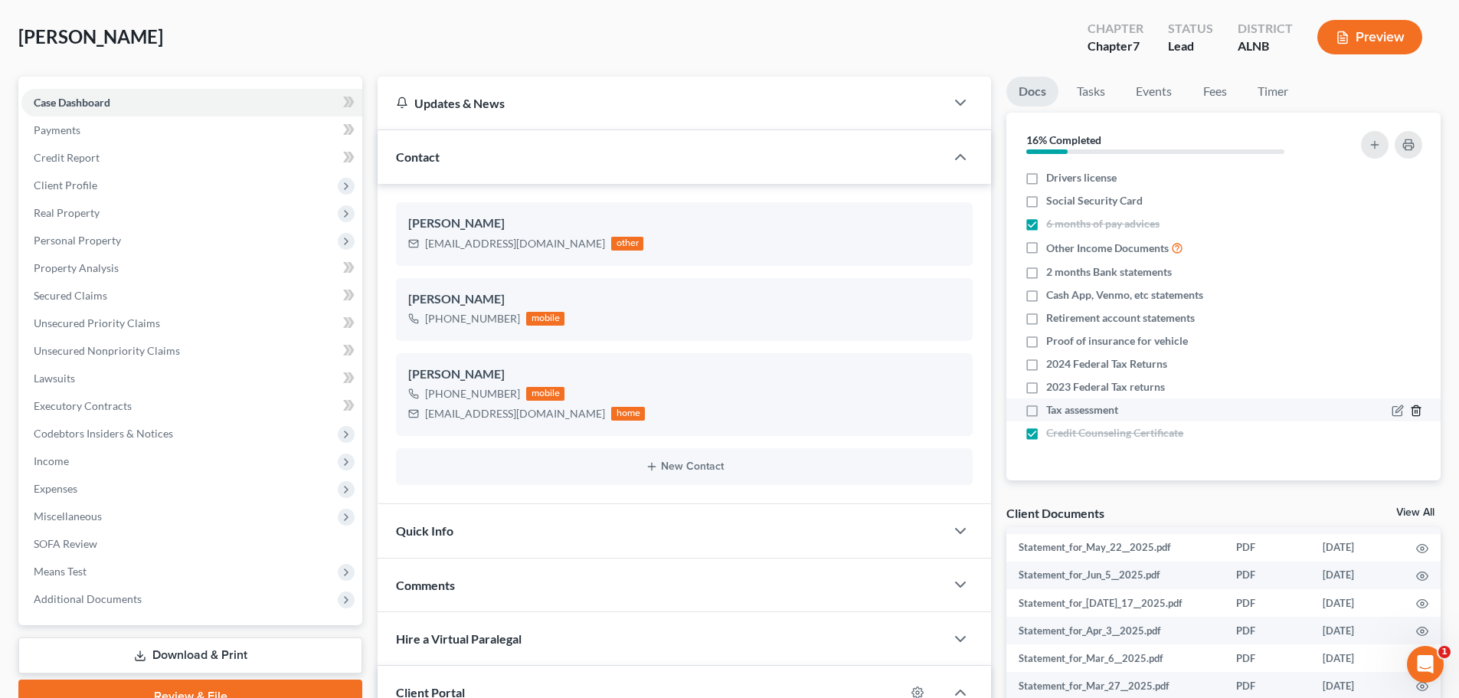
click at [1411, 406] on icon "button" at bounding box center [1416, 410] width 12 height 12
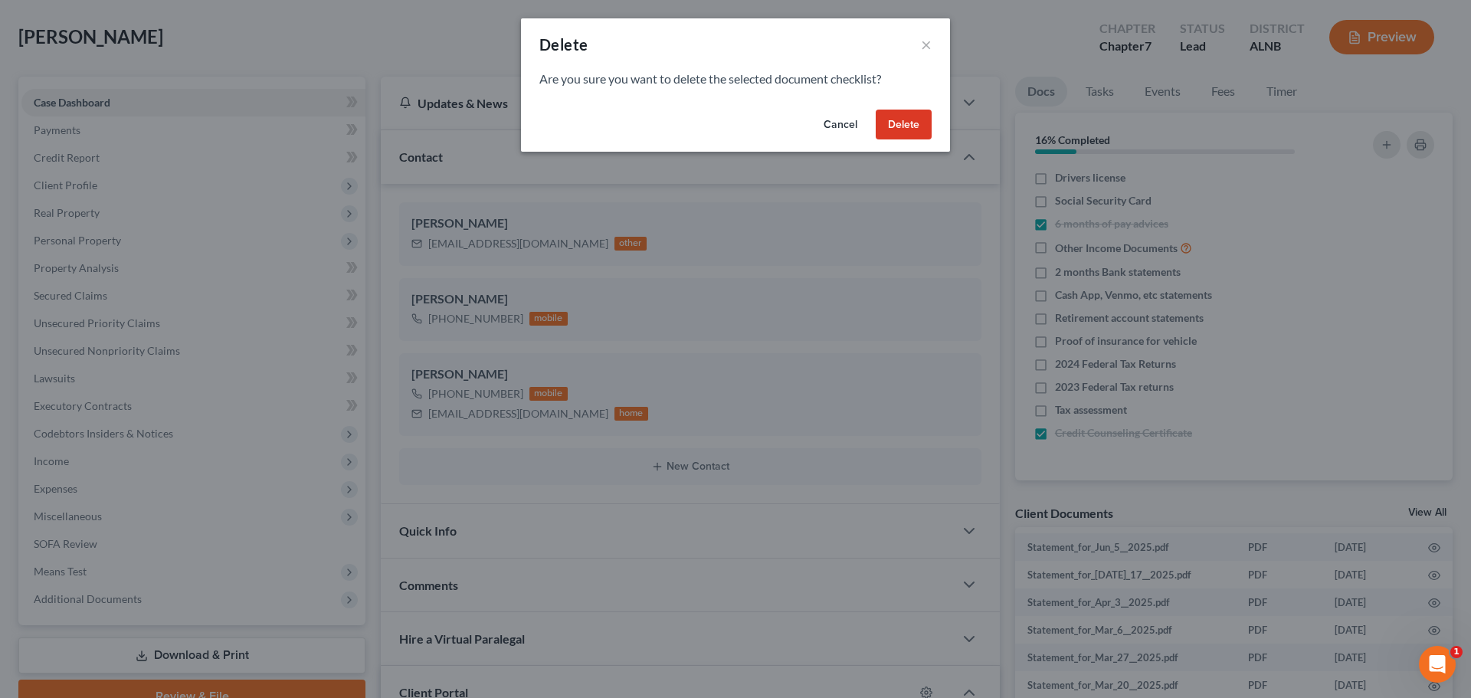
click at [901, 122] on button "Delete" at bounding box center [904, 125] width 56 height 31
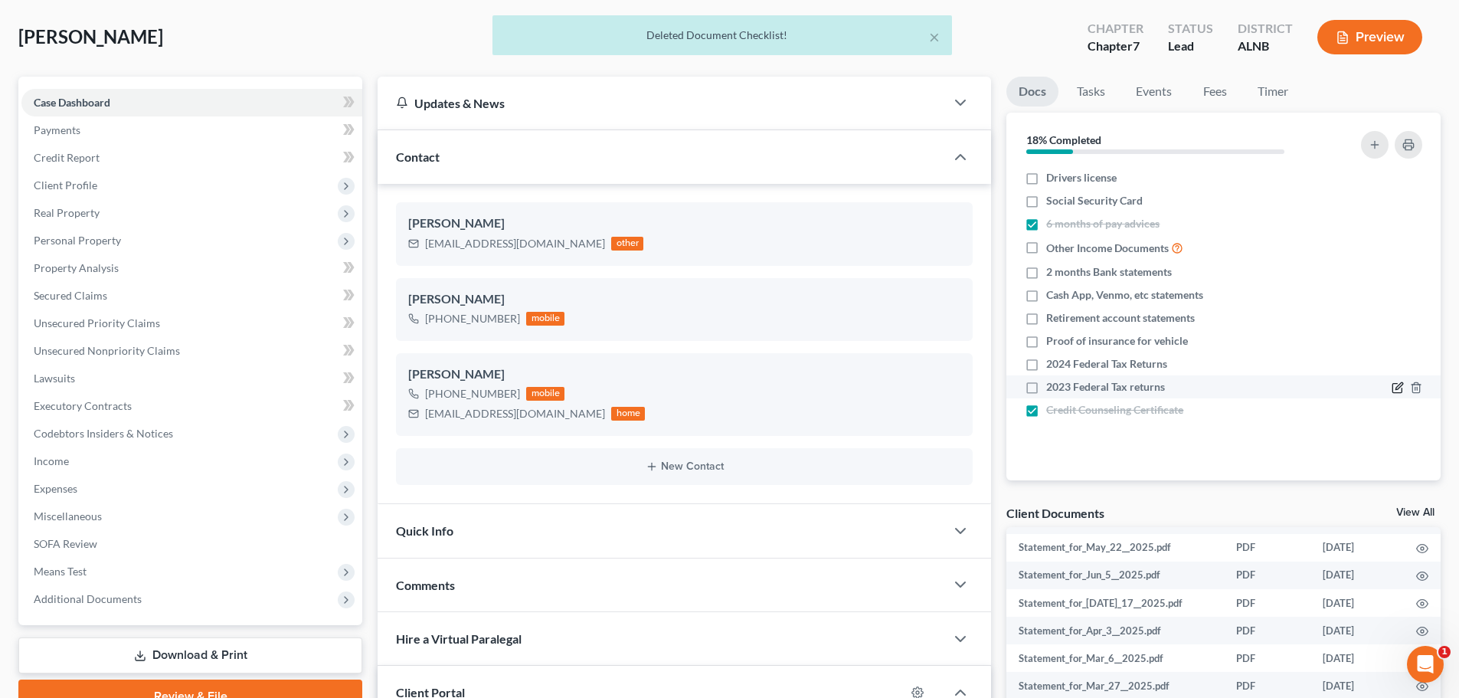
click at [1393, 388] on icon "button" at bounding box center [1398, 387] width 12 height 12
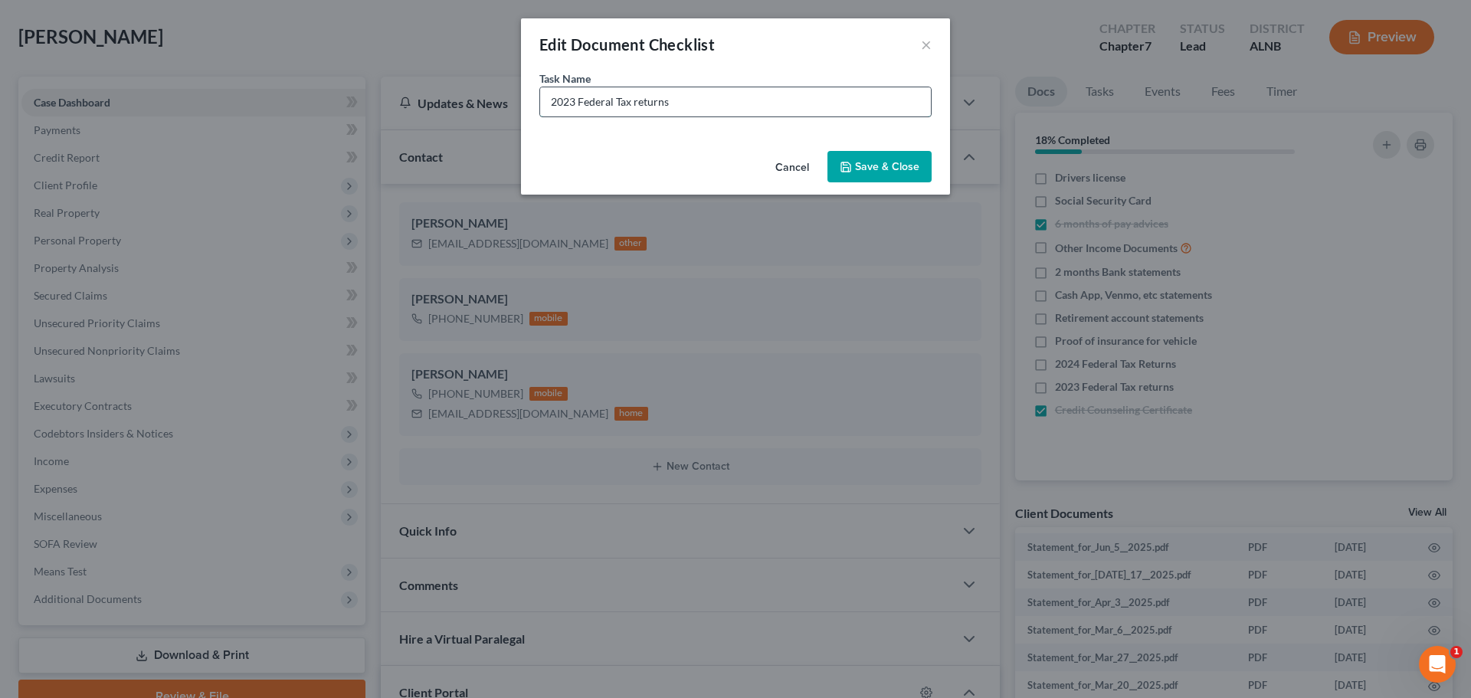
click at [679, 103] on input "2023 Federal Tax returns" at bounding box center [735, 101] width 391 height 29
type input "2023 Federal Tax Affidavit"
click at [877, 169] on button "Save & Close" at bounding box center [879, 167] width 104 height 32
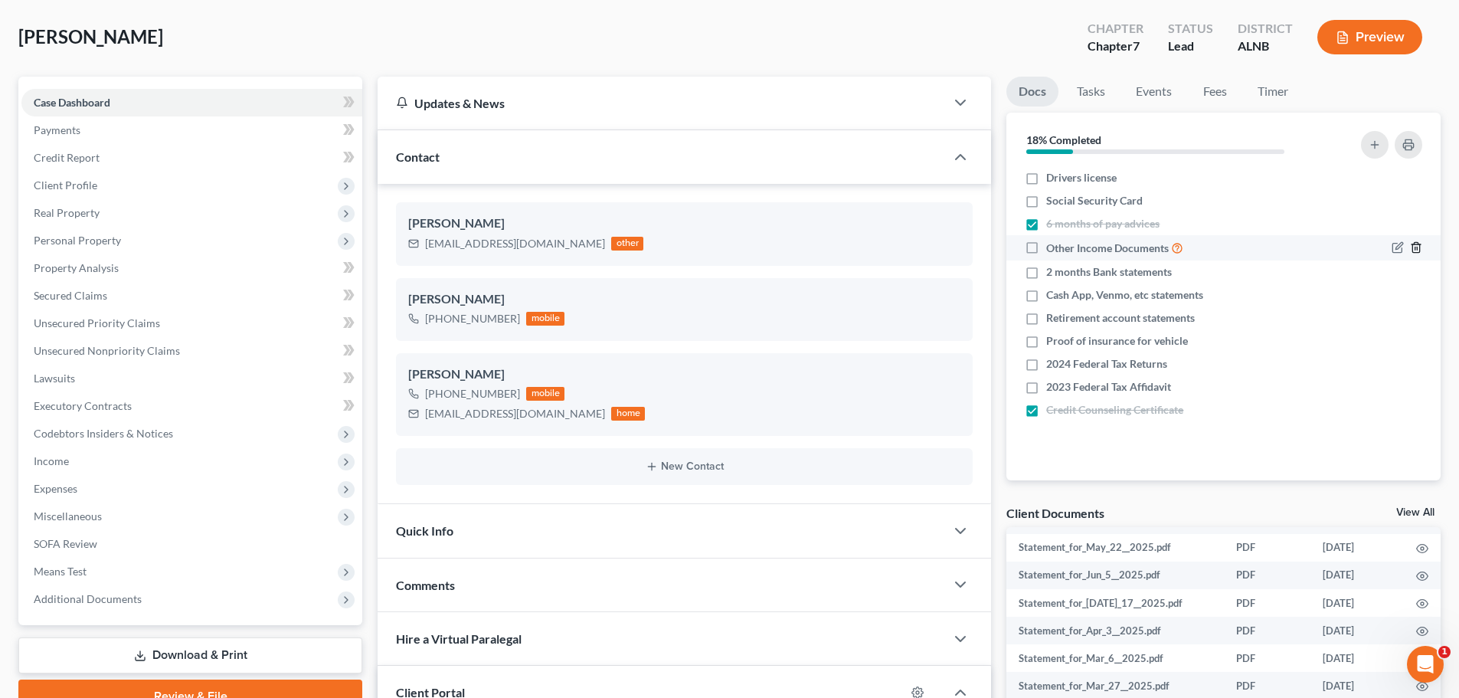
click at [1419, 247] on icon "button" at bounding box center [1416, 247] width 12 height 12
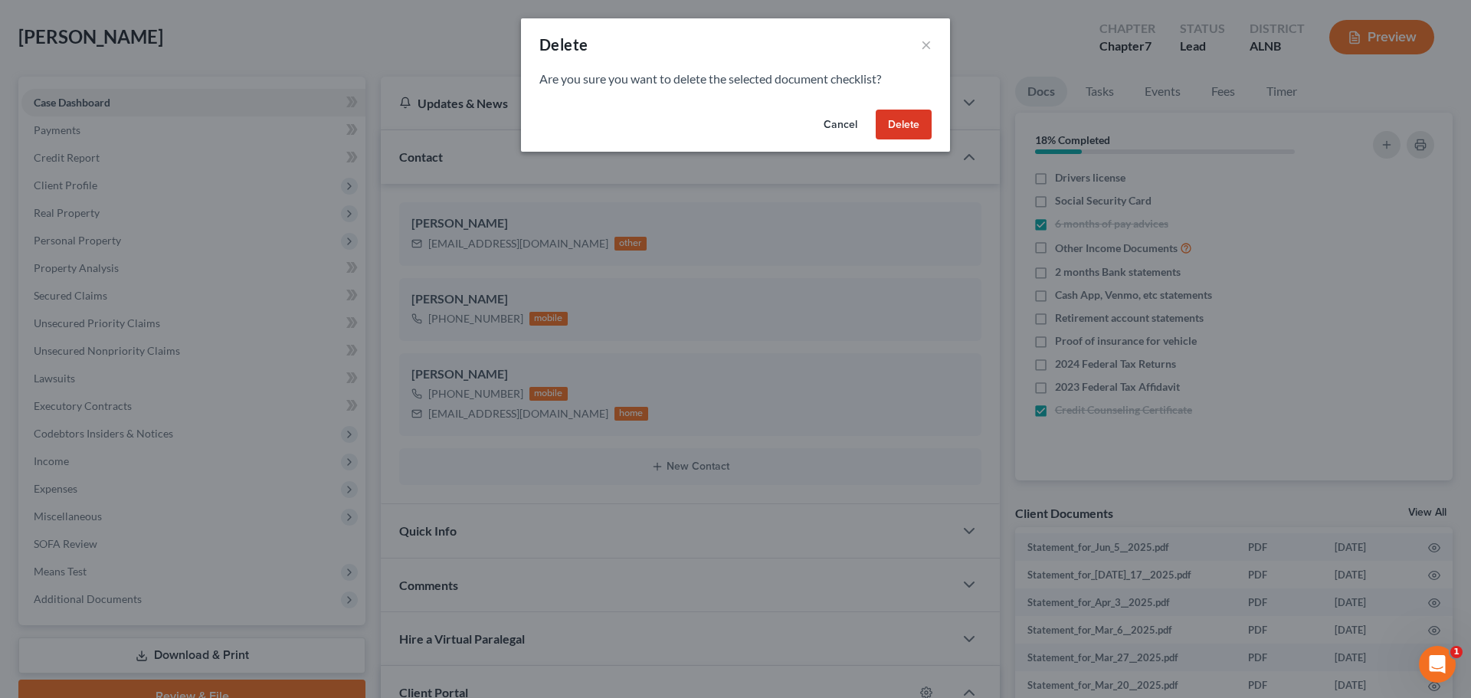
click at [905, 118] on button "Delete" at bounding box center [904, 125] width 56 height 31
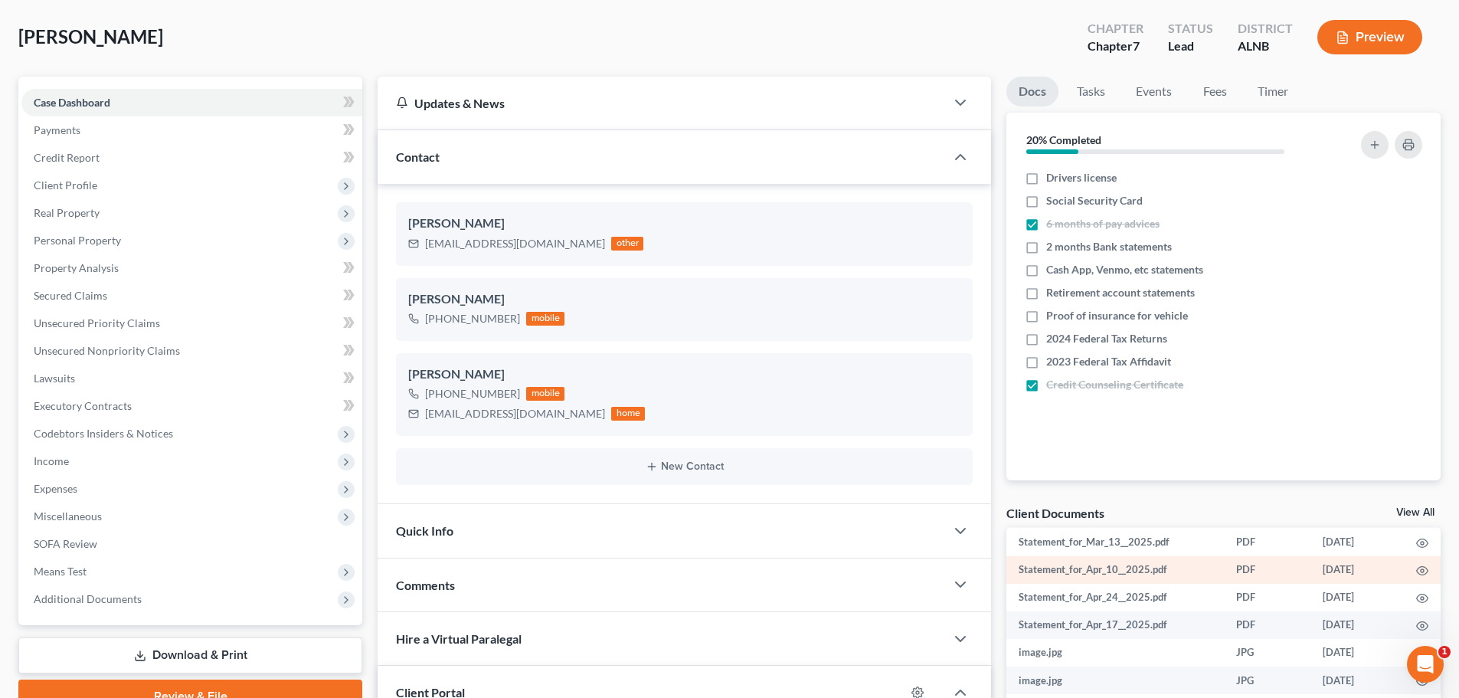
scroll to position [843, 0]
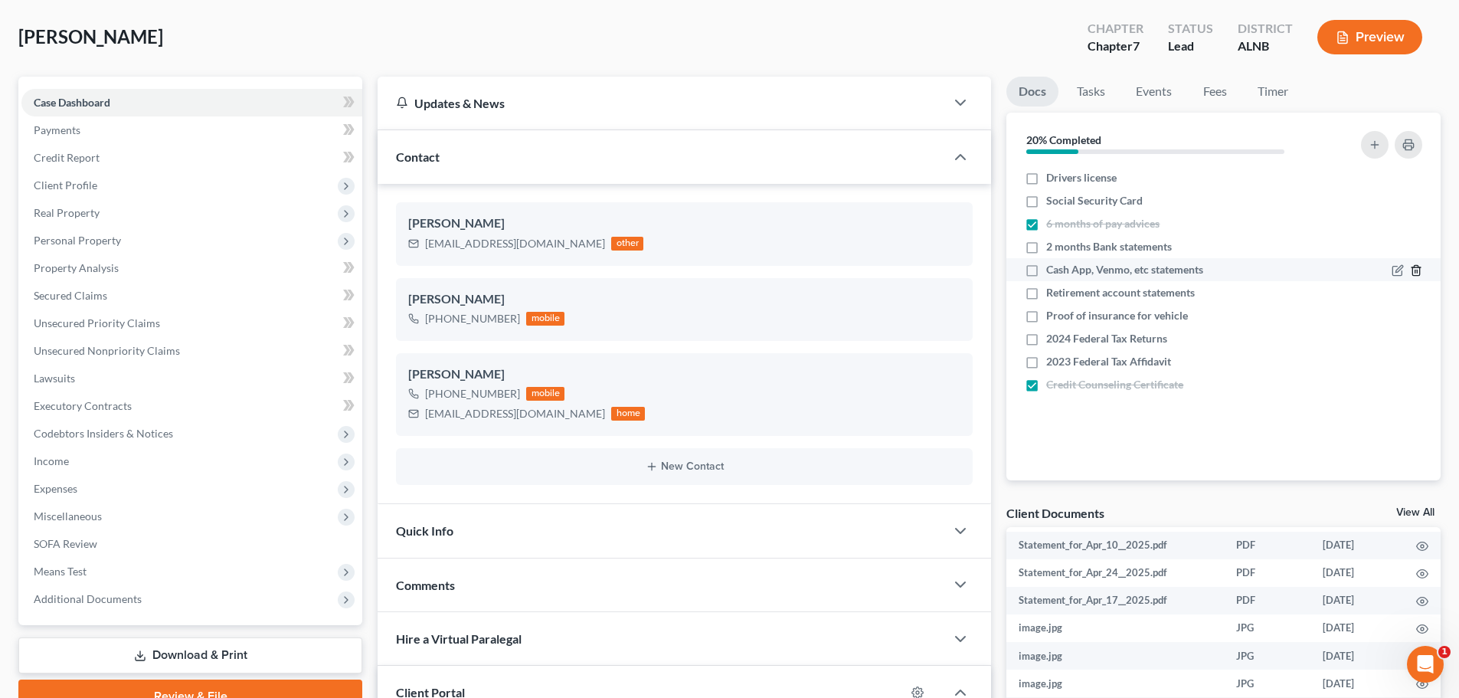
click at [1414, 270] on icon "button" at bounding box center [1416, 270] width 12 height 12
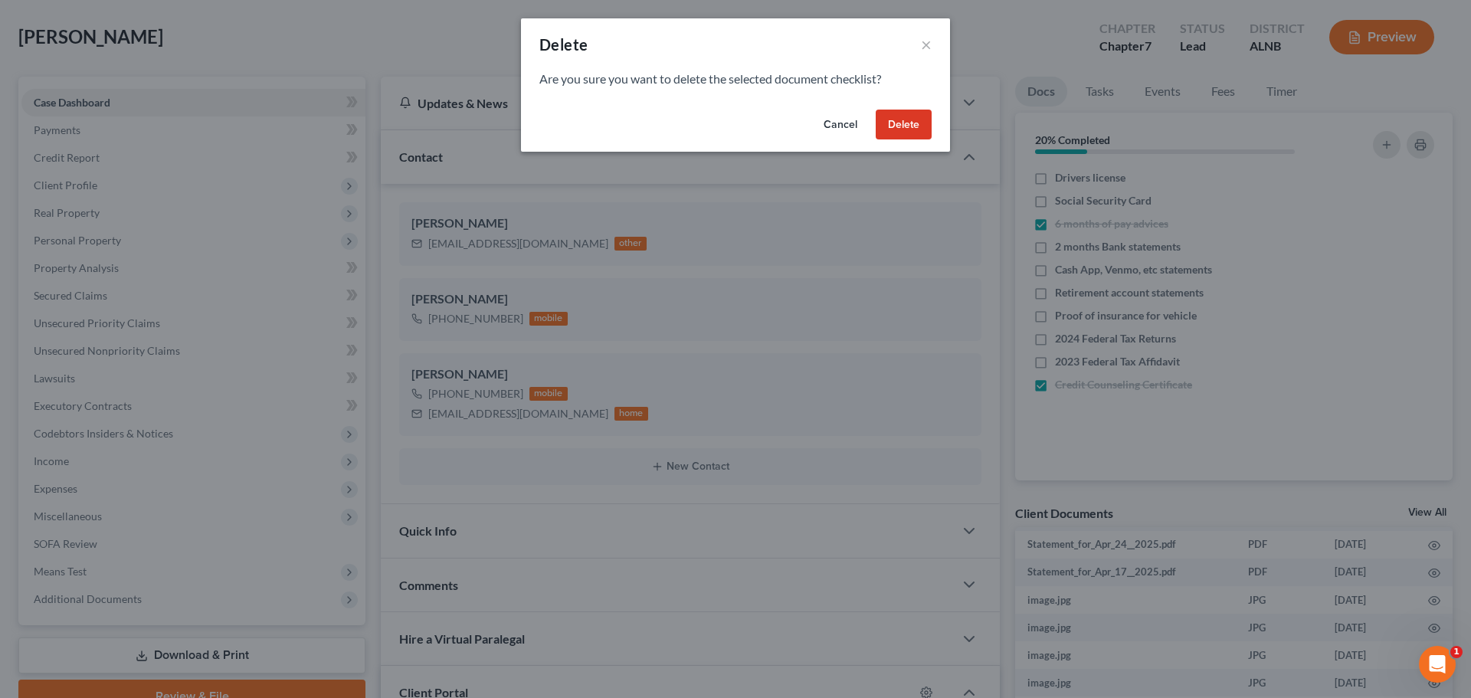
click at [889, 126] on button "Delete" at bounding box center [904, 125] width 56 height 31
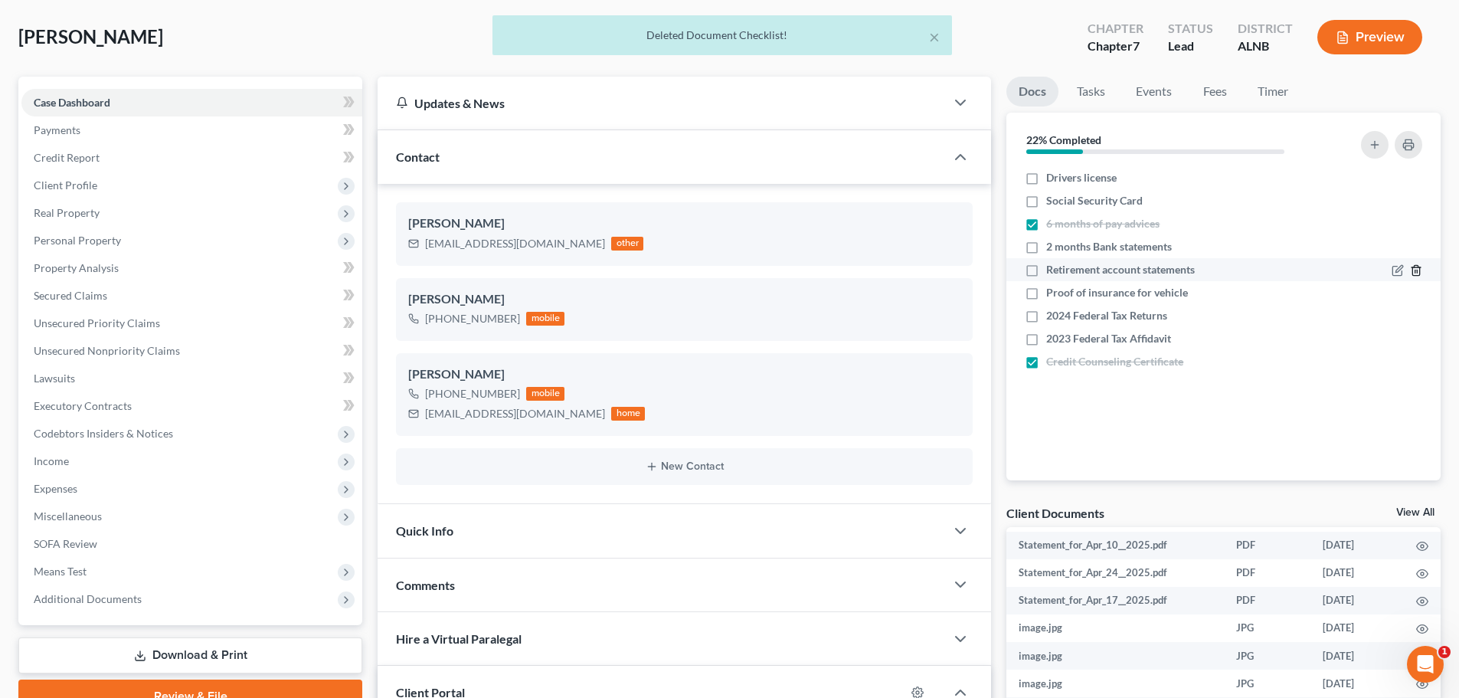
click at [1419, 268] on icon "button" at bounding box center [1416, 271] width 7 height 10
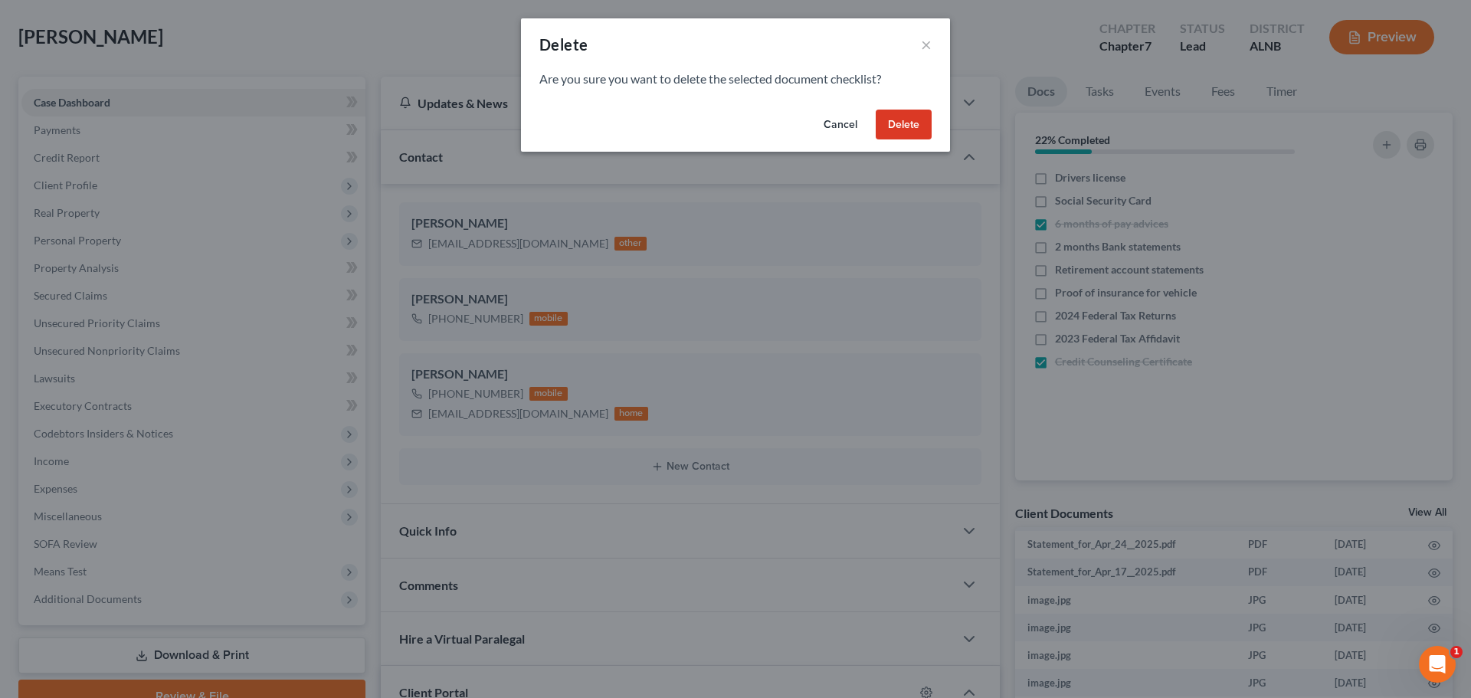
click at [901, 128] on button "Delete" at bounding box center [904, 125] width 56 height 31
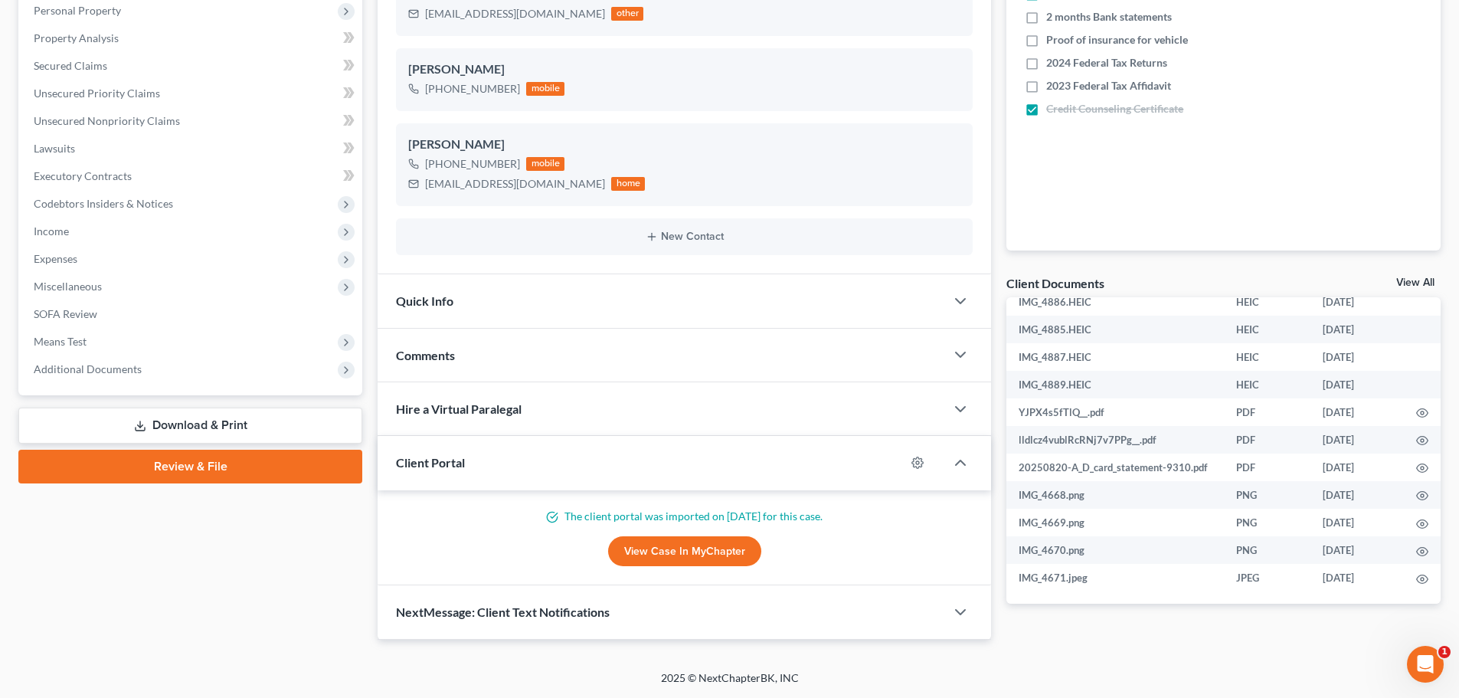
scroll to position [2458, 0]
click at [1416, 462] on icon "button" at bounding box center [1422, 468] width 12 height 12
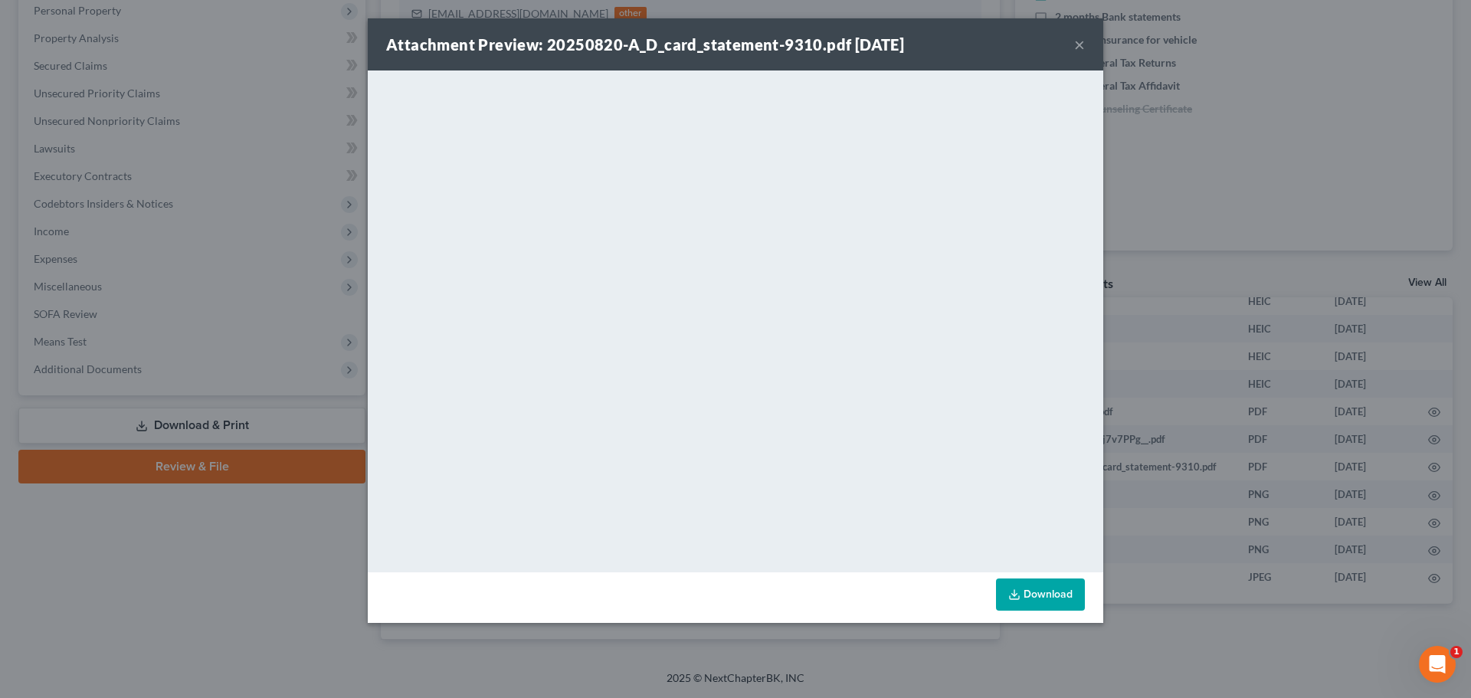
click at [1079, 46] on button "×" at bounding box center [1079, 44] width 11 height 18
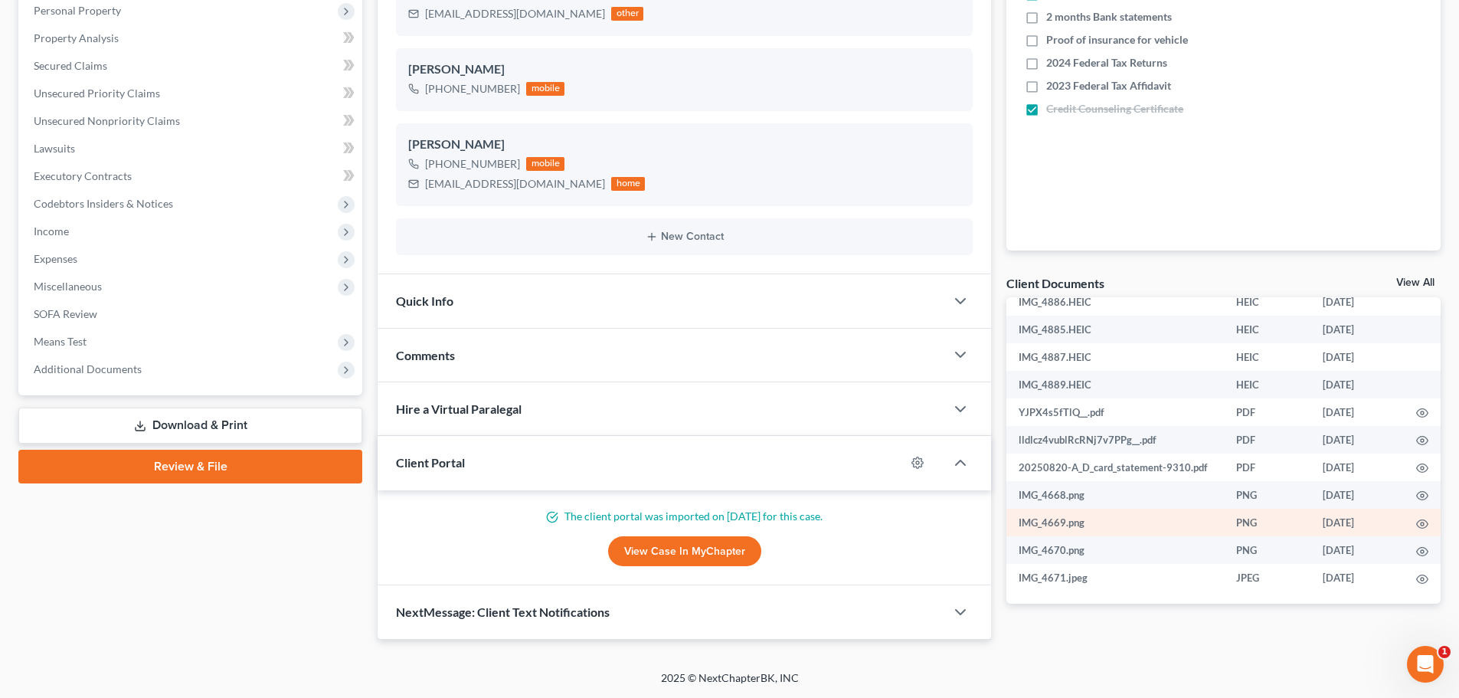
scroll to position [2382, 0]
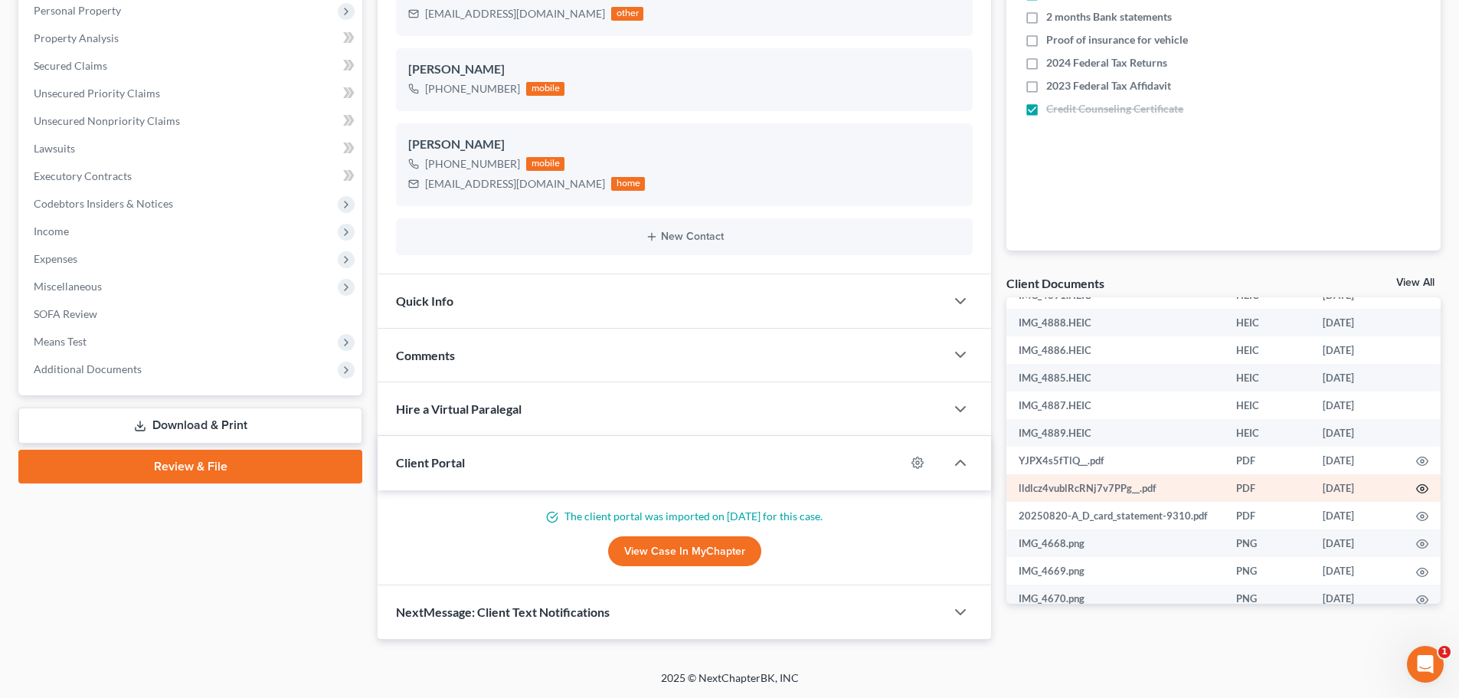
click at [1416, 495] on icon "button" at bounding box center [1422, 489] width 12 height 12
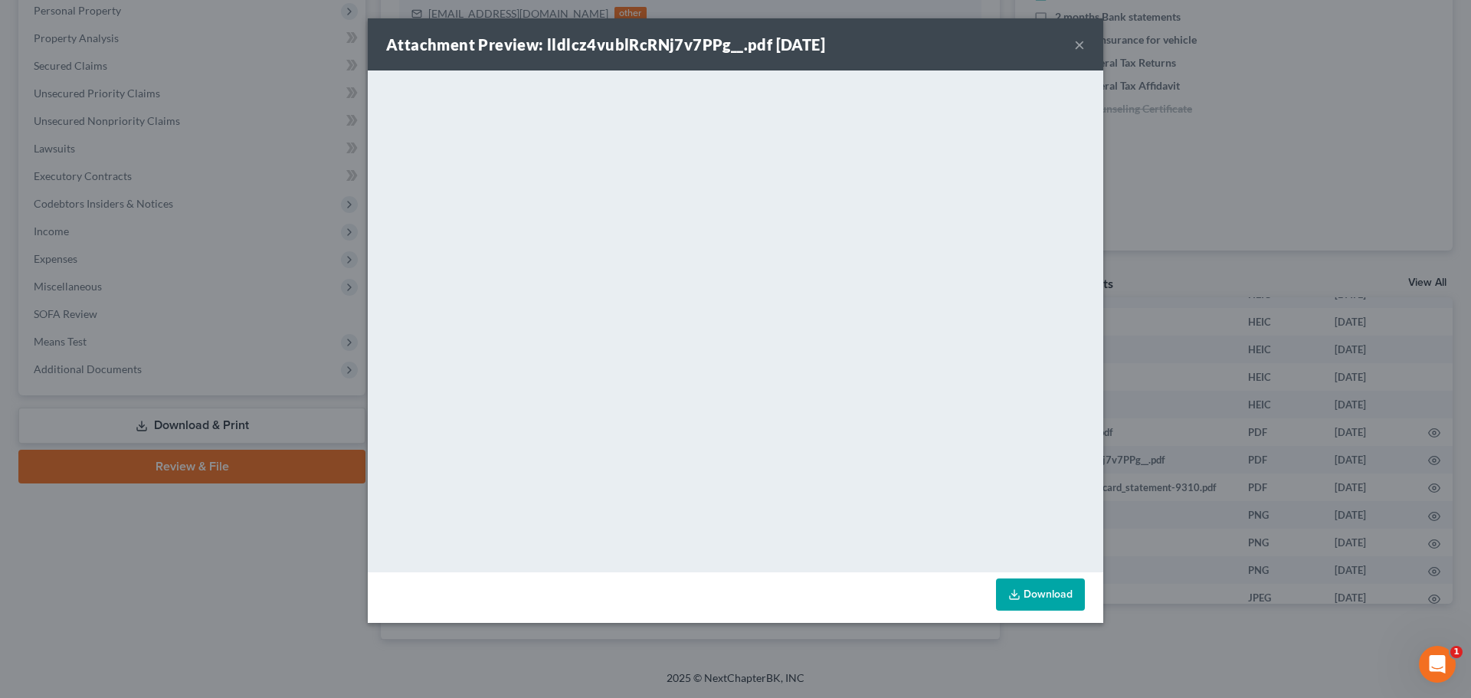
drag, startPoint x: 1077, startPoint y: 45, endPoint x: 1206, endPoint y: 371, distance: 350.1
click at [1078, 45] on button "×" at bounding box center [1079, 44] width 11 height 18
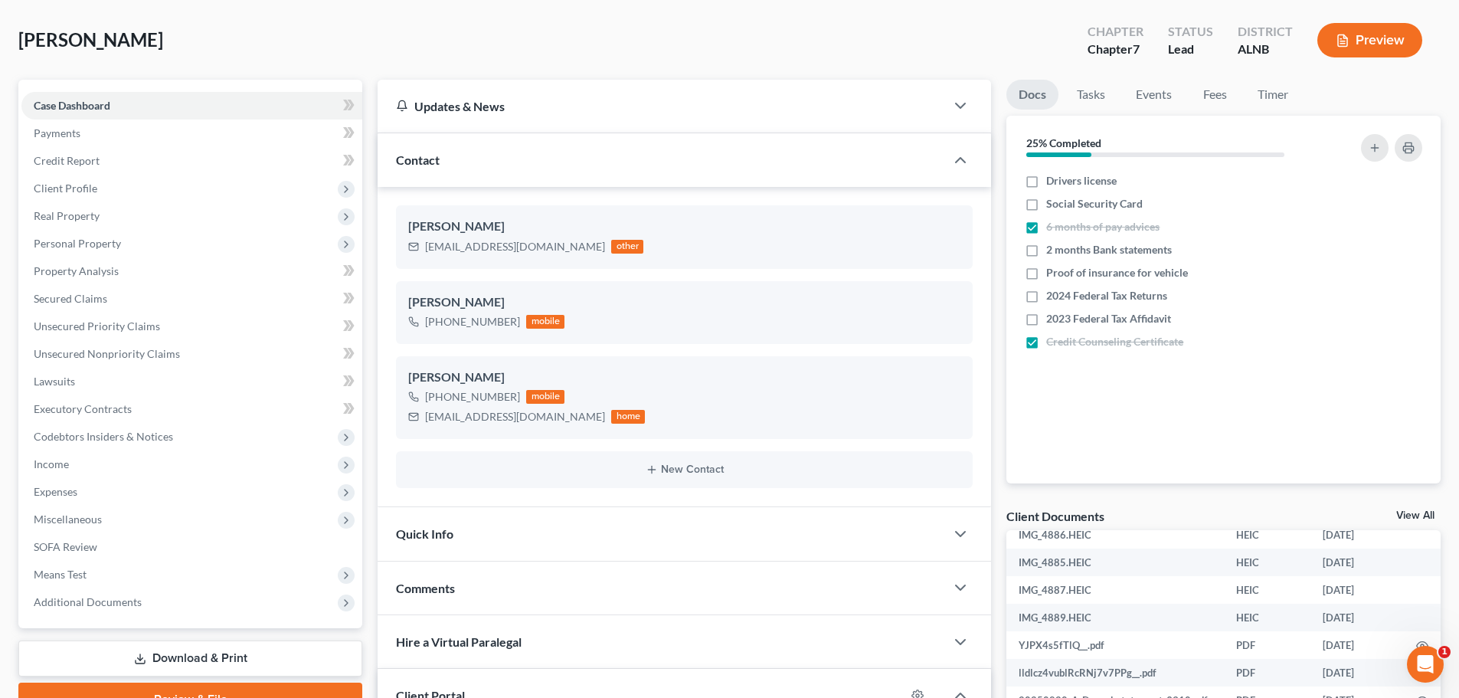
scroll to position [0, 0]
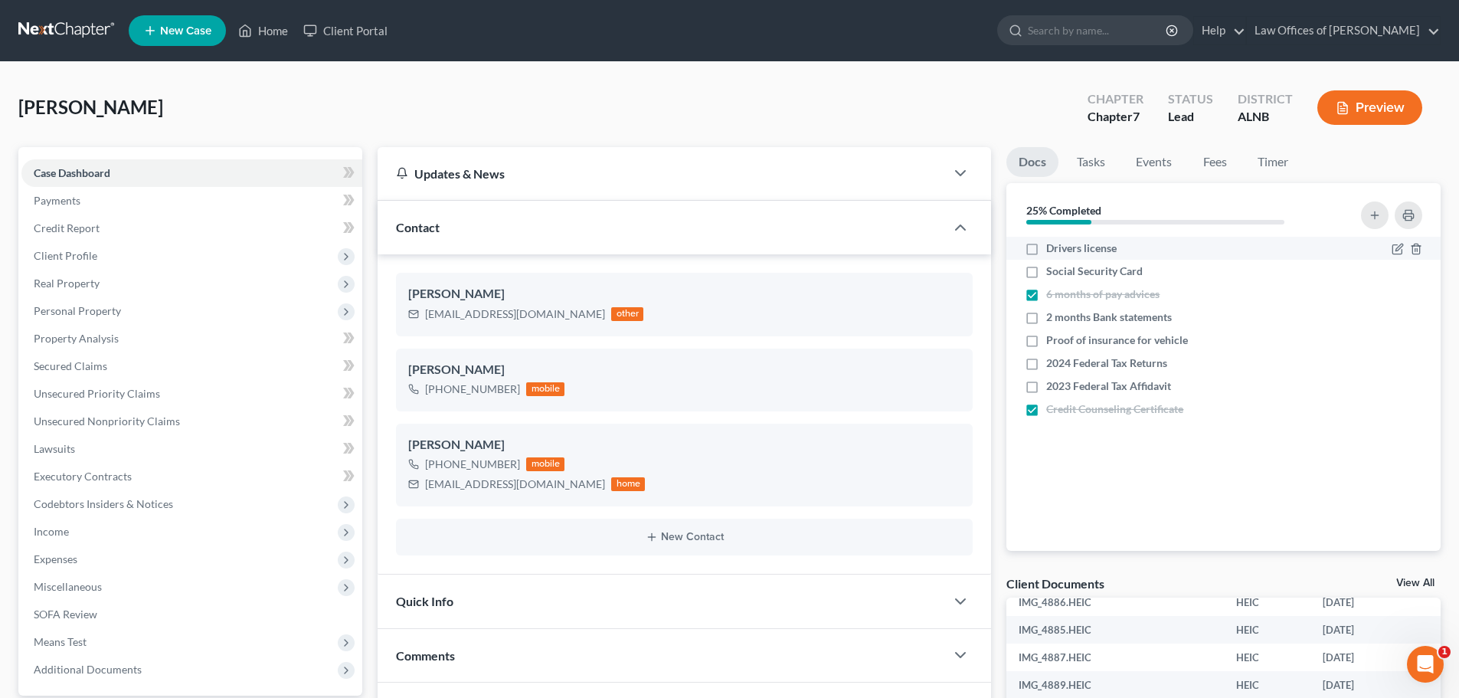
click at [1046, 247] on label "Drivers license" at bounding box center [1081, 248] width 70 height 15
click at [1053, 247] on input "Drivers license" at bounding box center [1058, 246] width 10 height 10
checkbox input "true"
click at [1046, 318] on label "2 months Bank statements" at bounding box center [1109, 316] width 126 height 15
click at [1053, 318] on input "2 months Bank statements" at bounding box center [1058, 314] width 10 height 10
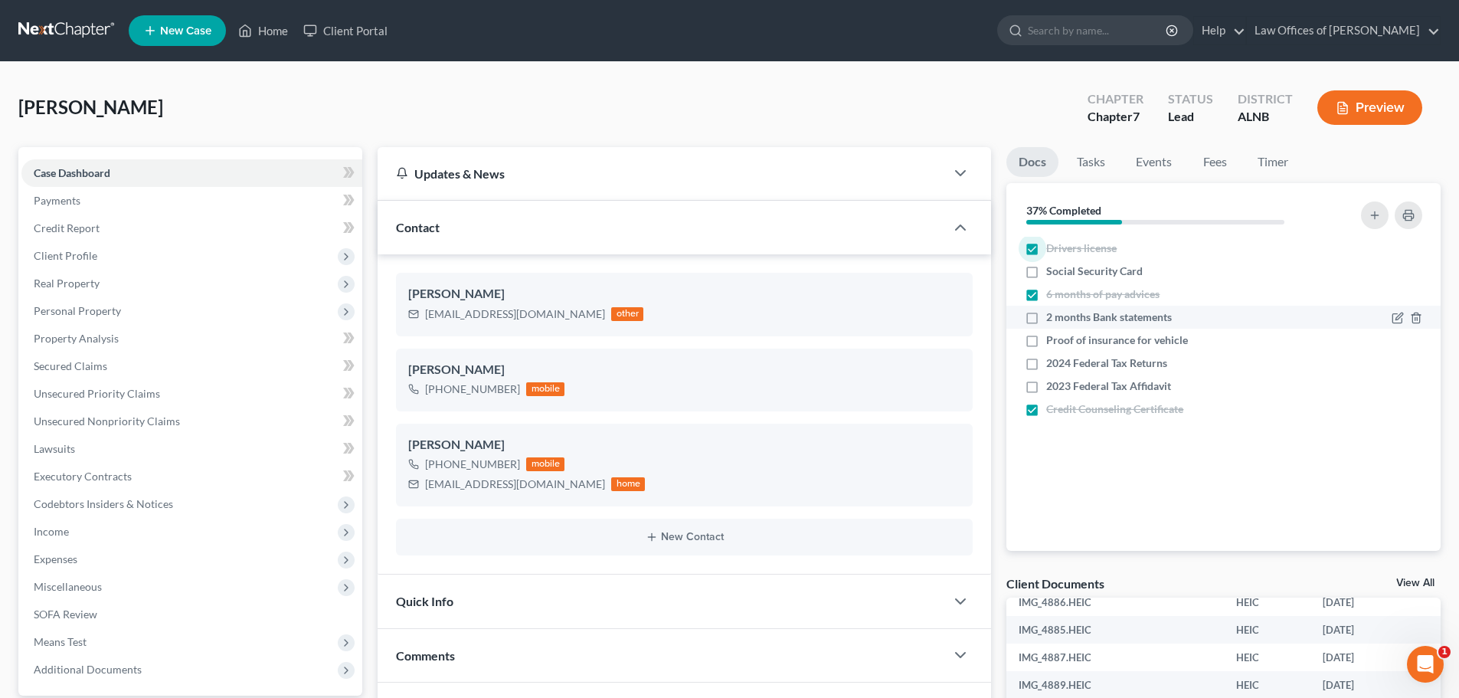
checkbox input "true"
click at [1046, 362] on label "2024 Federal Tax Returns" at bounding box center [1106, 362] width 121 height 15
click at [1053, 362] on input "2024 Federal Tax Returns" at bounding box center [1058, 360] width 10 height 10
checkbox input "true"
click at [1419, 339] on icon "button" at bounding box center [1416, 341] width 7 height 10
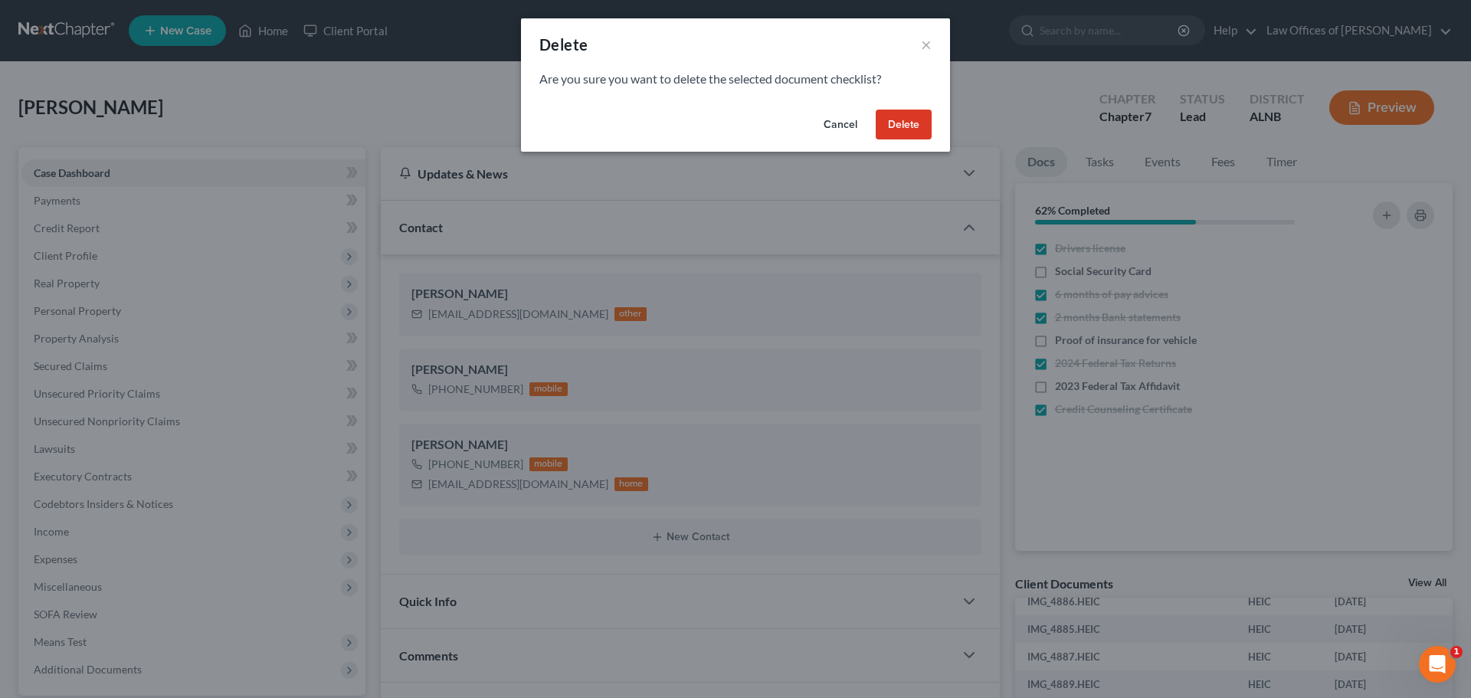
click at [890, 126] on button "Delete" at bounding box center [904, 125] width 56 height 31
